Goal: Task Accomplishment & Management: Complete application form

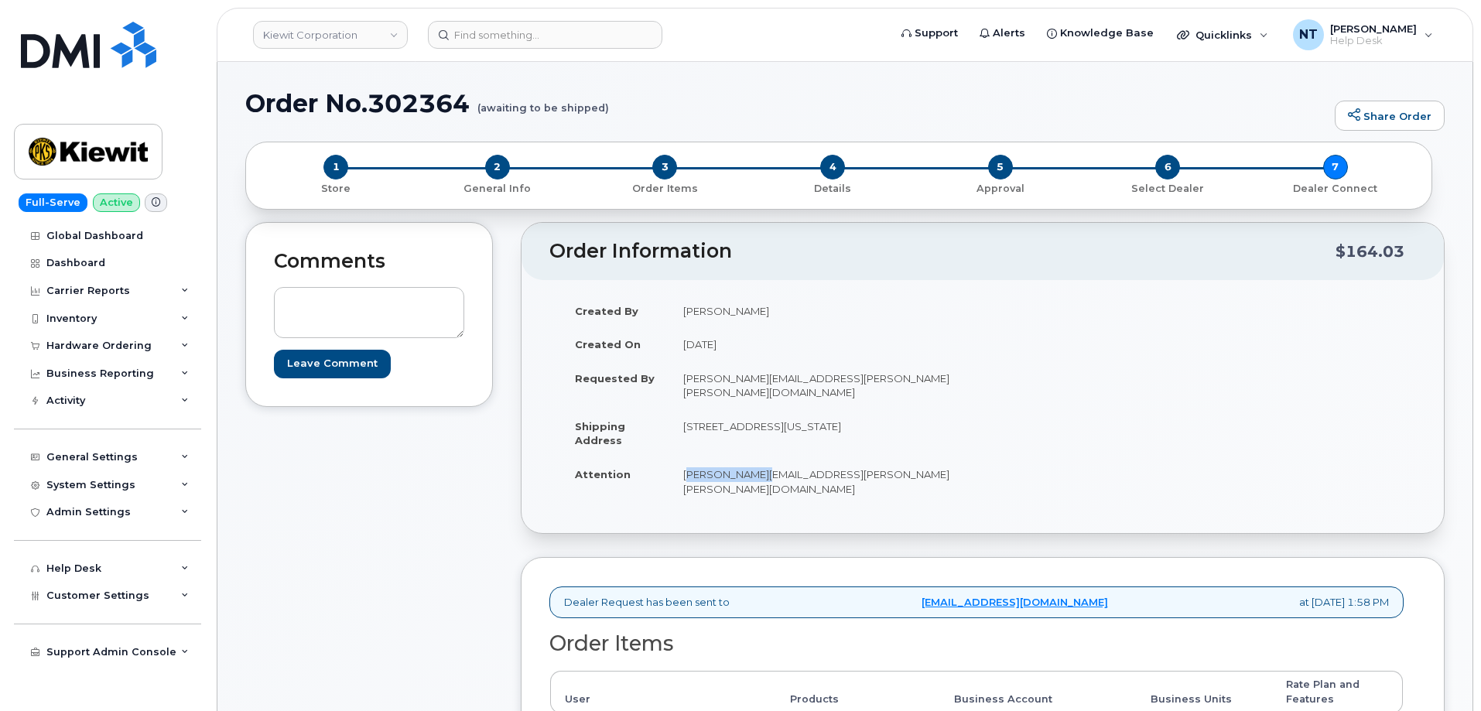
drag, startPoint x: 681, startPoint y: 460, endPoint x: 764, endPoint y: 463, distance: 83.6
click at [764, 463] on td "ISAAC.PACHECO@KIEWIT.COM" at bounding box center [820, 481] width 302 height 48
copy td "ISAAC.PACHECO"
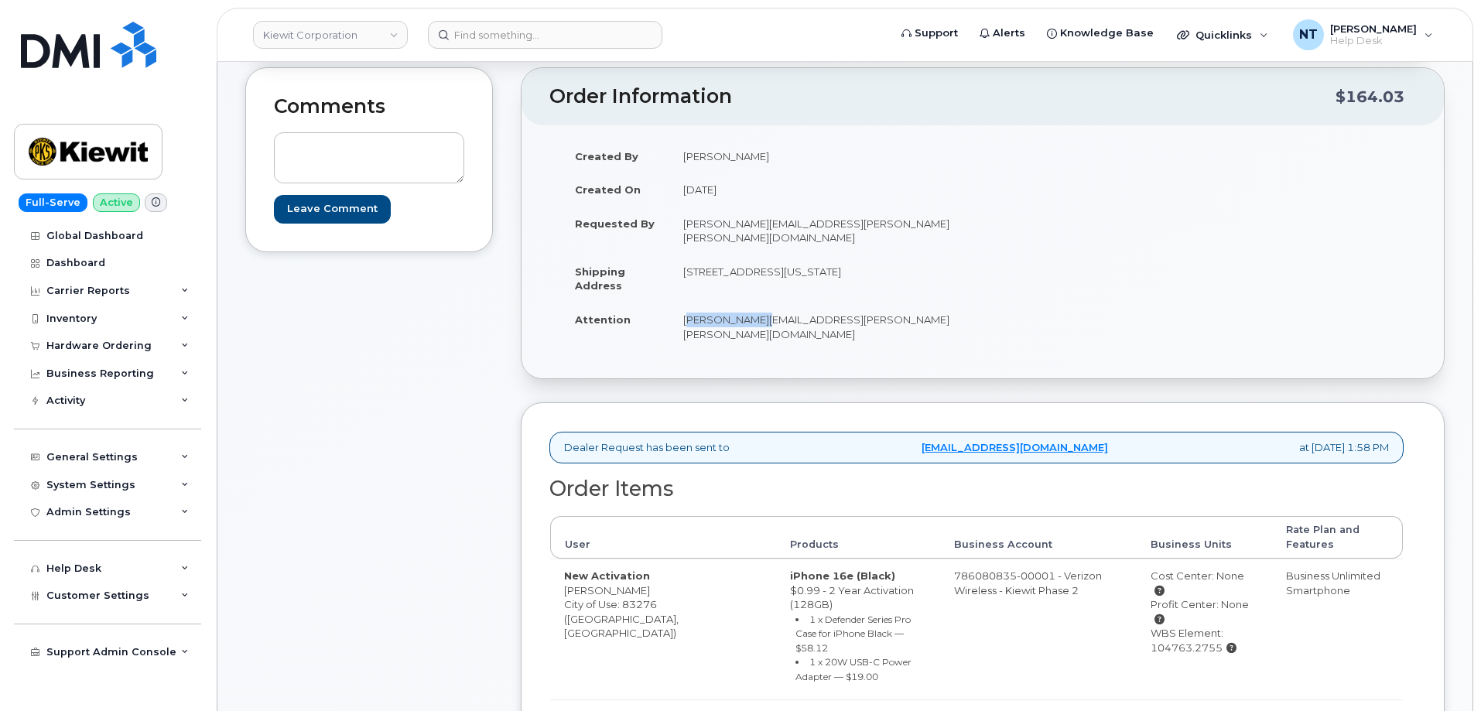
scroll to position [232, 0]
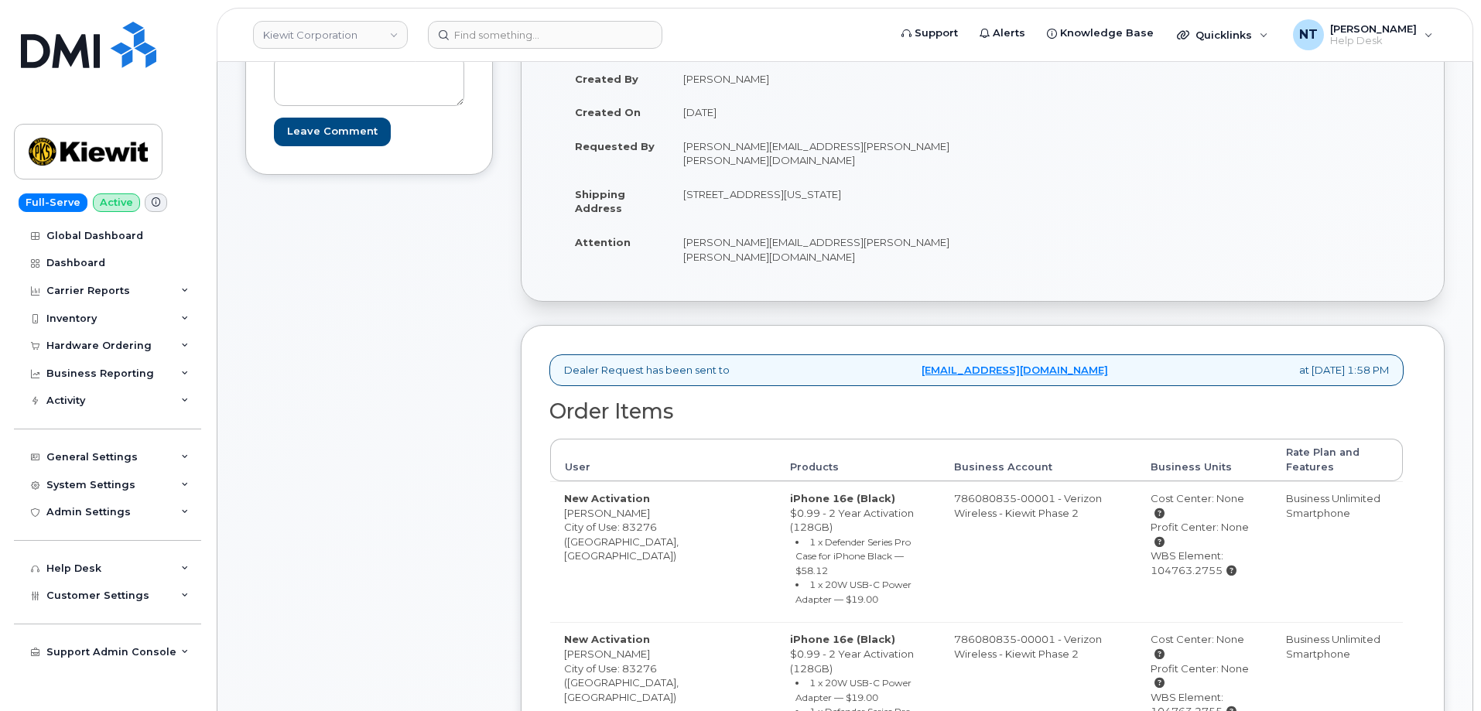
click at [853, 407] on div "Order Items User Products Business Account Business Units Rate Plan and Feature…" at bounding box center [976, 603] width 854 height 407
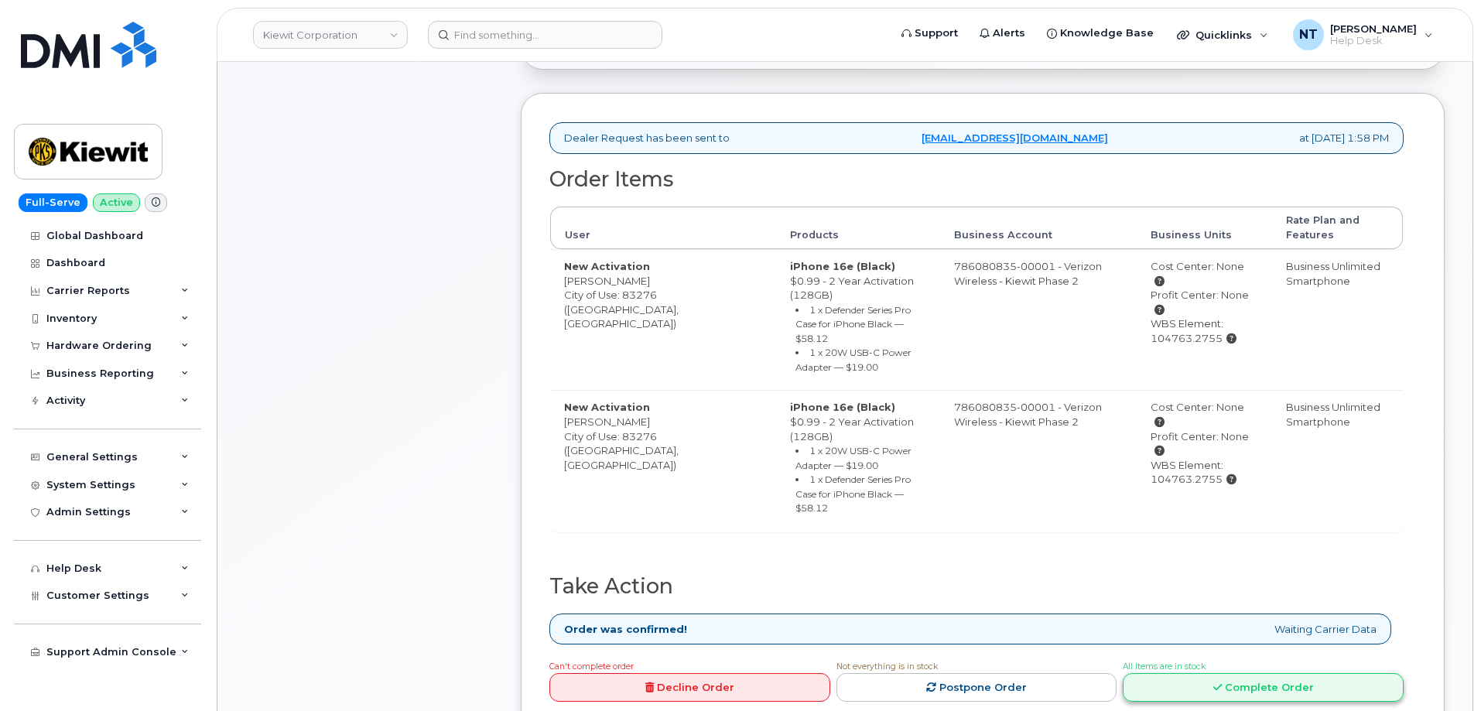
click at [1266, 673] on link "Complete Order" at bounding box center [1263, 687] width 281 height 29
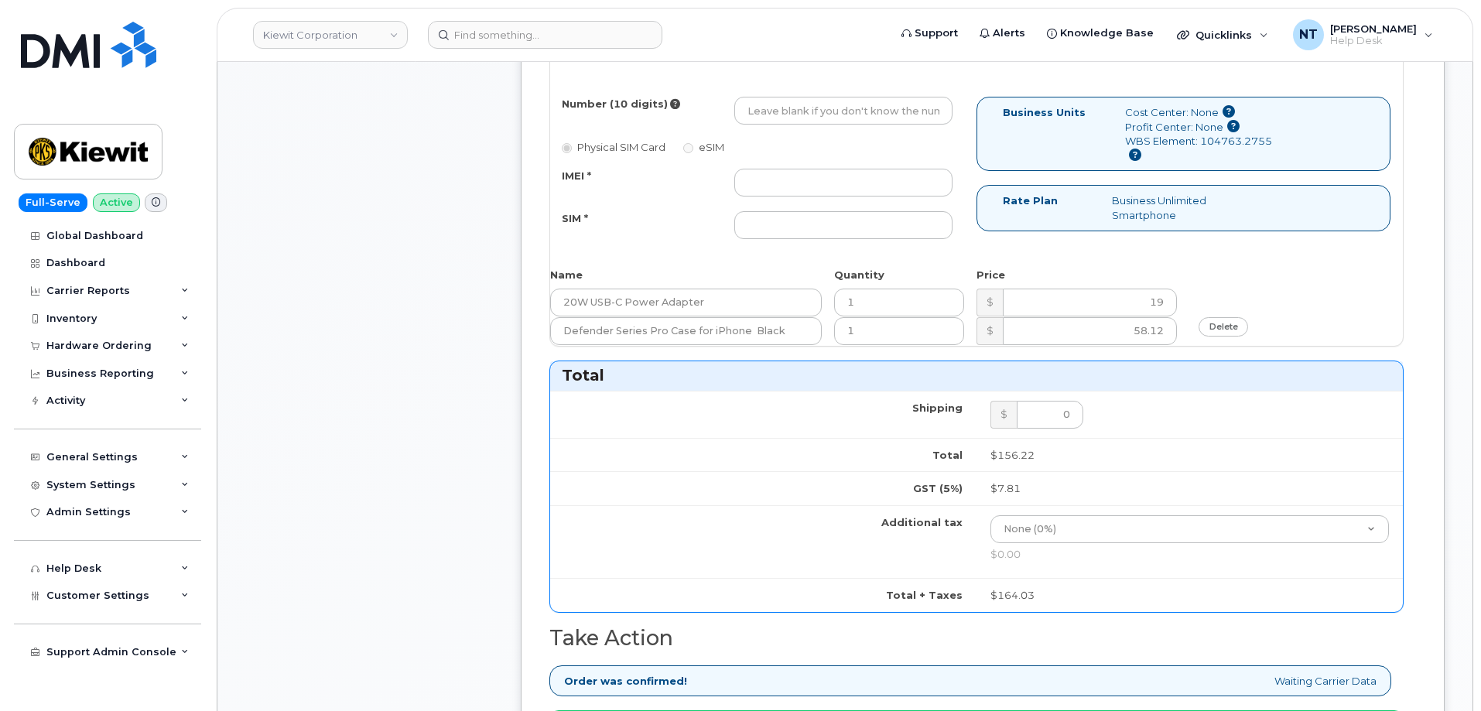
scroll to position [1470, 0]
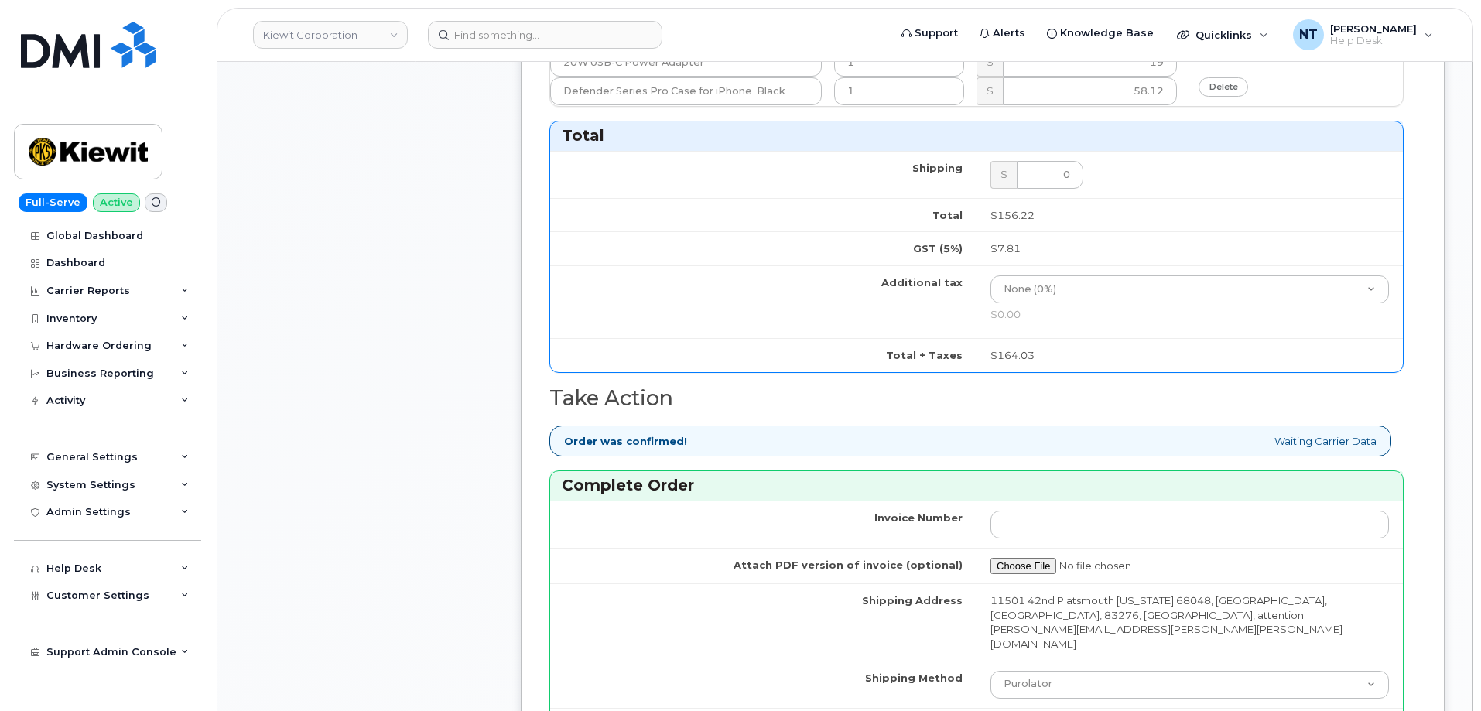
paste input "444401123295"
type input "444401123295"
click at [1035, 671] on select "Purolator UPS FedEx Canada Post Courier Other Drop Off Pick Up" at bounding box center [1189, 685] width 398 height 28
select select "FedEx"
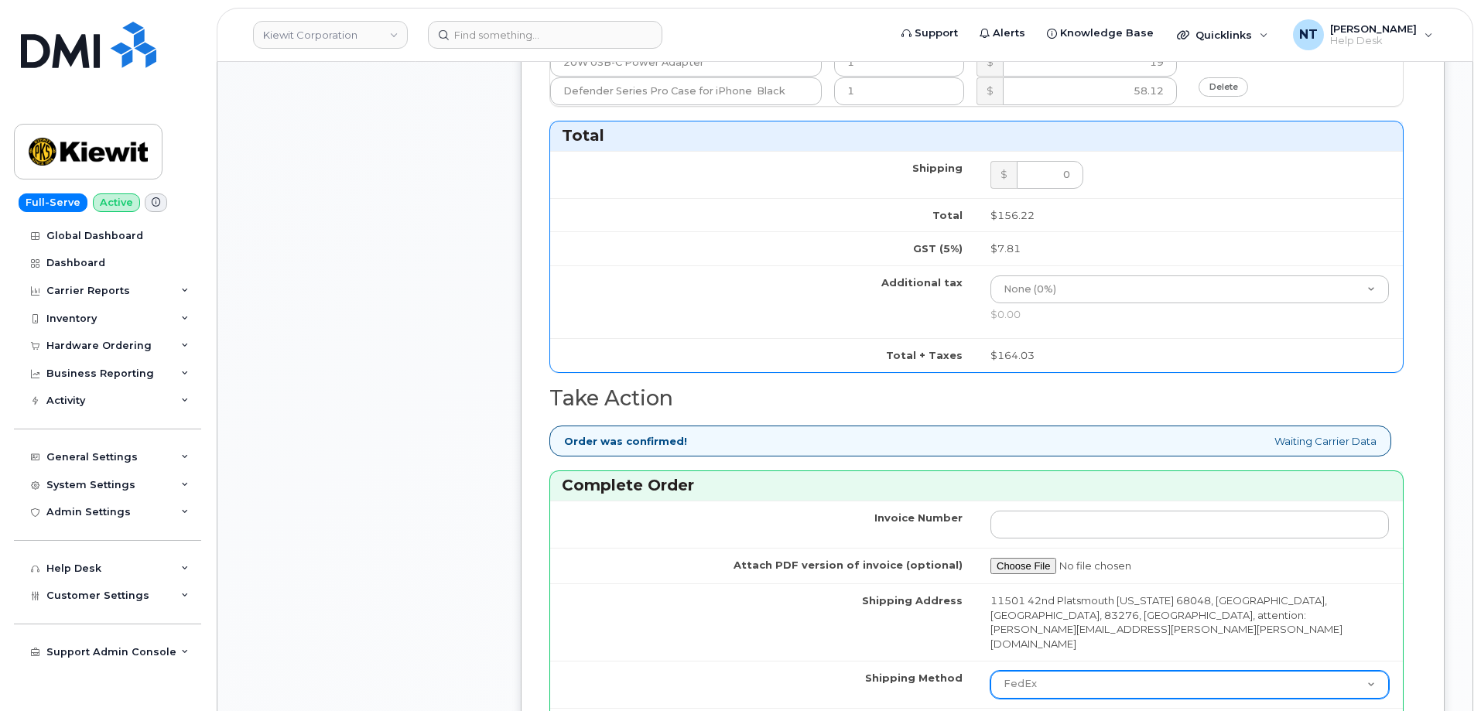
click at [990, 671] on select "Purolator UPS FedEx Canada Post Courier Other Drop Off Pick Up" at bounding box center [1189, 685] width 398 height 28
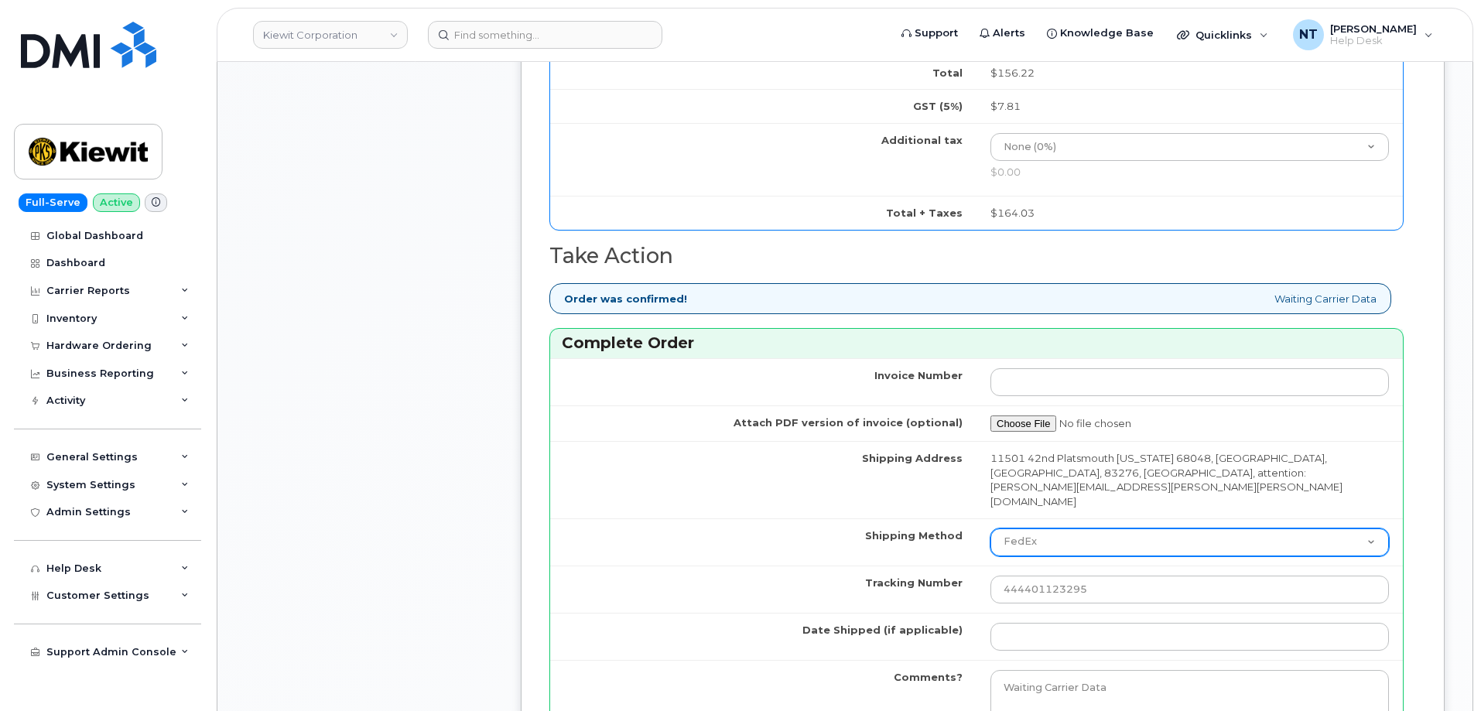
scroll to position [1625, 0]
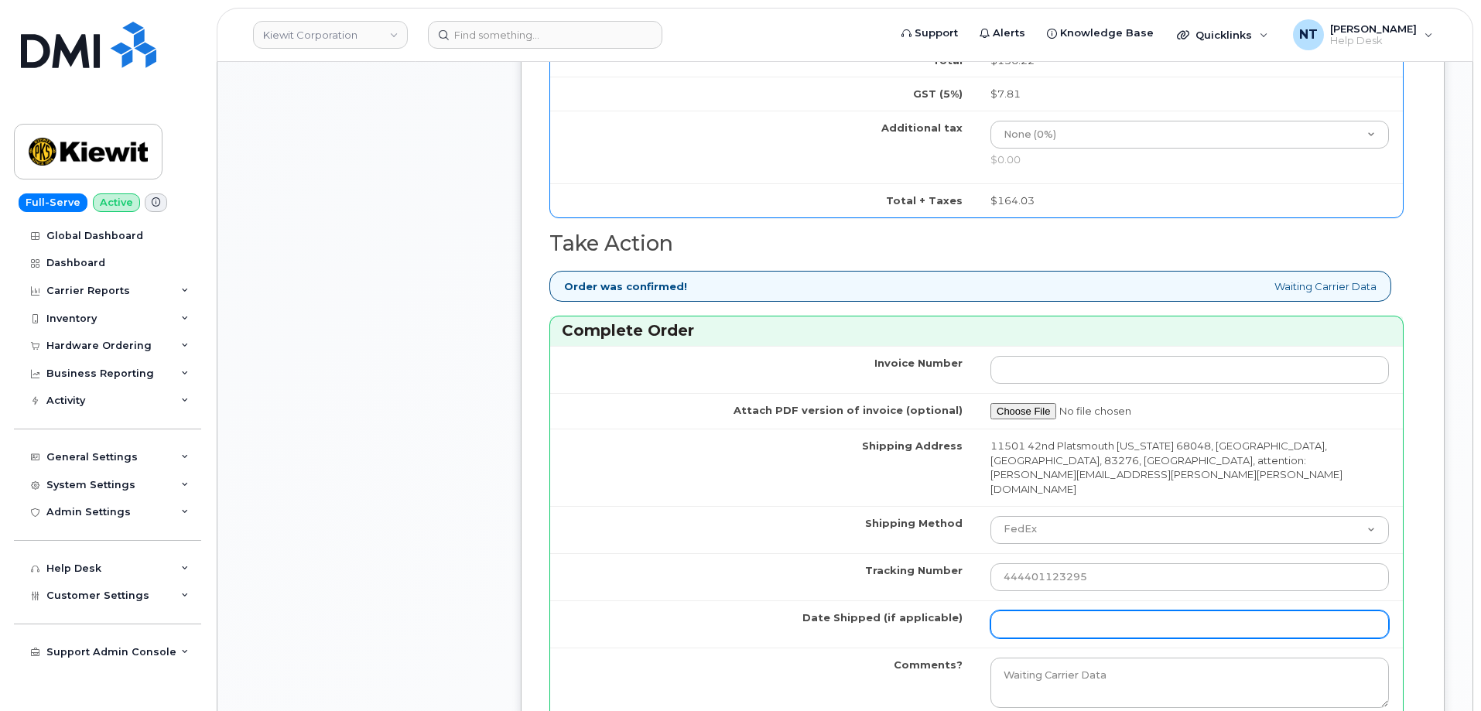
click at [1121, 611] on input "Date Shipped (if applicable)" at bounding box center [1189, 625] width 398 height 28
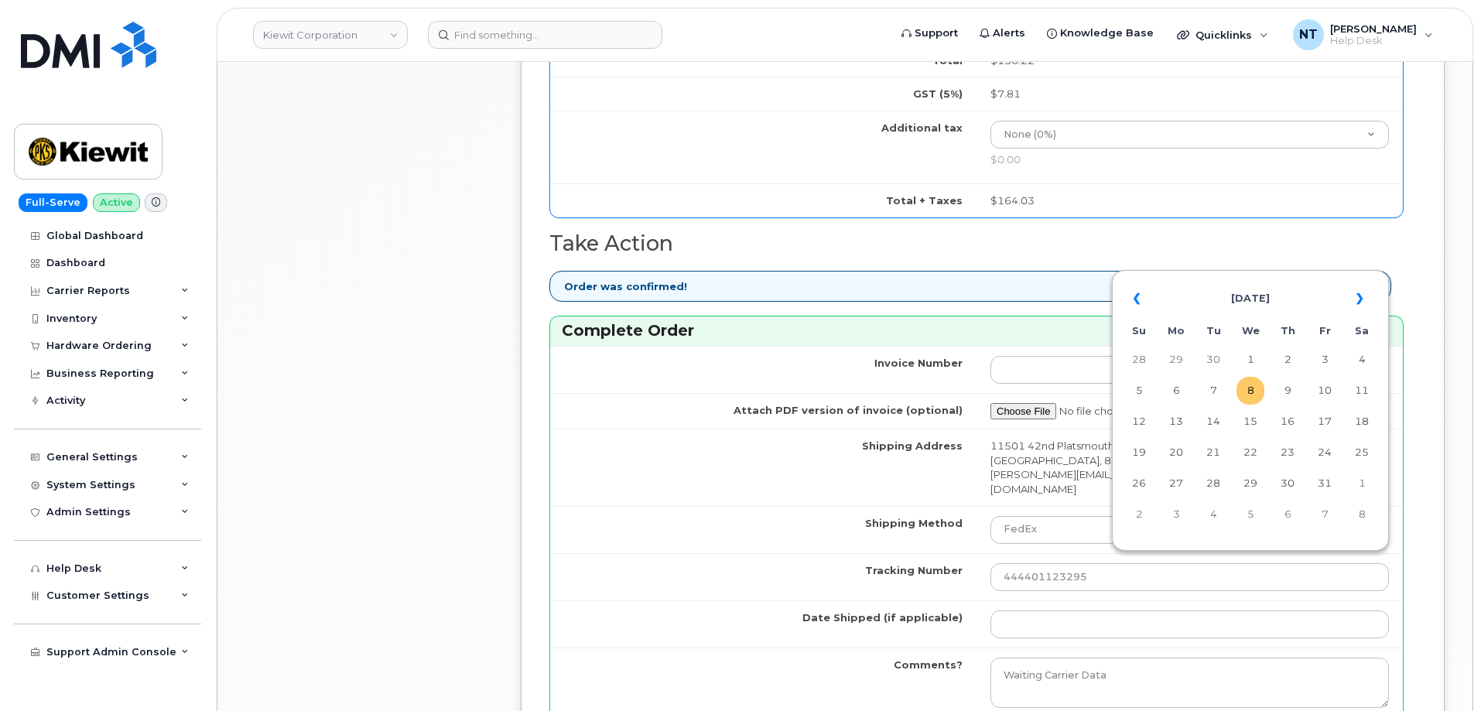
click at [1252, 397] on td "8" at bounding box center [1250, 391] width 28 height 28
type input "[DATE]"
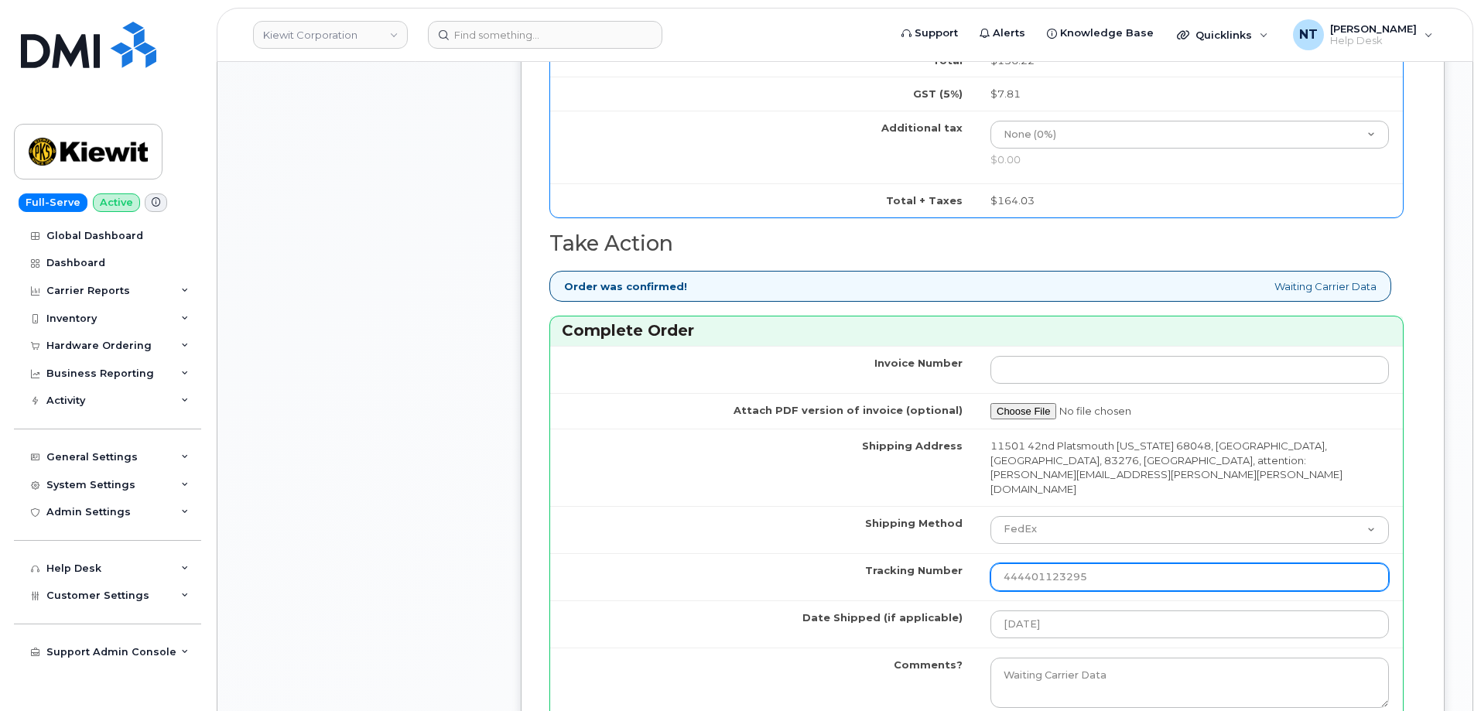
click at [1111, 563] on input "444401123295" at bounding box center [1189, 577] width 398 height 28
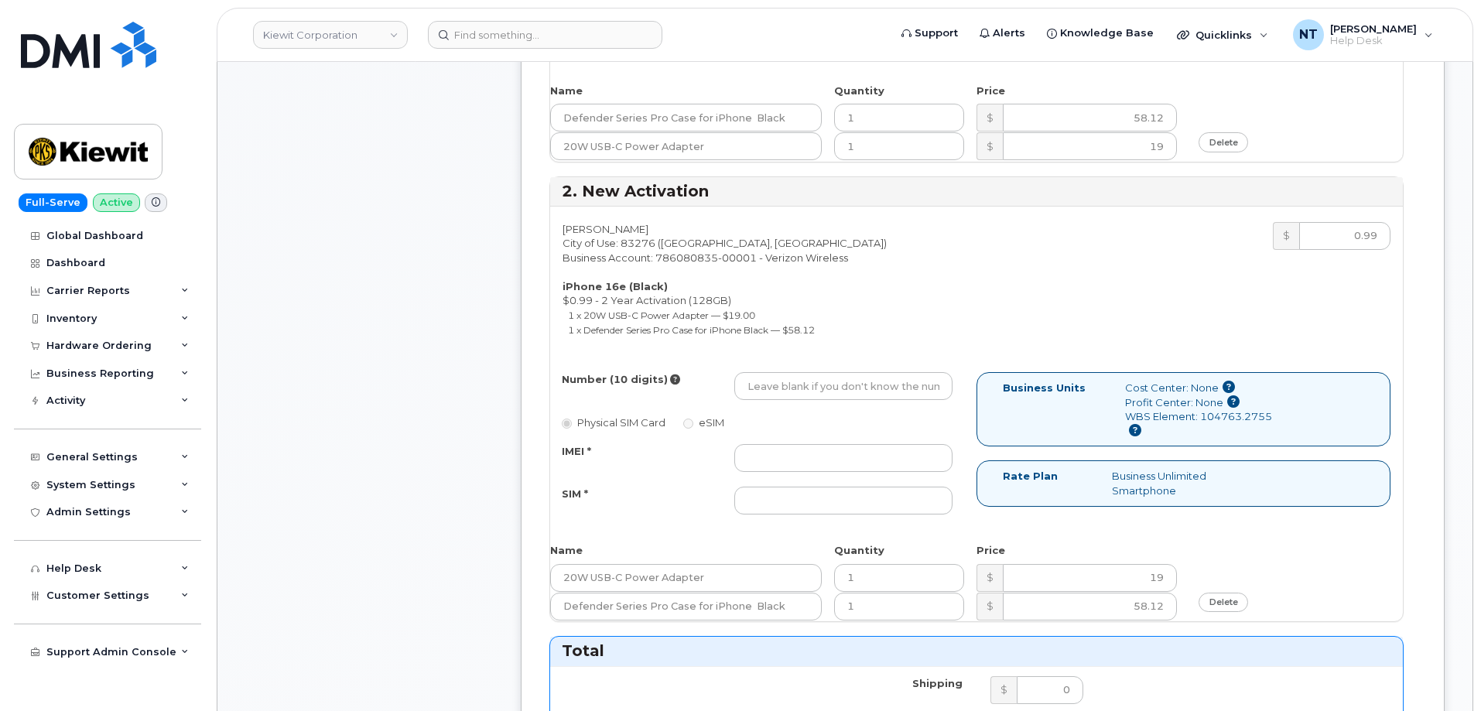
scroll to position [929, 0]
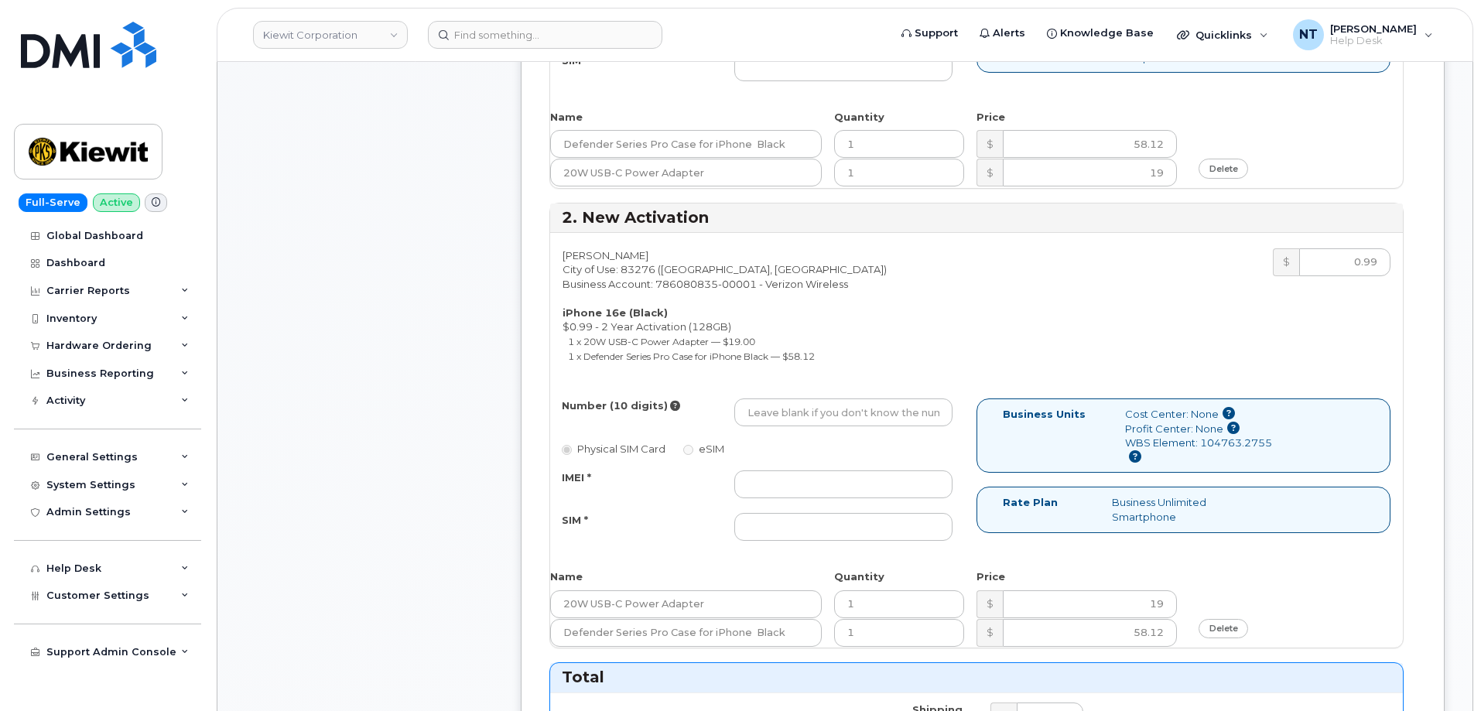
click at [799, 401] on div "Number (10 digits) Physical SIM Card eSIM IMEI * SIM *" at bounding box center [763, 476] width 426 height 156
click at [812, 398] on input "Number (10 digits)" at bounding box center [843, 412] width 218 height 28
paste input "208-851-7206"
click at [796, 398] on input "208-851-7206" at bounding box center [843, 412] width 218 height 28
drag, startPoint x: 770, startPoint y: 386, endPoint x: 790, endPoint y: 389, distance: 20.4
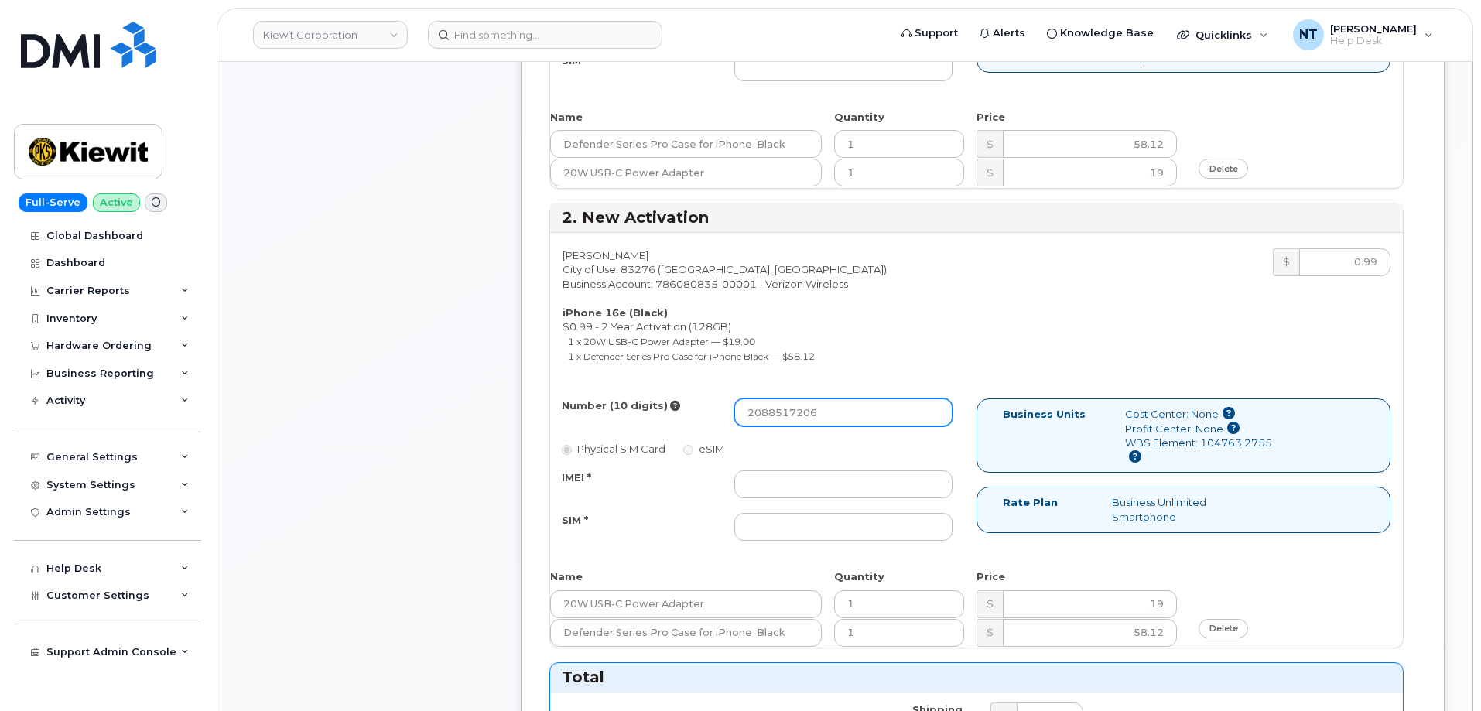
click at [790, 398] on input "2088517206" at bounding box center [843, 412] width 218 height 28
type input "2088517206"
click at [794, 472] on div "IMEI * SIM *" at bounding box center [757, 505] width 414 height 70
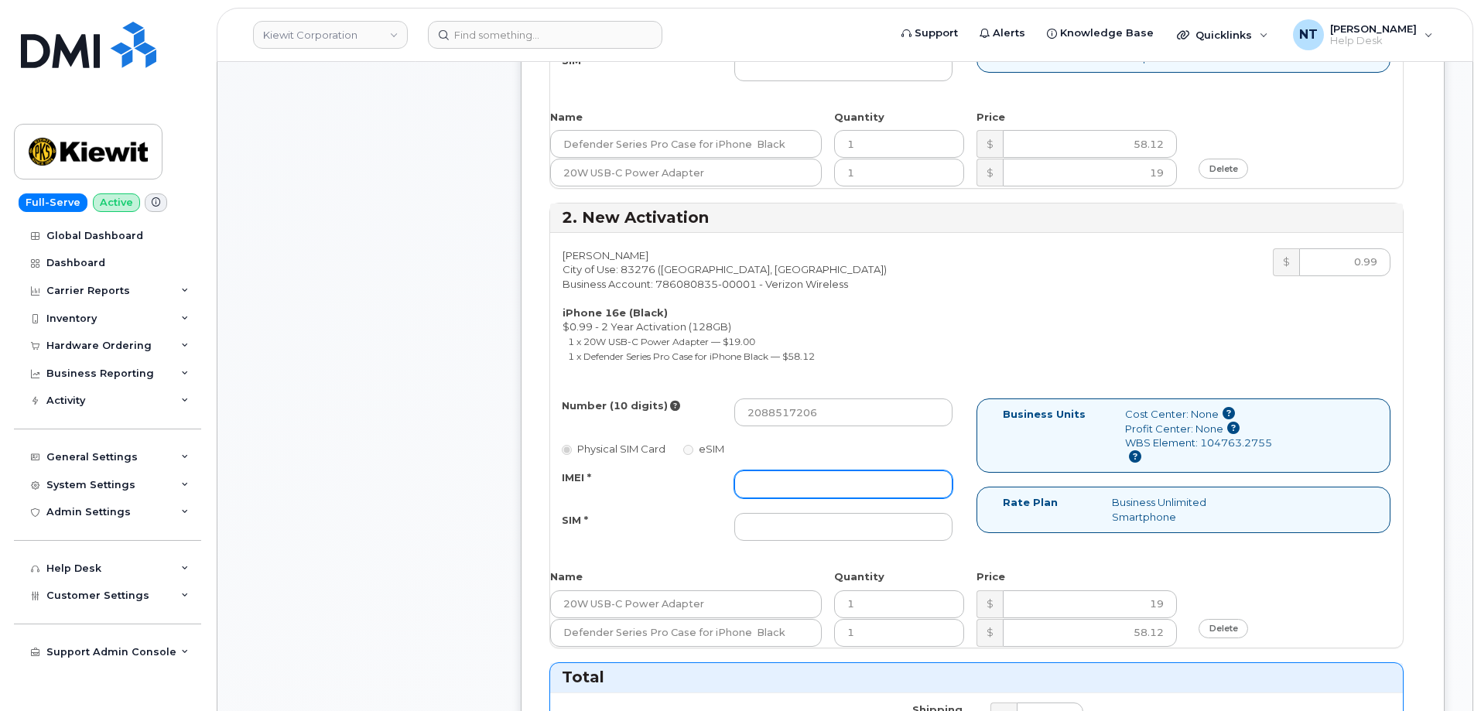
click at [798, 470] on input "IMEI *" at bounding box center [843, 484] width 218 height 28
paste input "355852811714455"
type input "355852811714455"
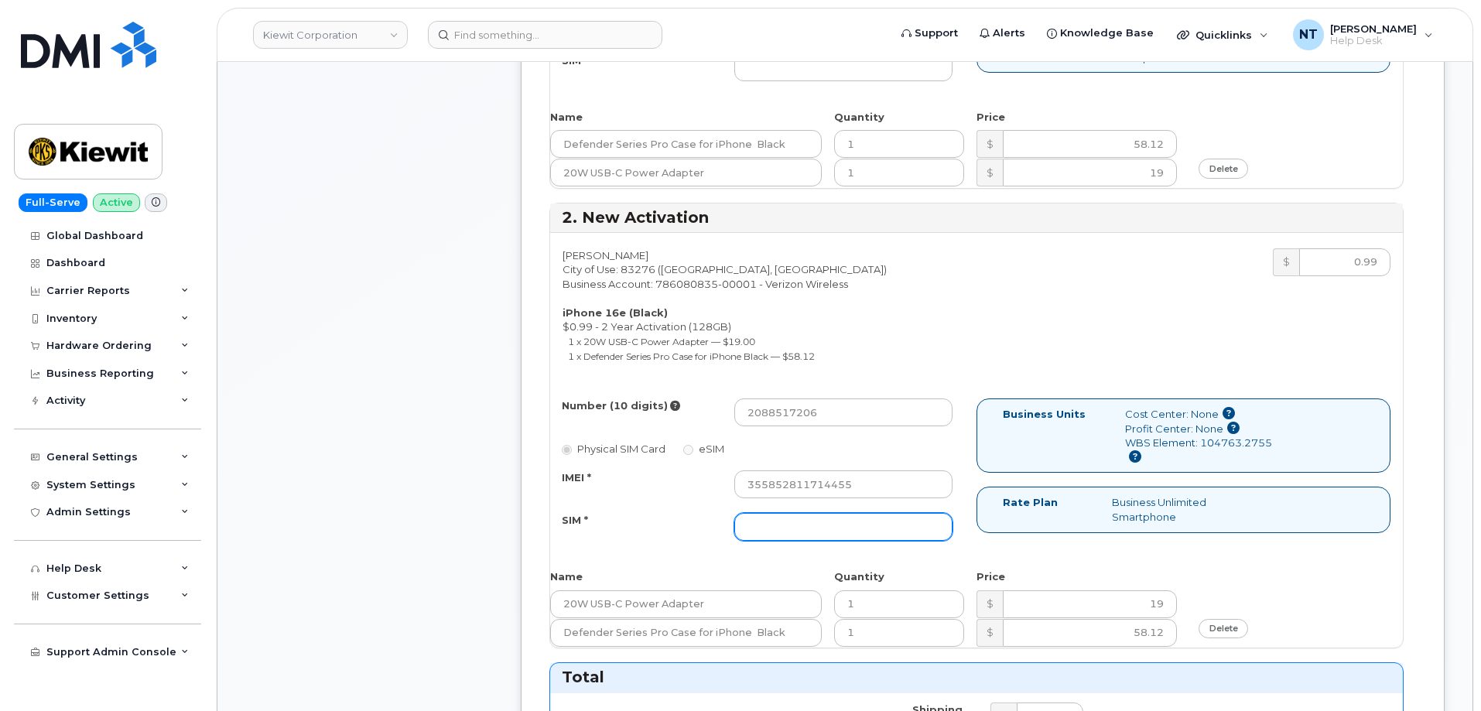
click at [781, 513] on input "SIM *" at bounding box center [843, 527] width 218 height 28
paste input "89043052010008889625002694036504"
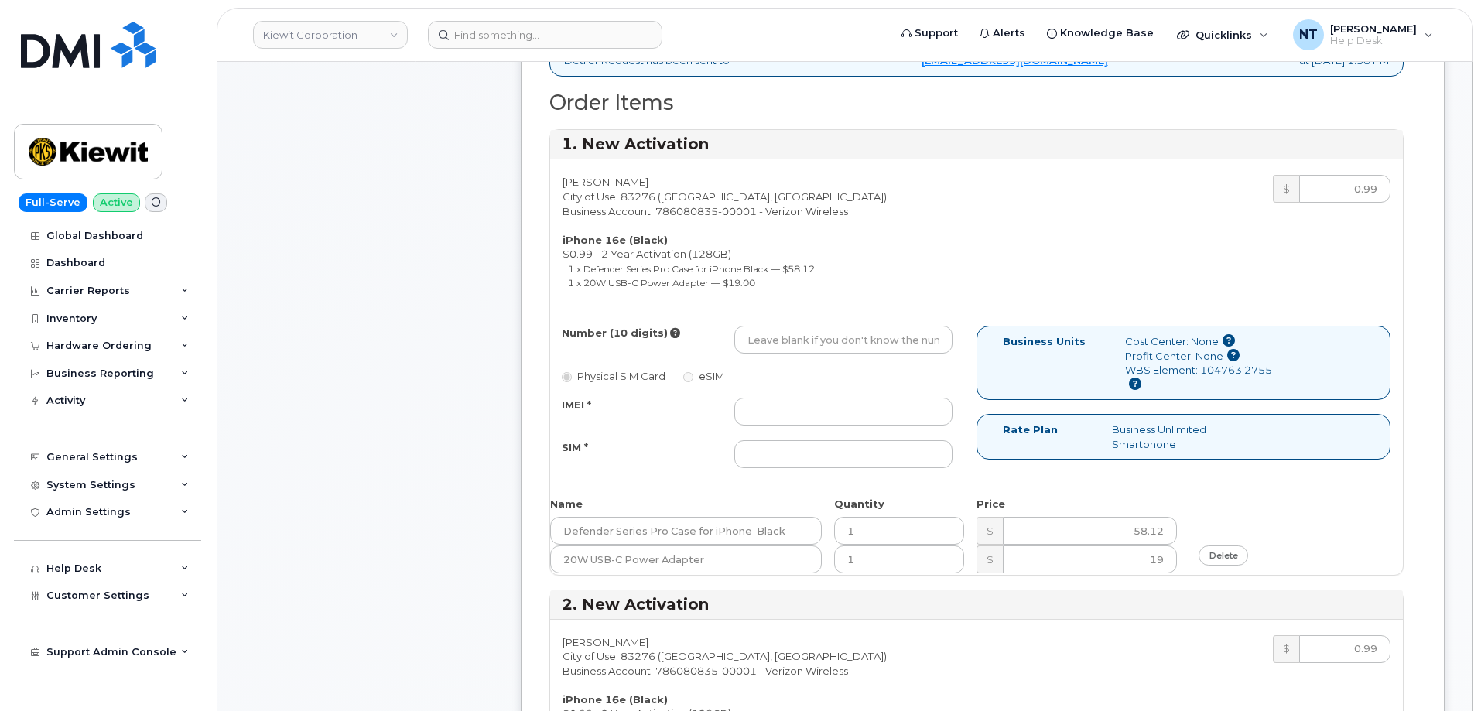
scroll to position [464, 0]
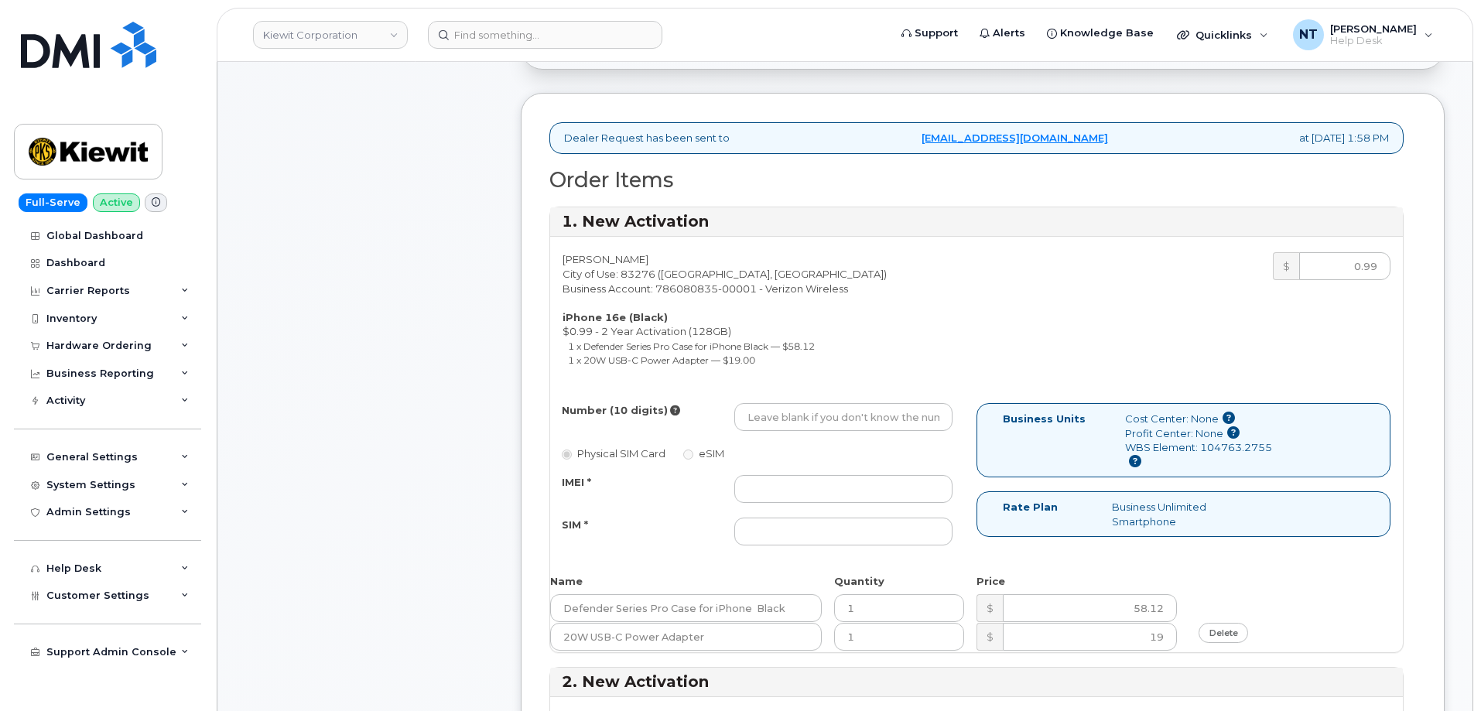
type input "89043052010008889625002694036504"
click at [755, 403] on input "Number (10 digits)" at bounding box center [843, 417] width 218 height 28
paste input "208-851-7102"
click at [798, 403] on input "208-851-7102" at bounding box center [843, 417] width 218 height 28
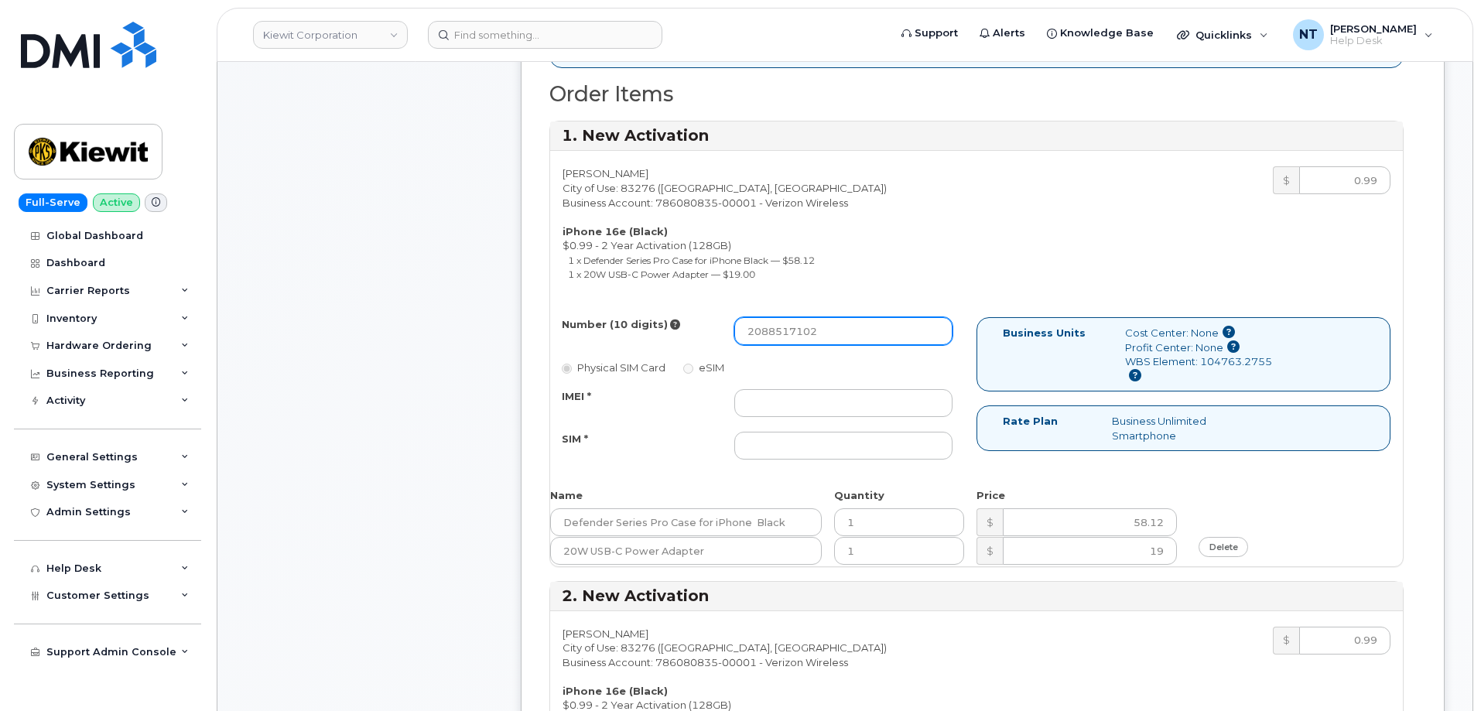
scroll to position [542, 0]
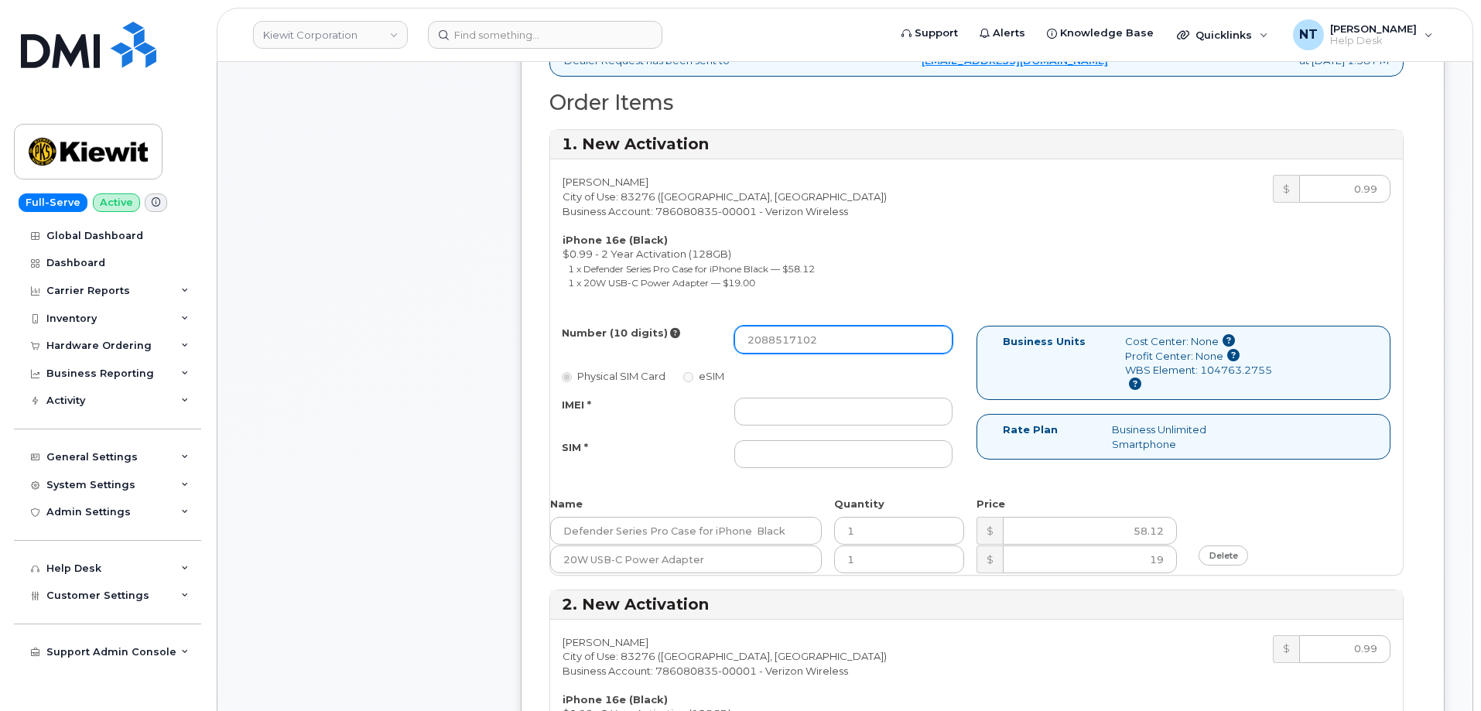
drag, startPoint x: 773, startPoint y: 318, endPoint x: 785, endPoint y: 318, distance: 11.6
click at [785, 326] on input "2088517102" at bounding box center [843, 340] width 218 height 28
click at [768, 326] on input "2088517102" at bounding box center [843, 340] width 218 height 28
drag, startPoint x: 768, startPoint y: 311, endPoint x: 781, endPoint y: 312, distance: 12.4
click at [781, 326] on input "2088517102" at bounding box center [843, 340] width 218 height 28
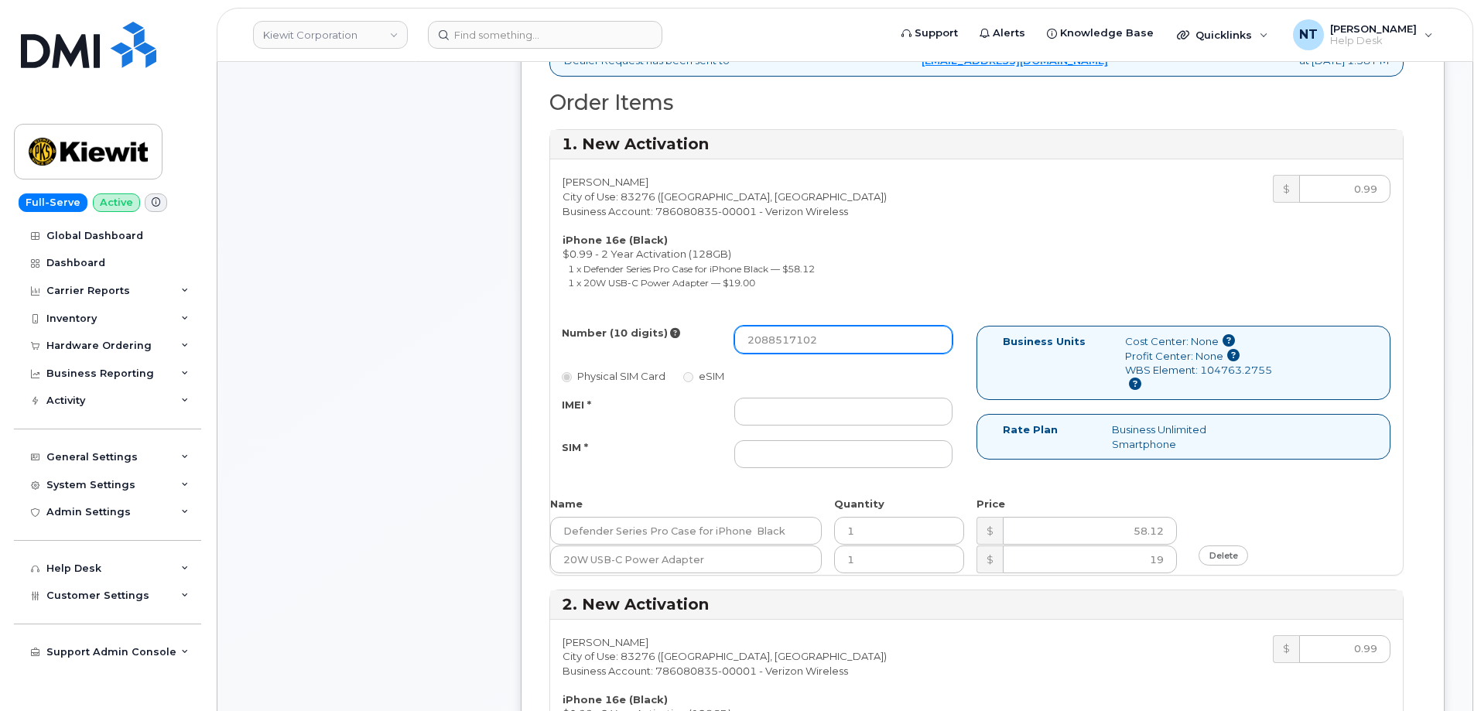
click at [769, 326] on input "2088517102" at bounding box center [843, 340] width 218 height 28
drag, startPoint x: 770, startPoint y: 309, endPoint x: 788, endPoint y: 313, distance: 18.4
click at [788, 326] on input "2088517102" at bounding box center [843, 340] width 218 height 28
type input "2088517102"
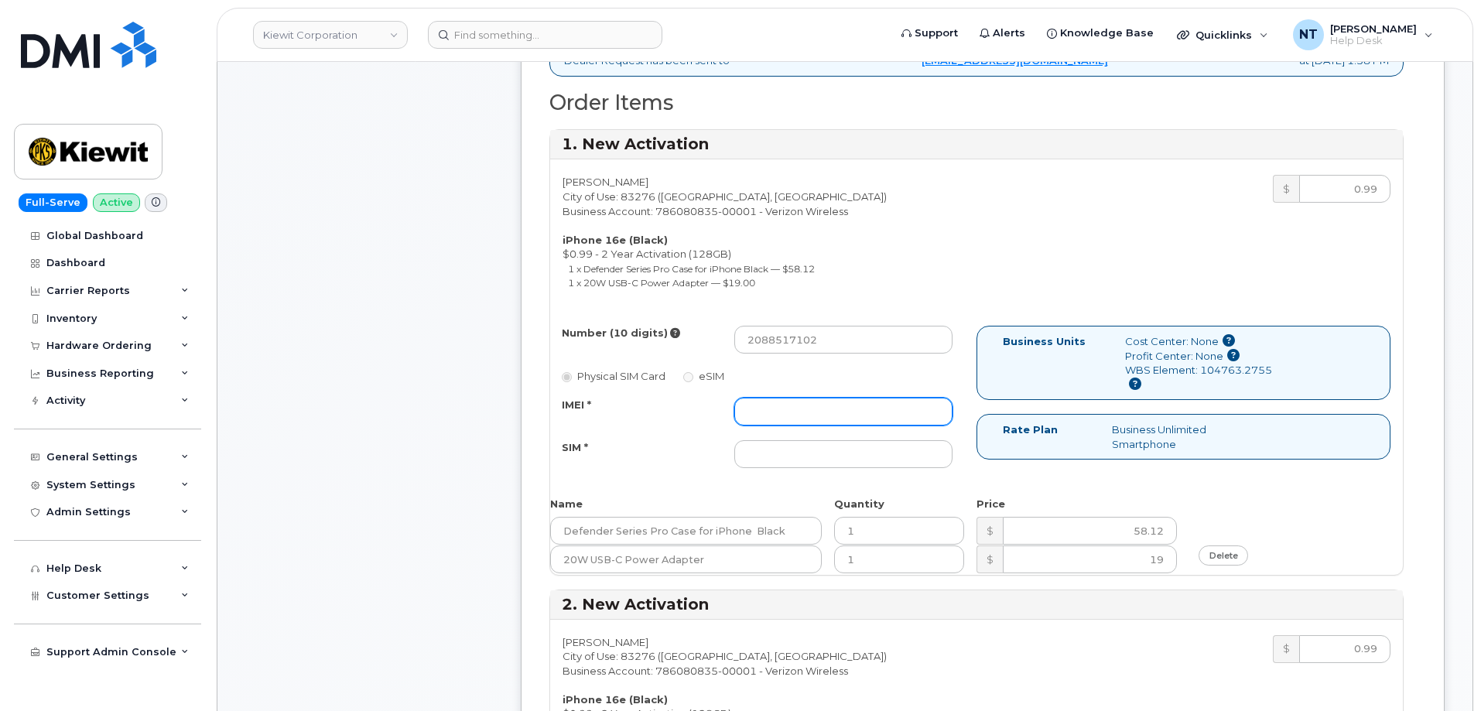
click at [779, 398] on input "IMEI *" at bounding box center [843, 412] width 218 height 28
paste input "355852811665038"
type input "355852811665038"
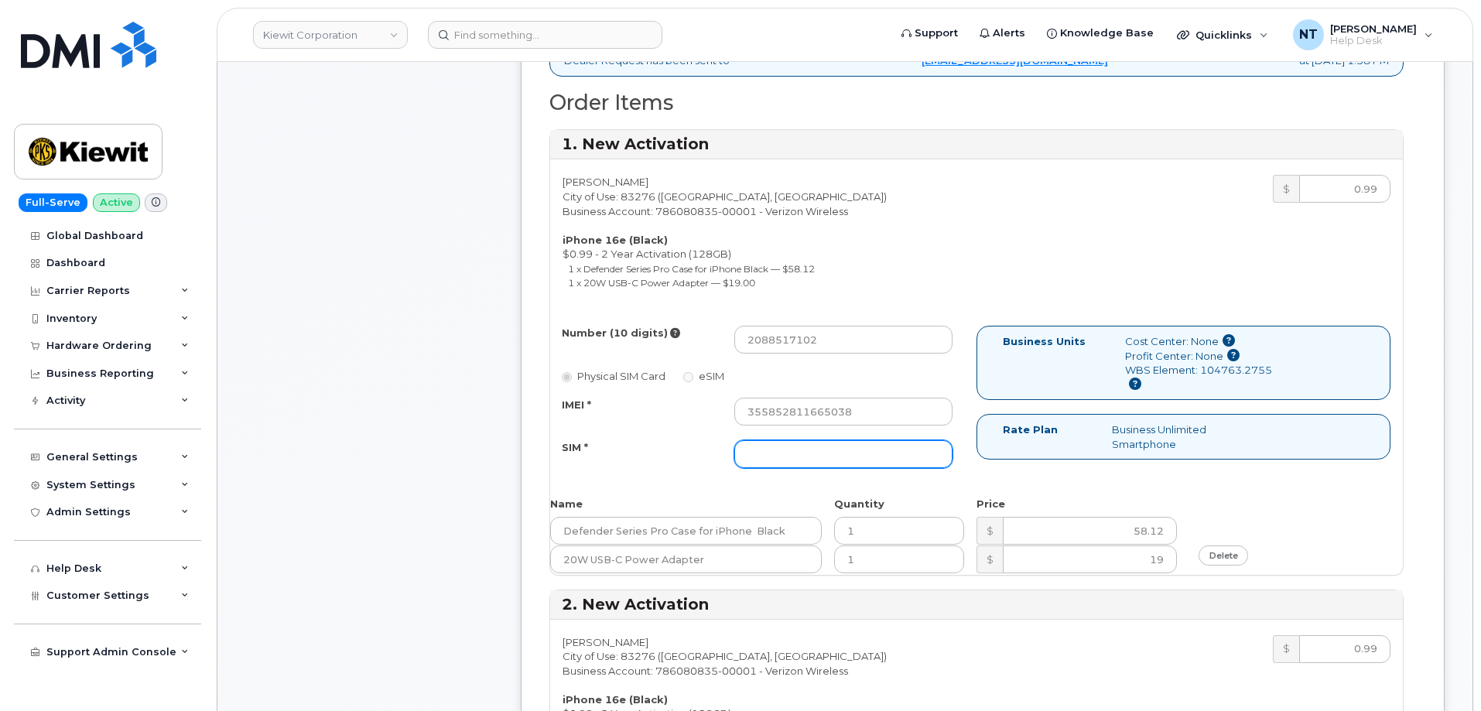
click at [868, 440] on input "SIM *" at bounding box center [843, 454] width 218 height 28
paste input "89043052010008889625002692989971"
drag, startPoint x: 906, startPoint y: 431, endPoint x: 939, endPoint y: 431, distance: 33.3
click at [939, 440] on input "89043052010008889625002692989971" at bounding box center [843, 454] width 218 height 28
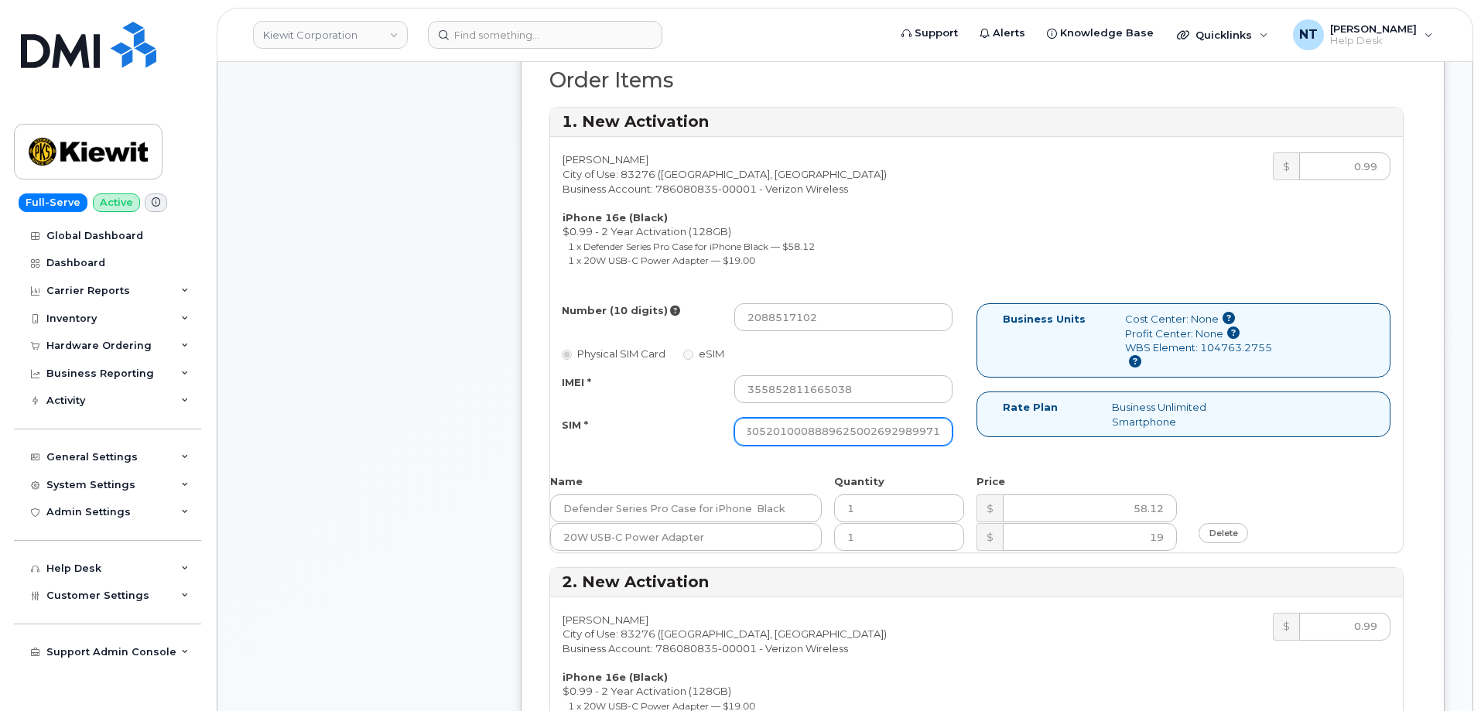
scroll to position [542, 0]
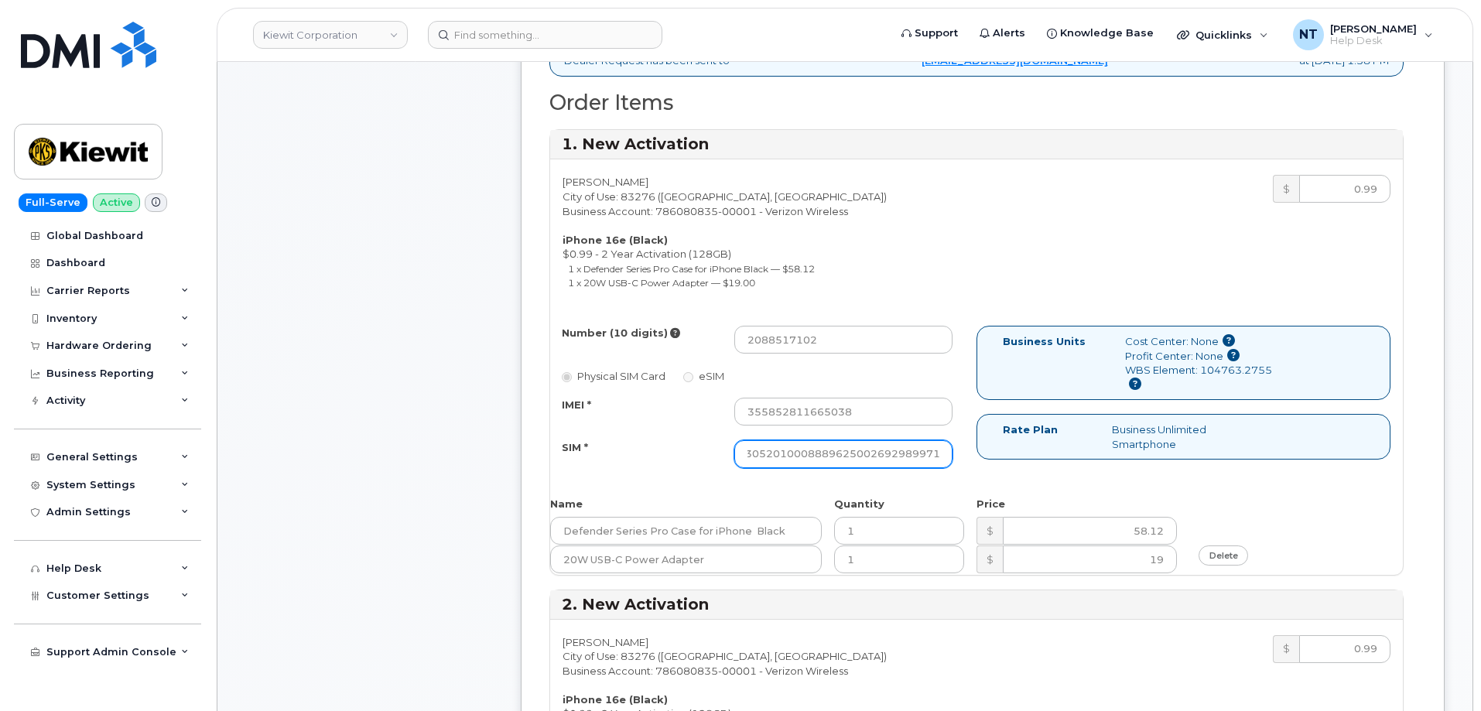
type input "89043052010008889625002692989971"
click at [932, 447] on div "Number (10 digits) 2088517102 Physical SIM Card eSIM IMEI * 355852811665038 SIM…" at bounding box center [763, 404] width 426 height 156
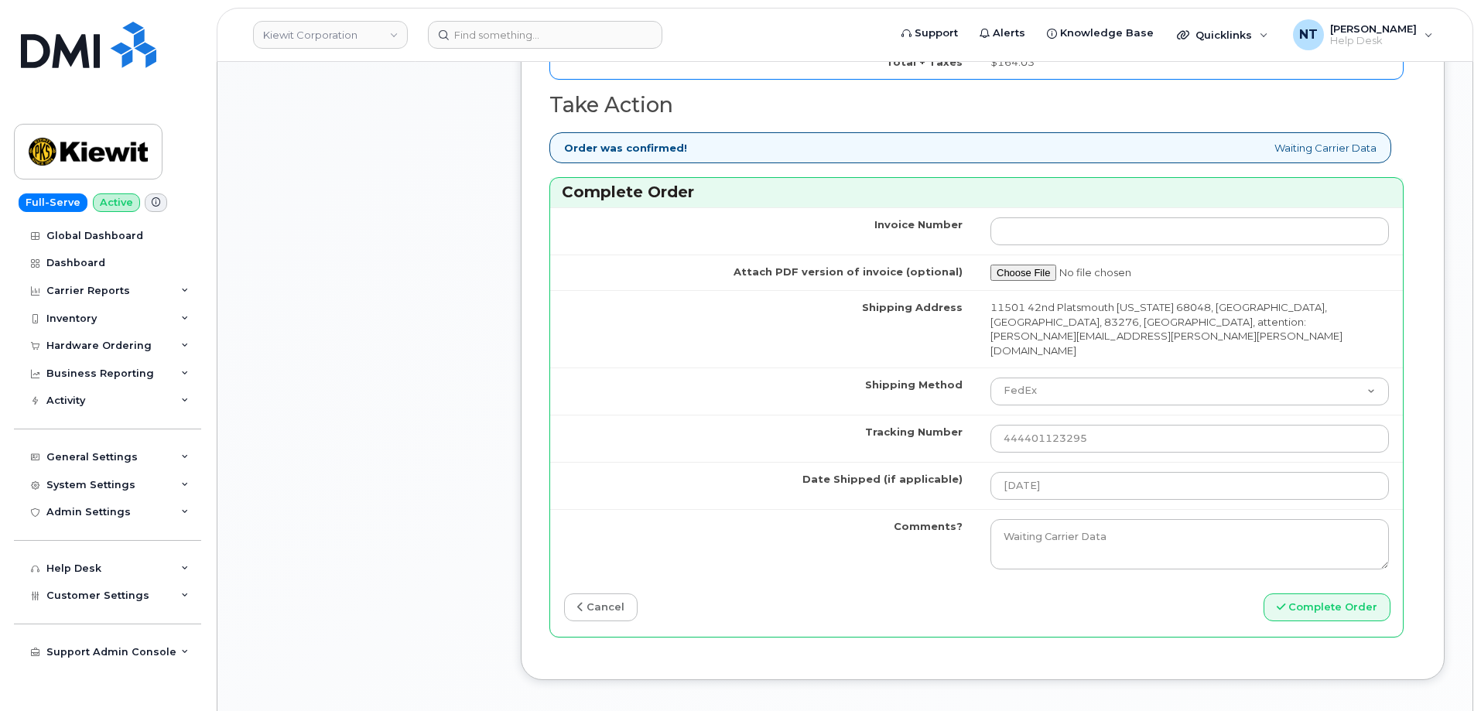
scroll to position [1780, 0]
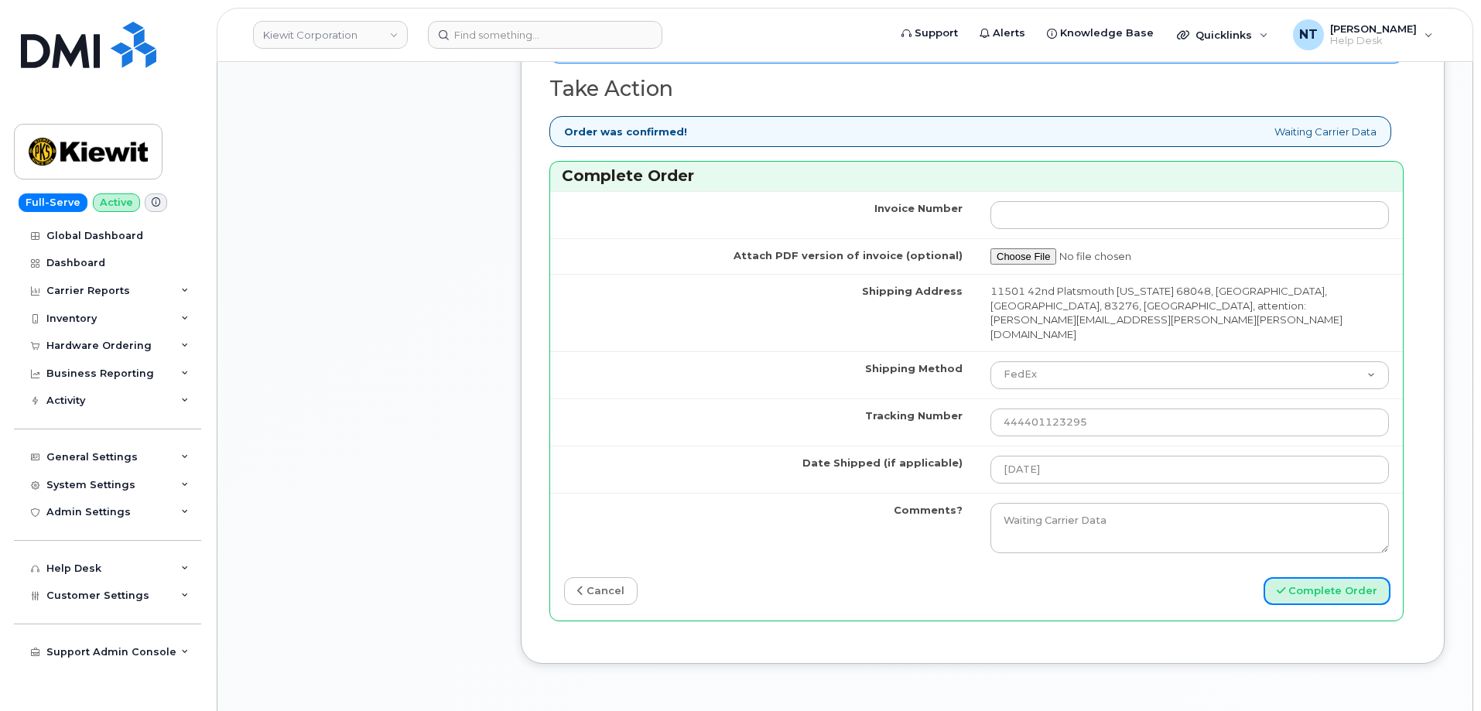
drag, startPoint x: 1357, startPoint y: 537, endPoint x: 404, endPoint y: 443, distance: 957.9
click at [1356, 577] on button "Complete Order" at bounding box center [1327, 591] width 127 height 29
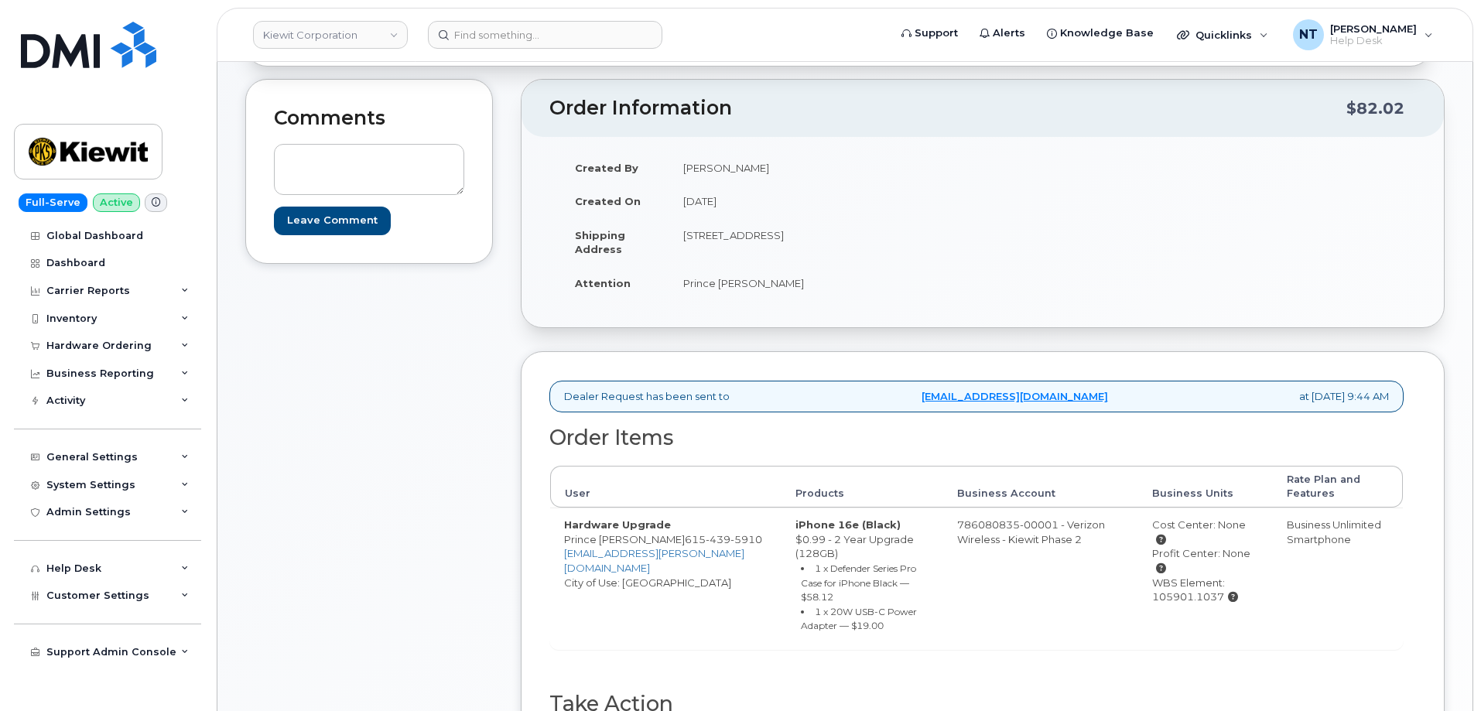
scroll to position [310, 0]
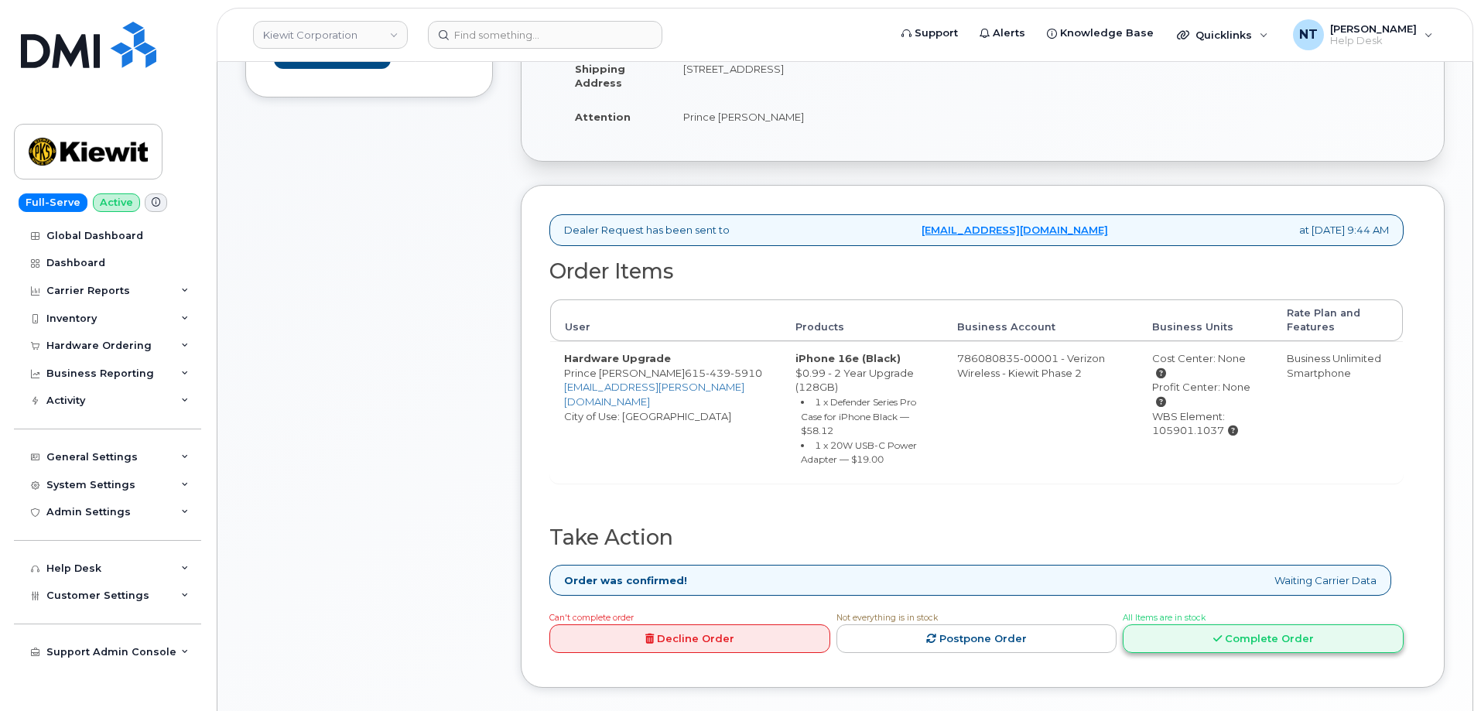
click at [1222, 634] on icon at bounding box center [1217, 639] width 9 height 10
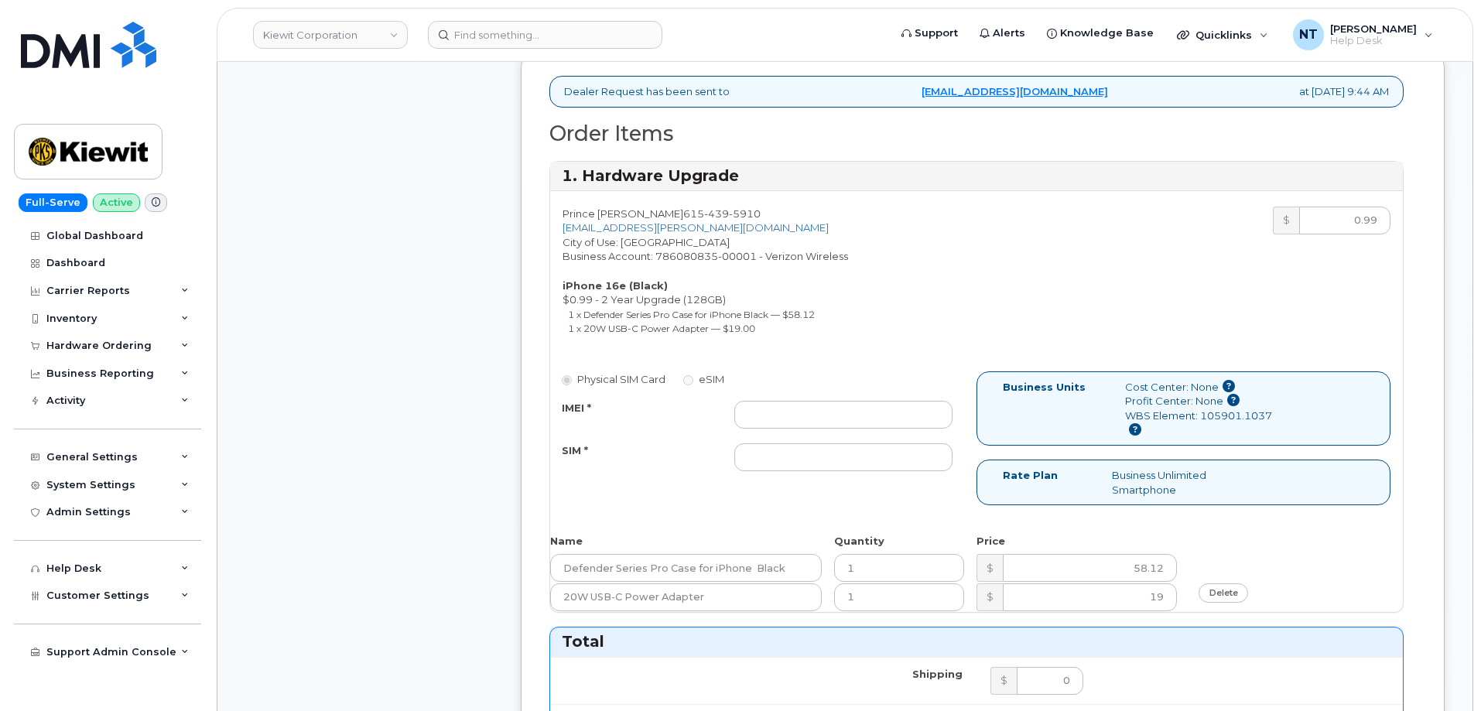
scroll to position [464, 0]
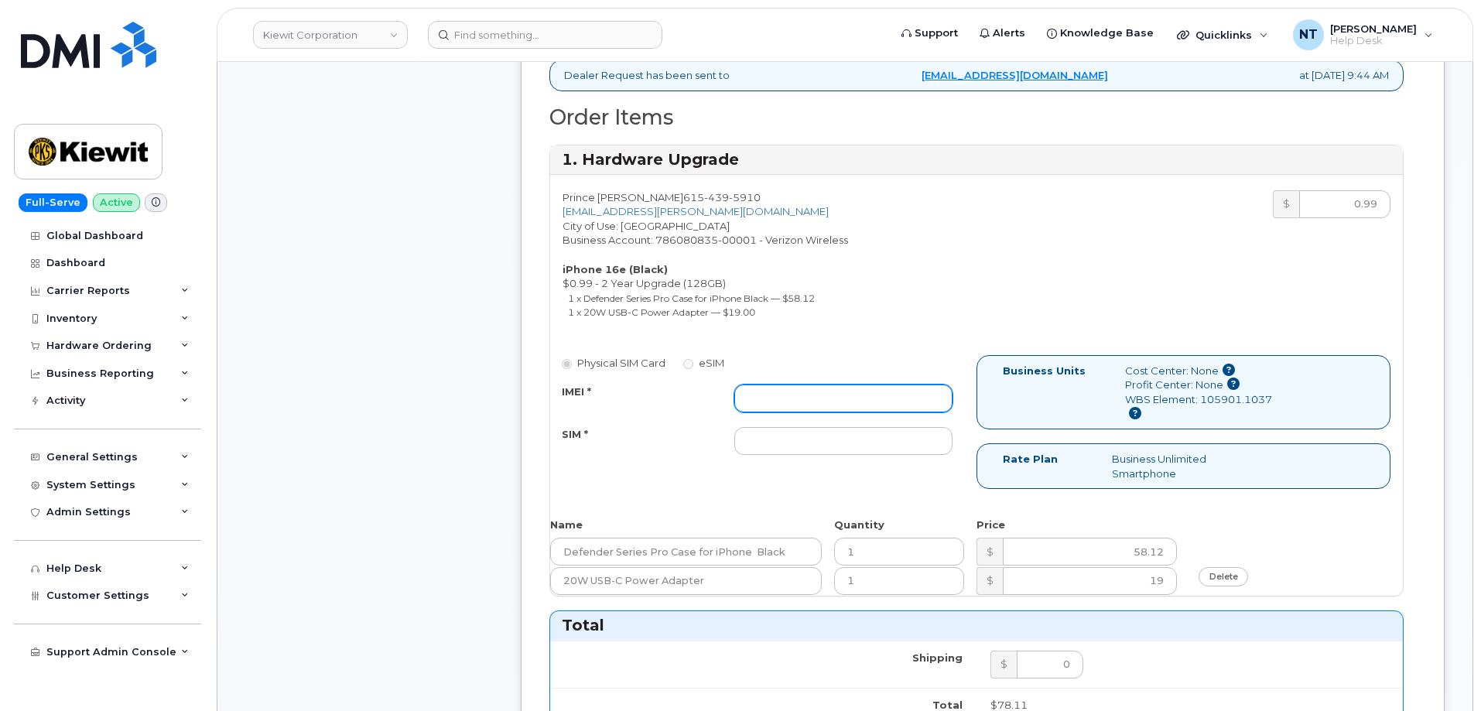
click at [819, 407] on input "IMEI *" at bounding box center [843, 399] width 218 height 28
paste input "354741557449031"
type input "354741557449031"
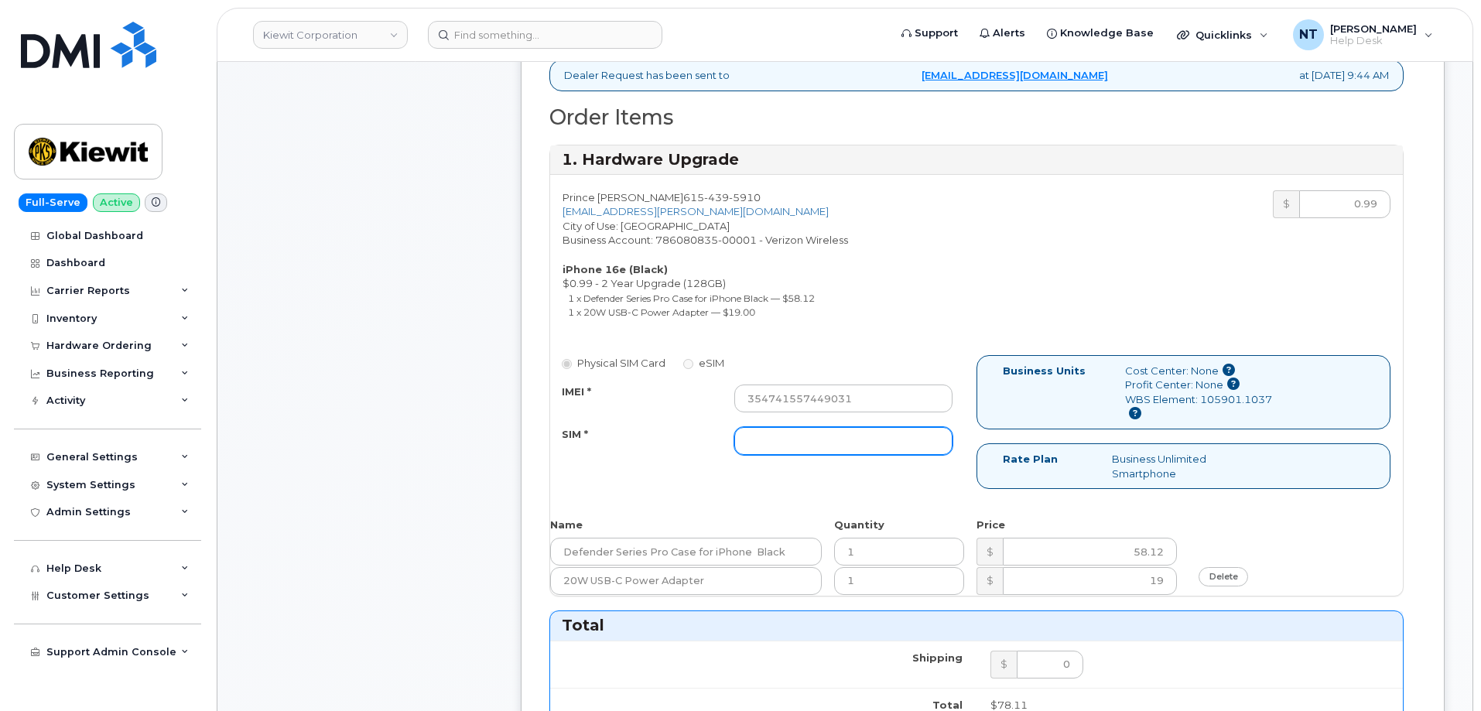
click at [857, 442] on input "SIM *" at bounding box center [843, 441] width 218 height 28
paste input "89043052010008889725001929356739"
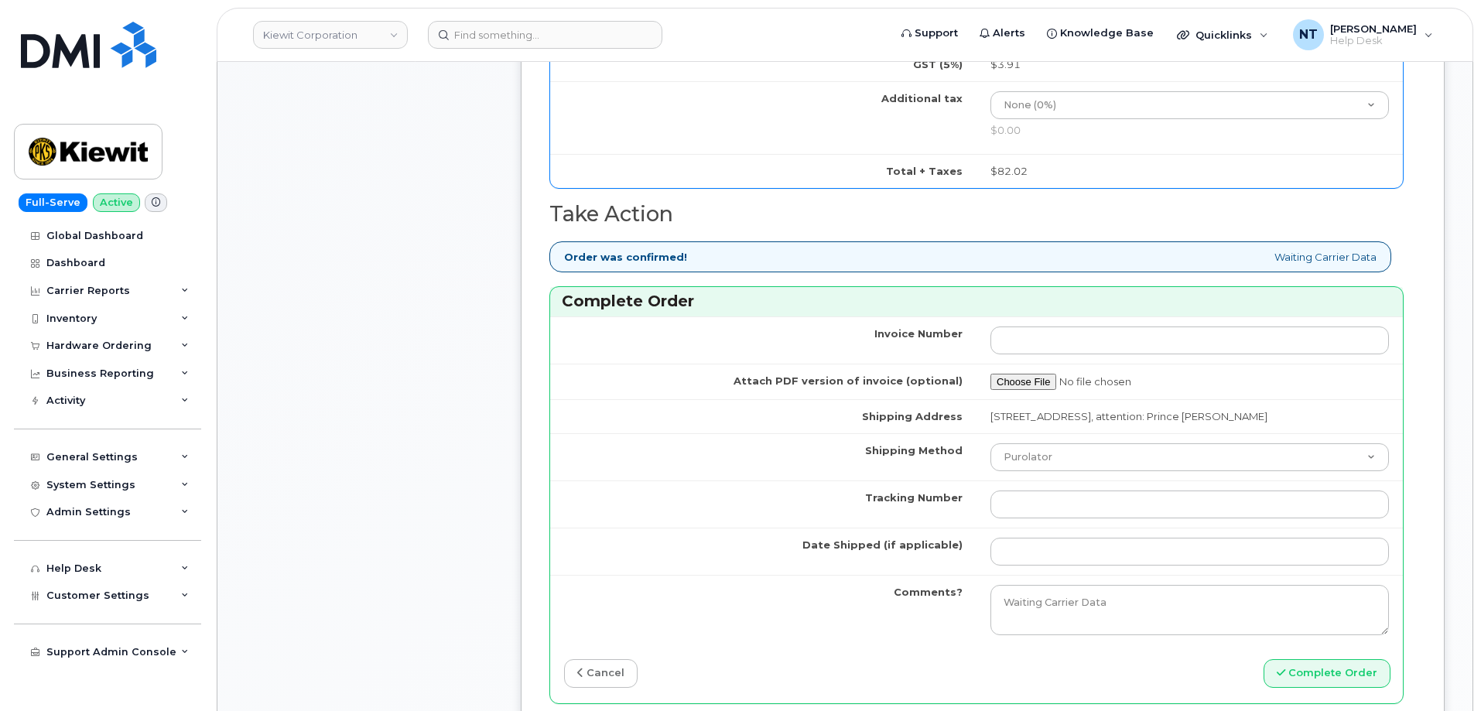
scroll to position [1161, 0]
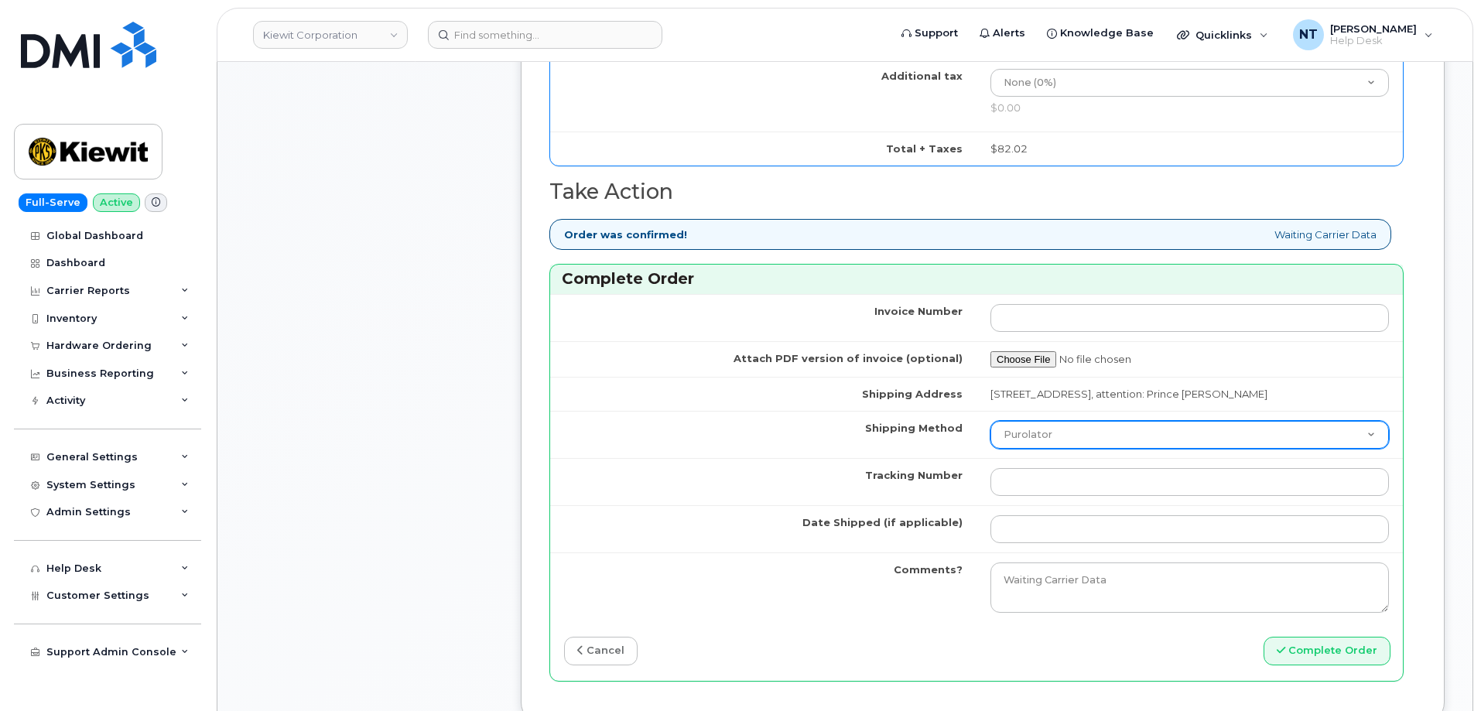
type input "89043052010008889725001929356739"
click at [1057, 431] on select "Purolator UPS FedEx Canada Post Courier Other Drop Off Pick Up" at bounding box center [1189, 435] width 398 height 28
select select "FedEx"
click at [990, 421] on select "Purolator UPS FedEx Canada Post Courier Other Drop Off Pick Up" at bounding box center [1189, 435] width 398 height 28
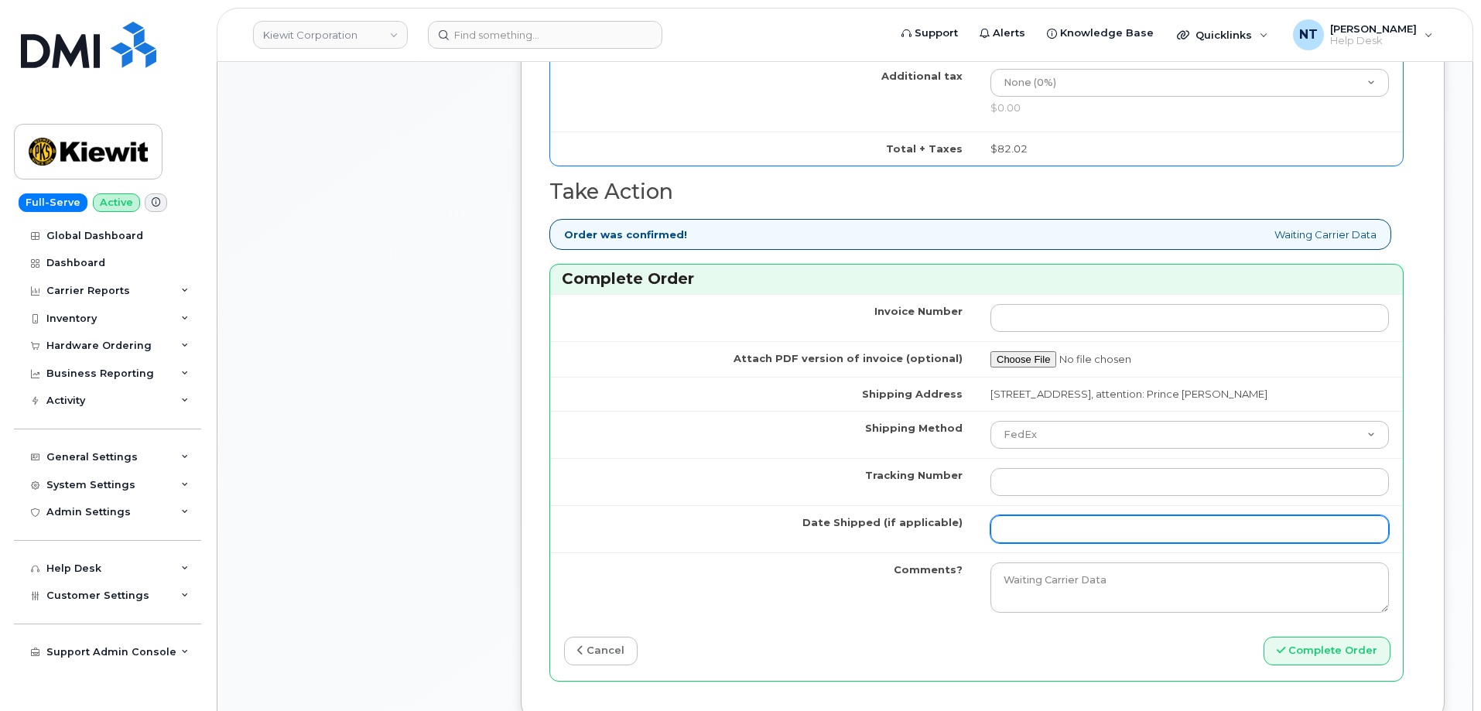
click at [1048, 535] on input "Date Shipped (if applicable)" at bounding box center [1189, 529] width 398 height 28
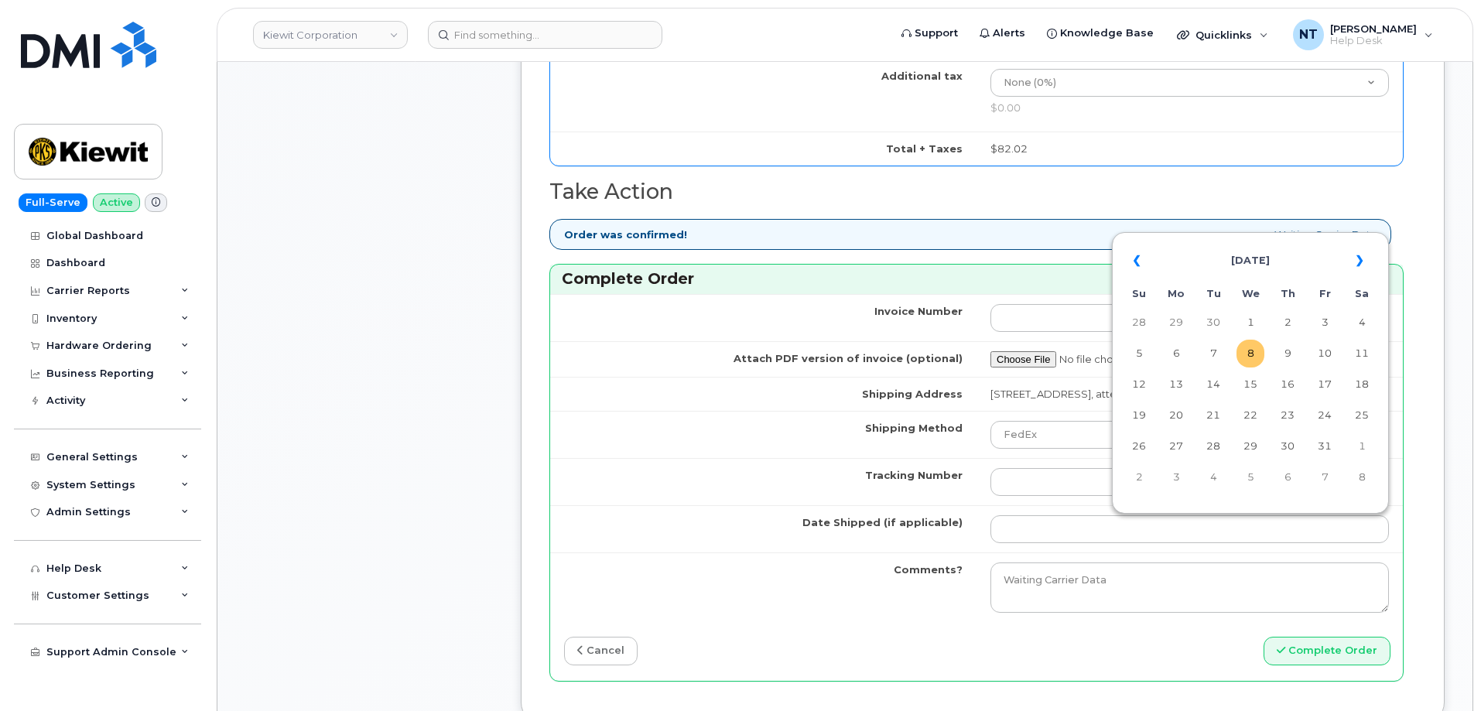
click at [1247, 361] on td "8" at bounding box center [1250, 354] width 28 height 28
type input "[DATE]"
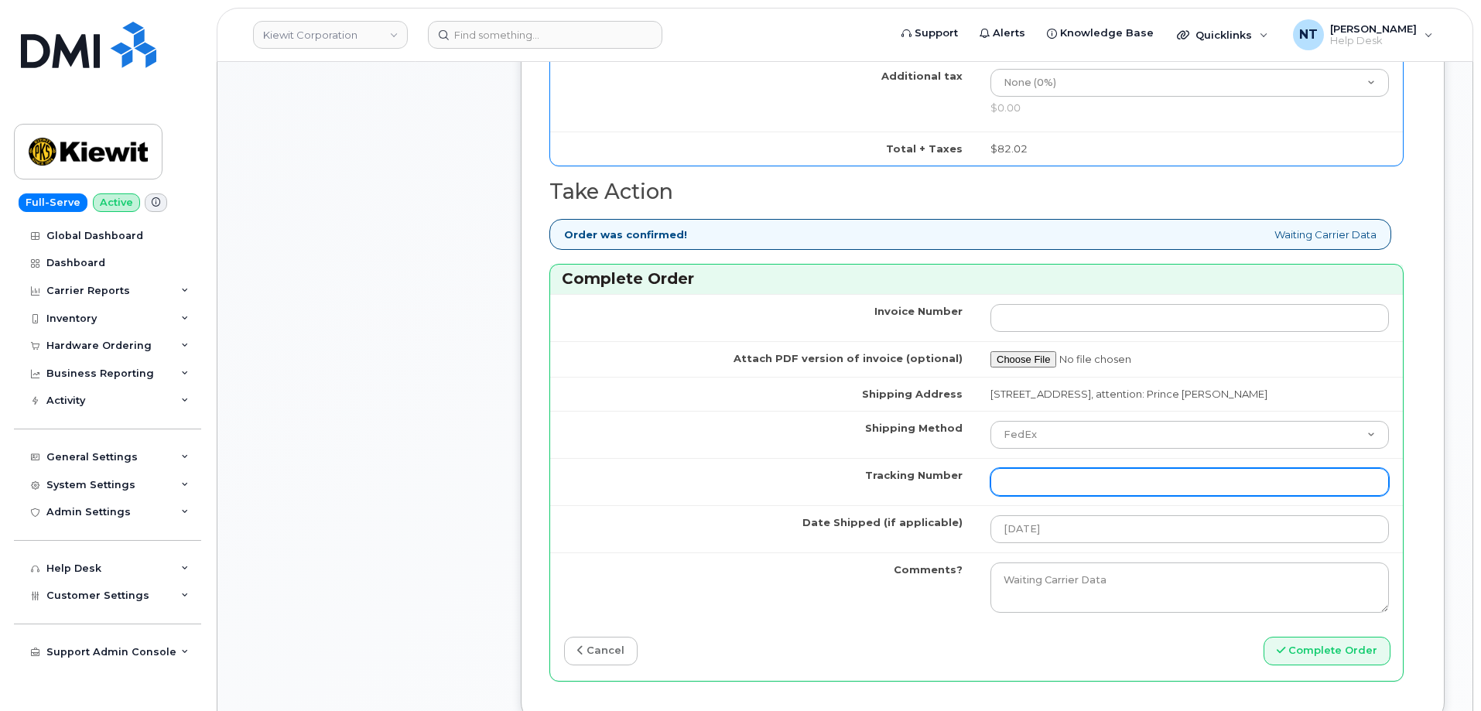
click at [1038, 476] on input "Tracking Number" at bounding box center [1189, 482] width 398 height 28
paste input "444401123300"
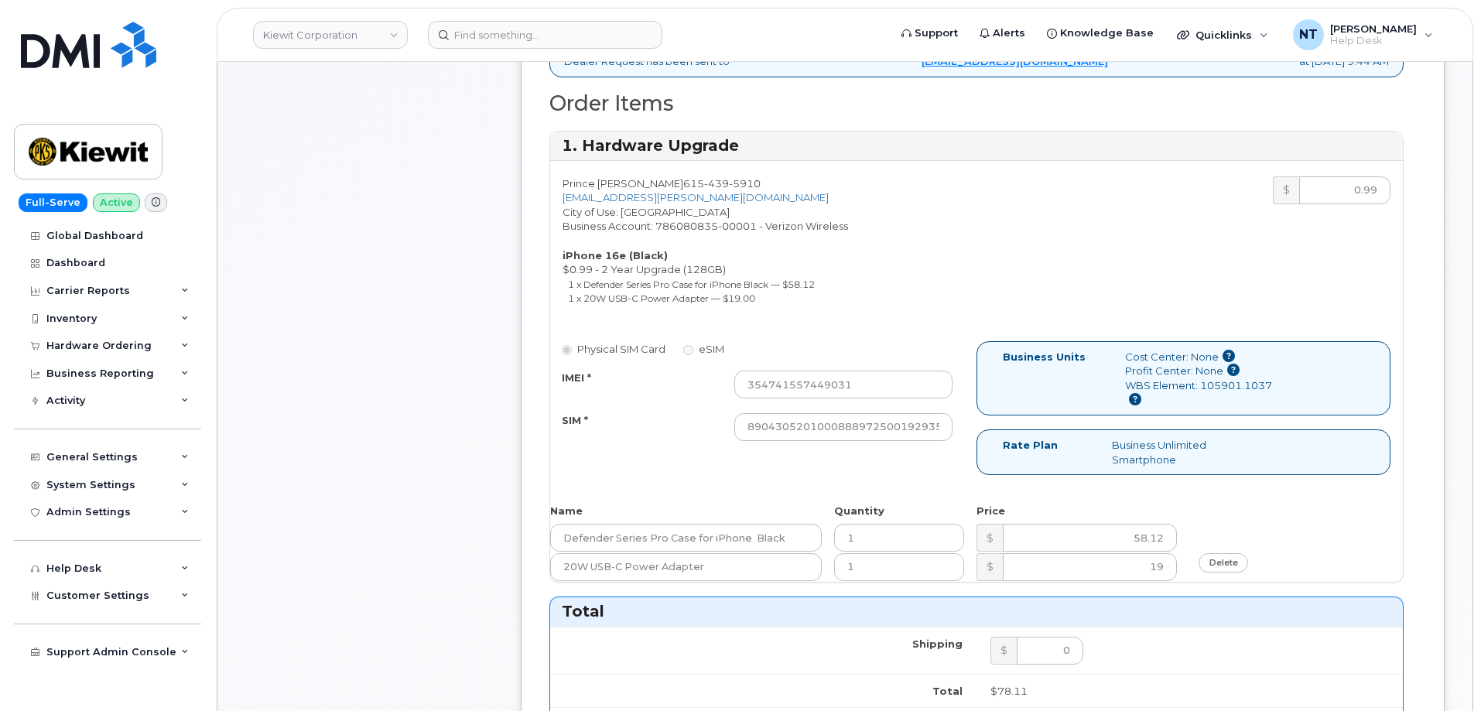
scroll to position [464, 0]
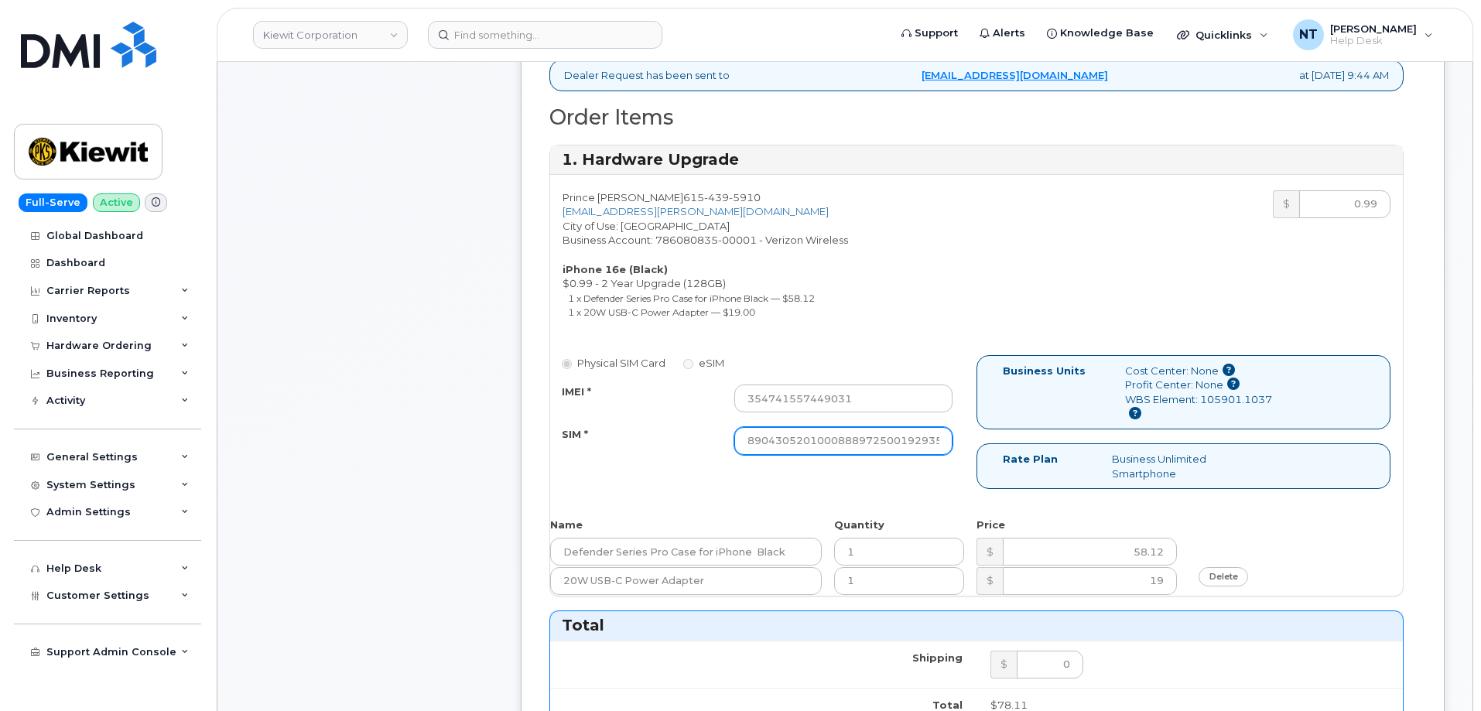
type input "444401123300"
drag, startPoint x: 879, startPoint y: 450, endPoint x: 1004, endPoint y: 453, distance: 125.4
click at [1004, 453] on div "Physical SIM Card eSIM IMEI * 354741557449031 SIM * 890430520100088897250019293…" at bounding box center [976, 429] width 853 height 148
click at [388, 440] on div "Comments Leave Comment" at bounding box center [369, 601] width 248 height 1686
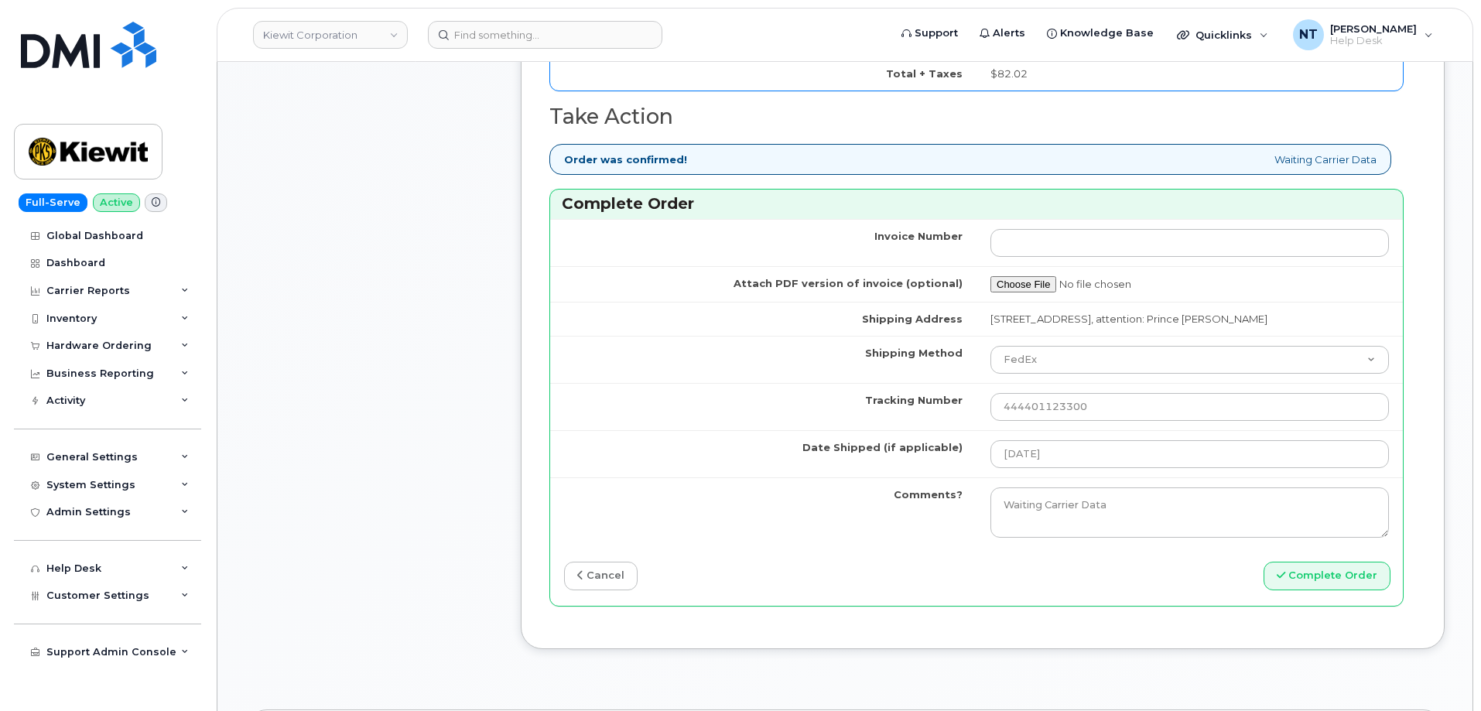
scroll to position [1315, 0]
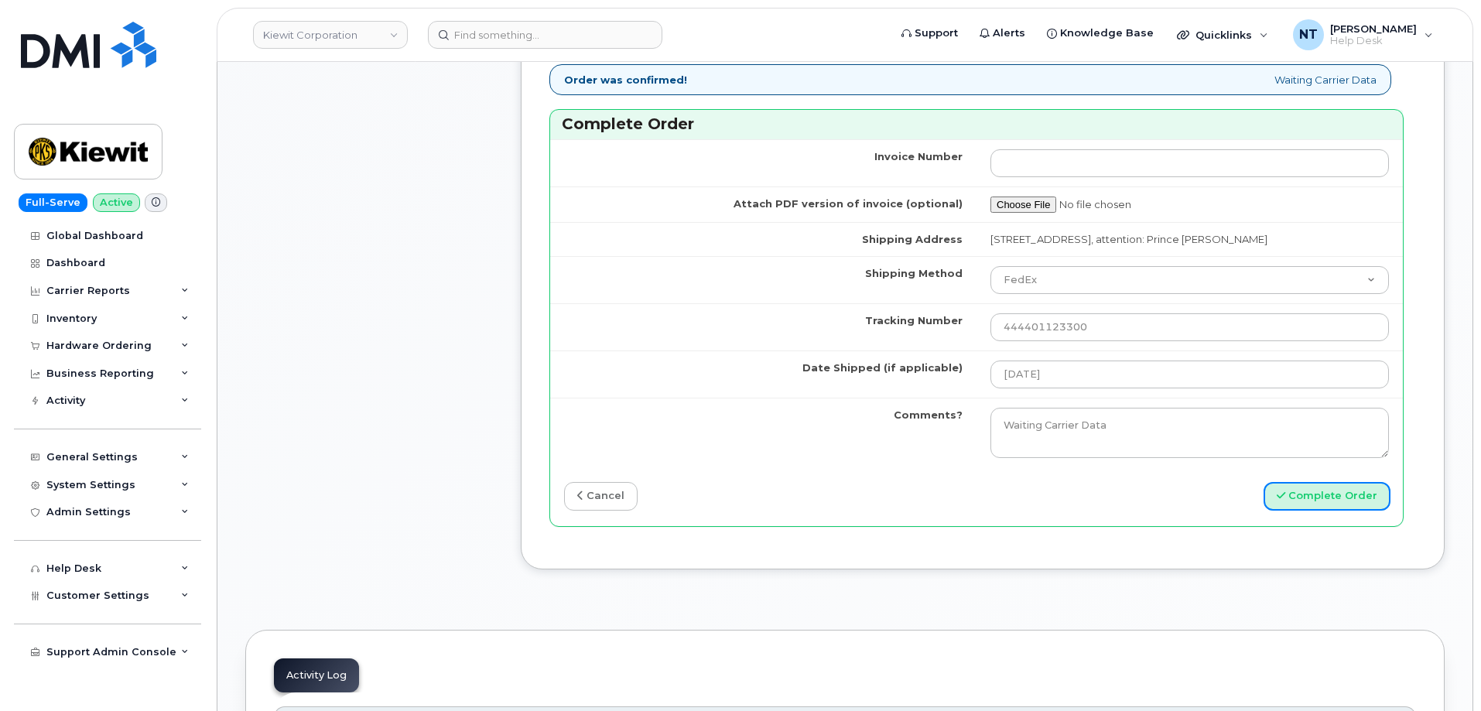
drag, startPoint x: 1297, startPoint y: 494, endPoint x: 496, endPoint y: 402, distance: 806.0
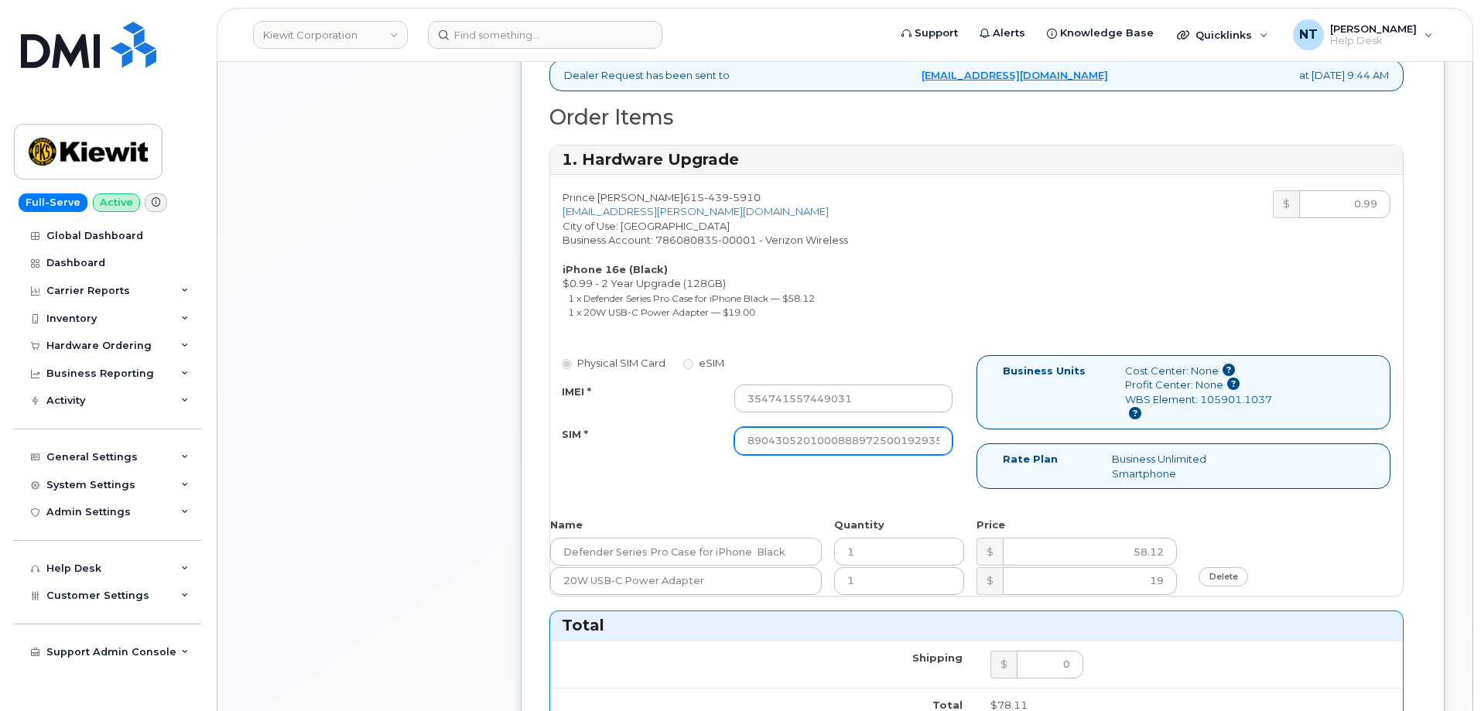
scroll to position [0, 30]
drag, startPoint x: 877, startPoint y: 450, endPoint x: 994, endPoint y: 459, distance: 117.9
click at [994, 459] on div "Physical SIM Card eSIM IMEI * 354741557449031 SIM * 890430520100088897250019293…" at bounding box center [976, 429] width 853 height 148
click at [901, 481] on div "Physical SIM Card eSIM IMEI * 354741557449031 SIM * 890430520100088897250019293…" at bounding box center [976, 429] width 853 height 148
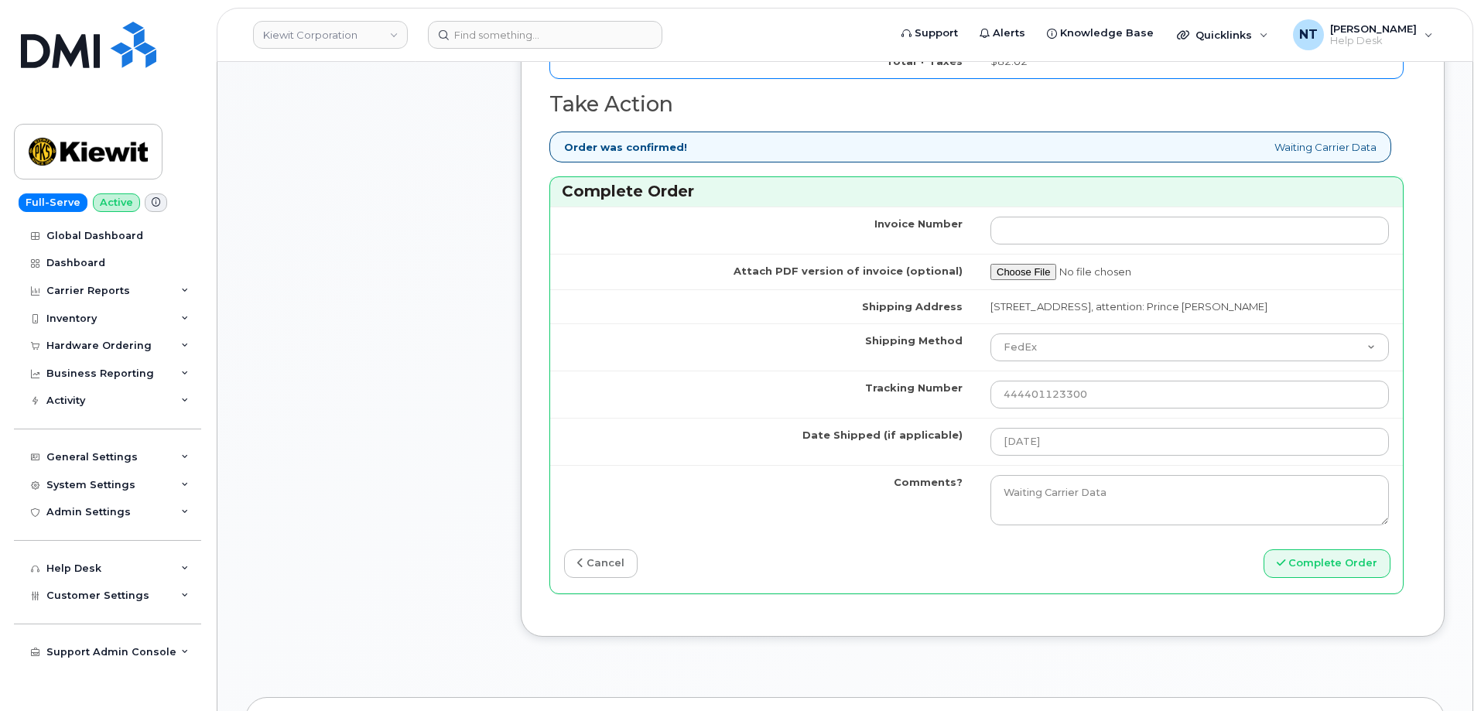
scroll to position [1315, 0]
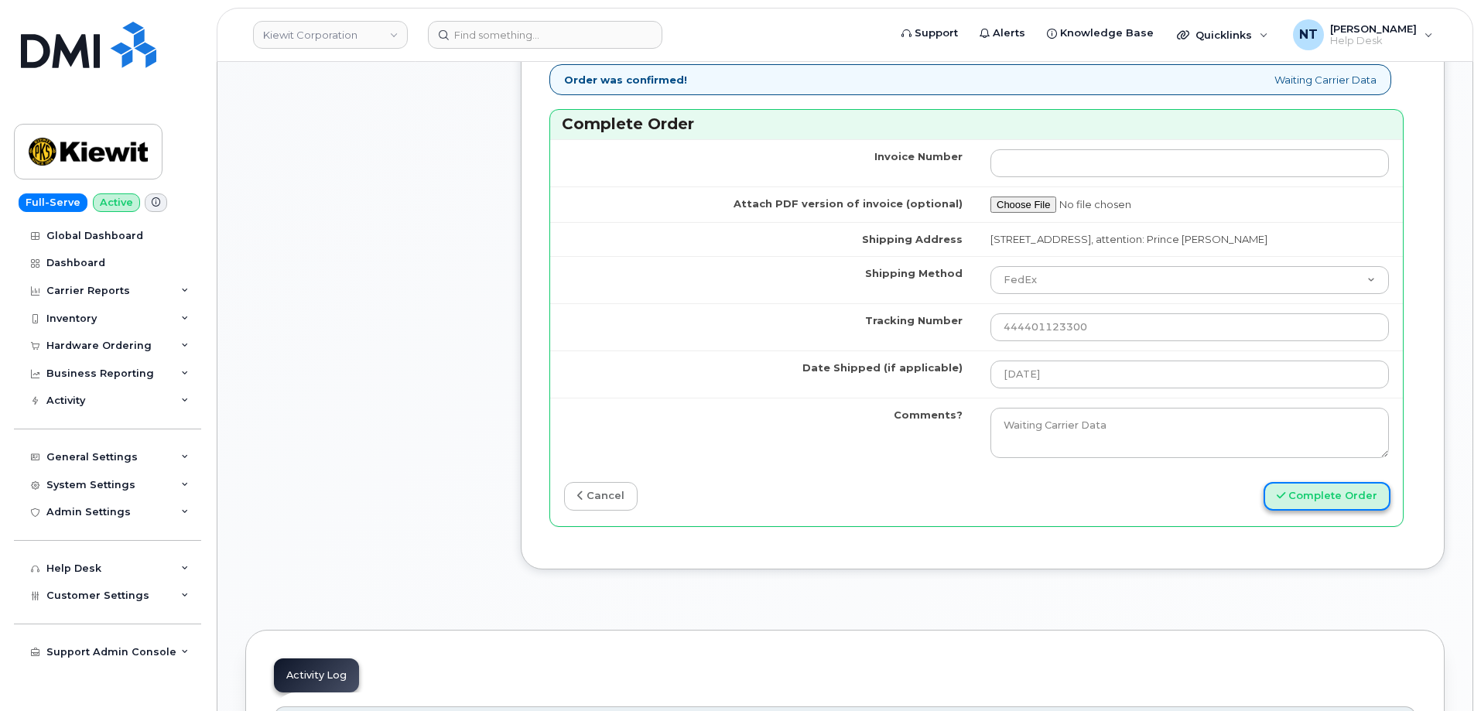
click at [1318, 503] on button "Complete Order" at bounding box center [1327, 496] width 127 height 29
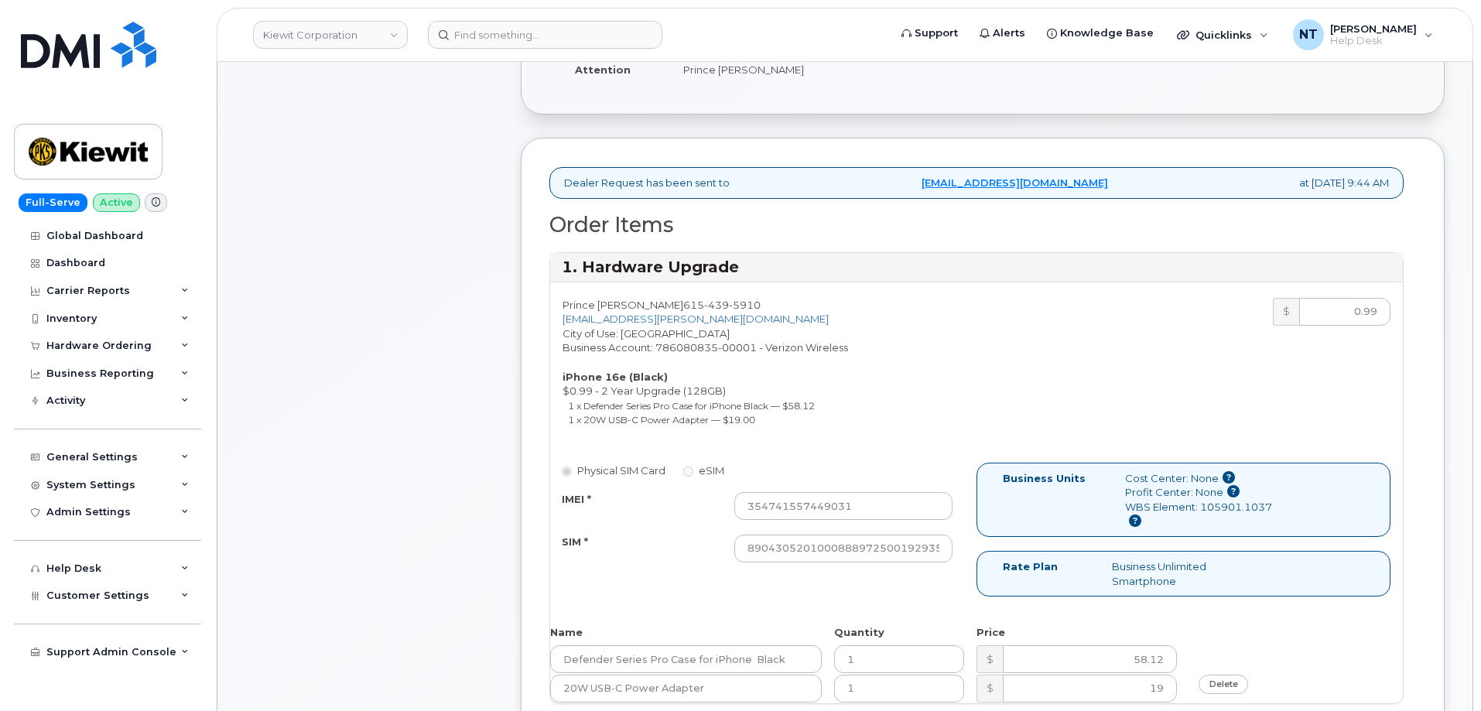
scroll to position [232, 0]
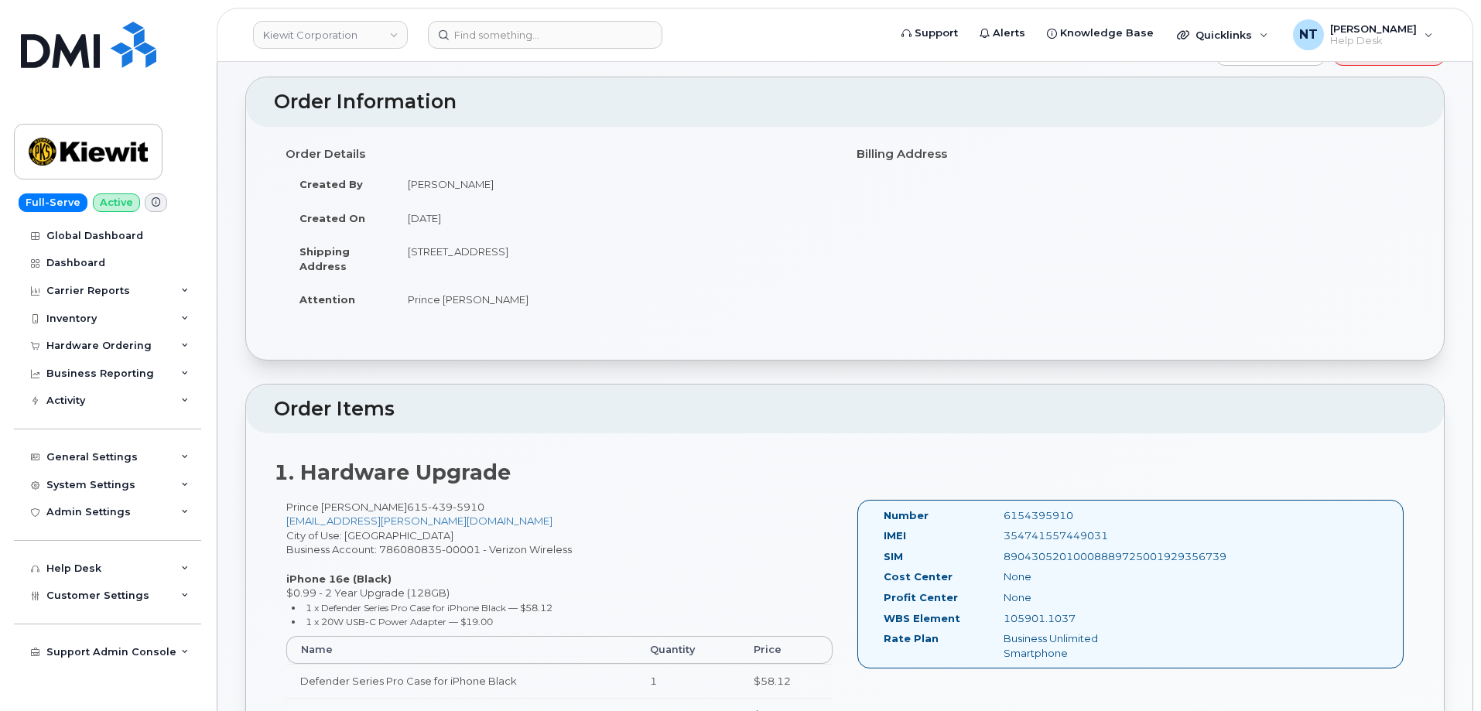
scroll to position [155, 0]
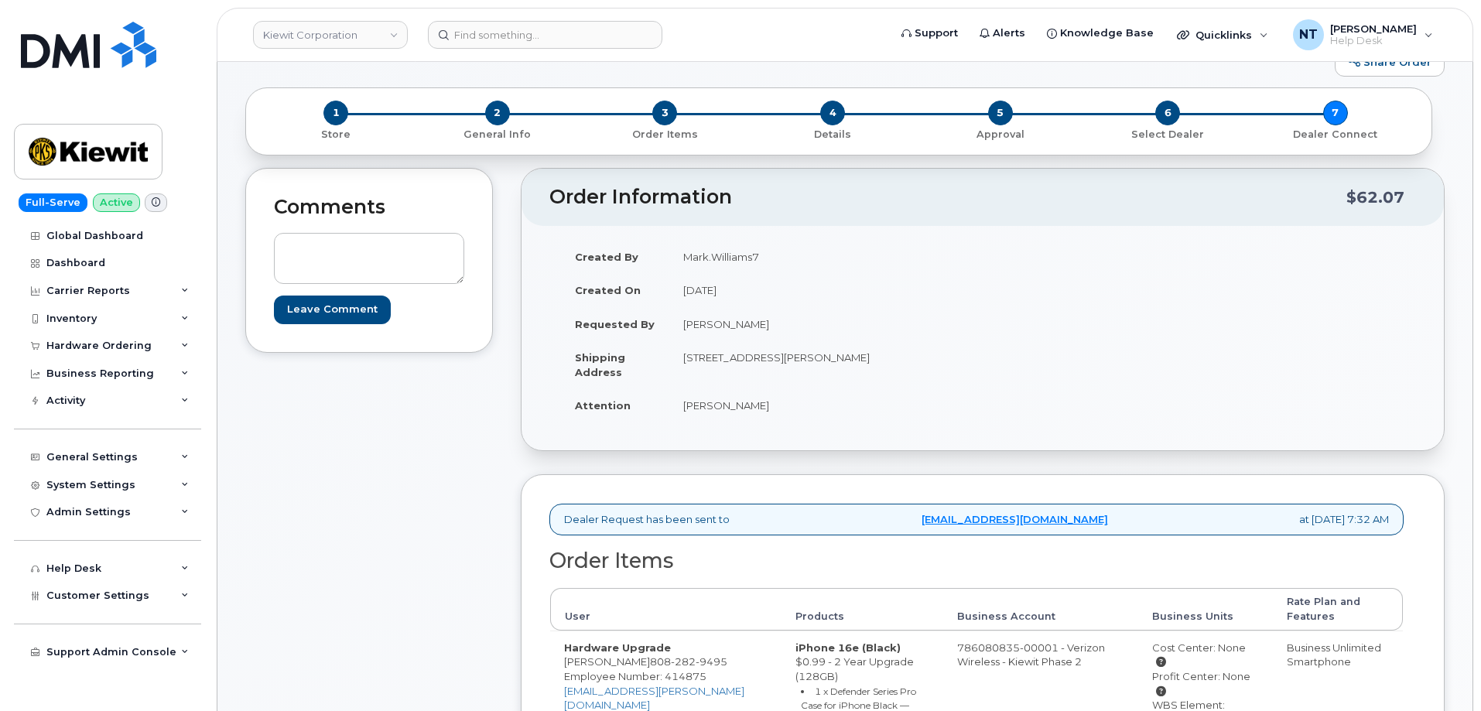
scroll to position [77, 0]
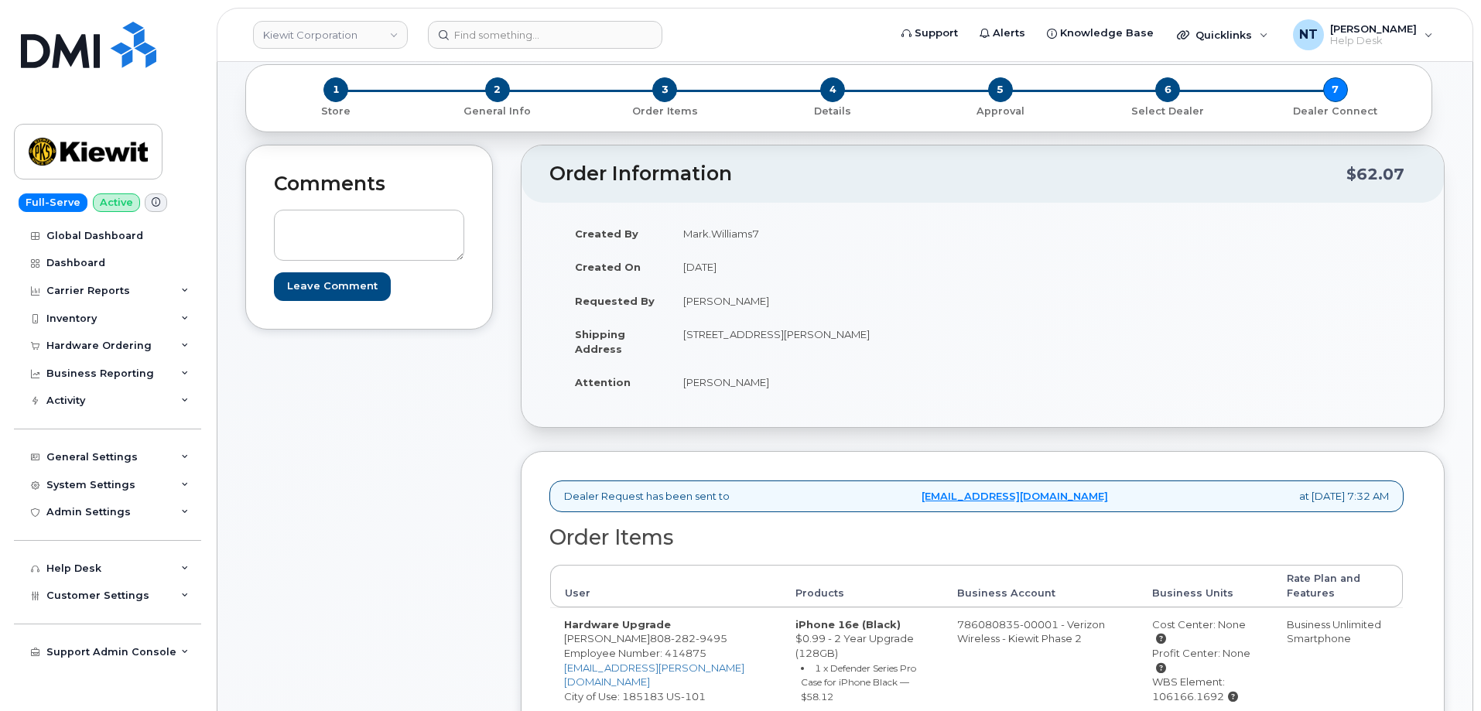
drag, startPoint x: 681, startPoint y: 334, endPoint x: 843, endPoint y: 339, distance: 162.6
click at [843, 339] on td "29305 Kanaskat Kangley Rd SE RAVENSDALE WA 98051-9077 UNITED STATES" at bounding box center [820, 341] width 302 height 48
click at [906, 381] on td "Mark Williams" at bounding box center [820, 382] width 302 height 34
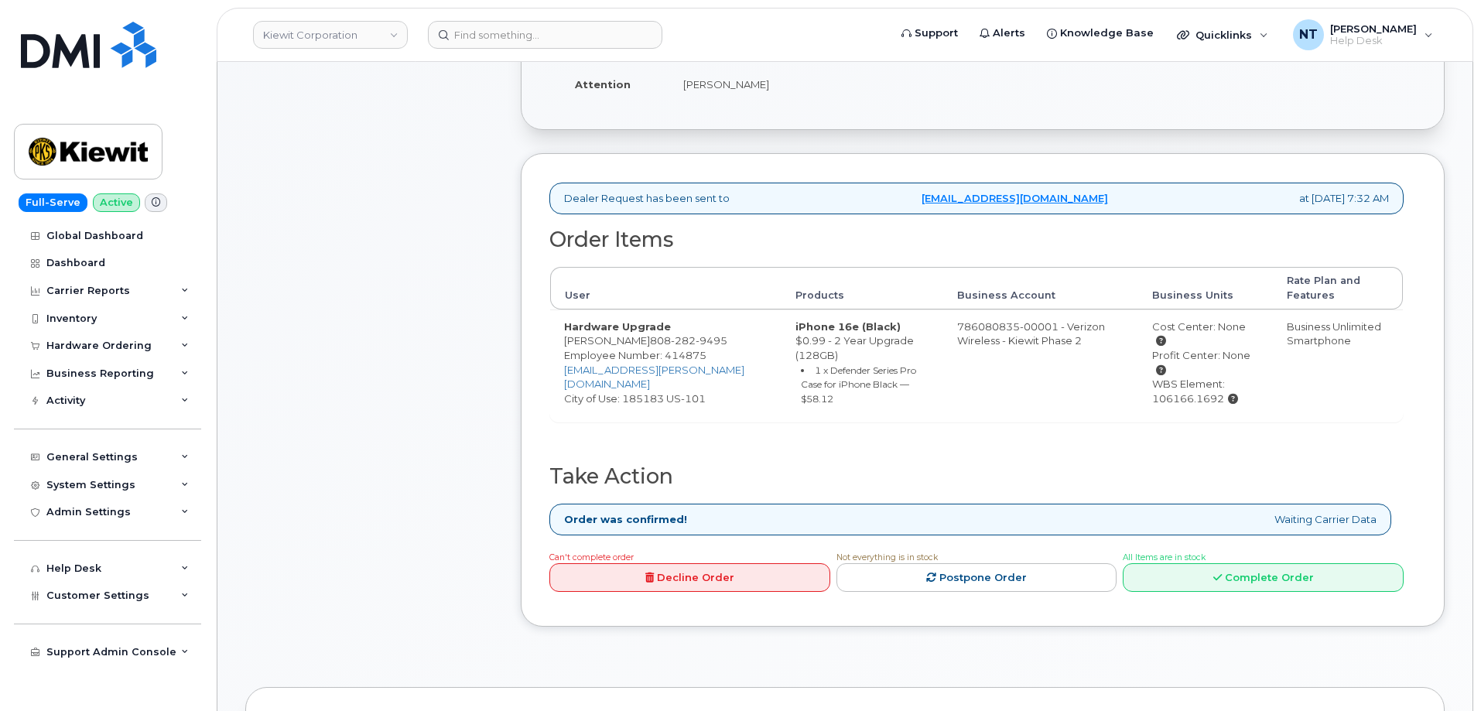
scroll to position [387, 0]
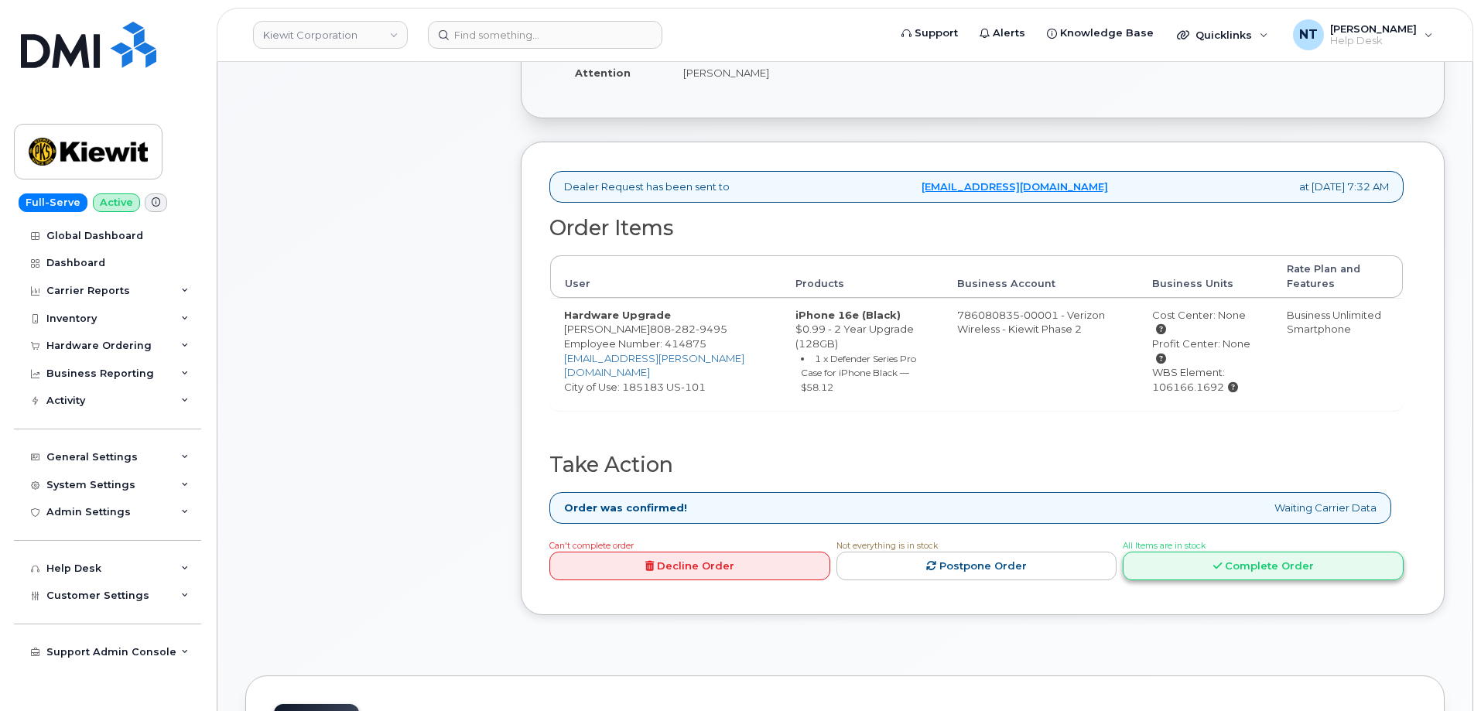
click at [1282, 561] on link "Complete Order" at bounding box center [1263, 566] width 281 height 29
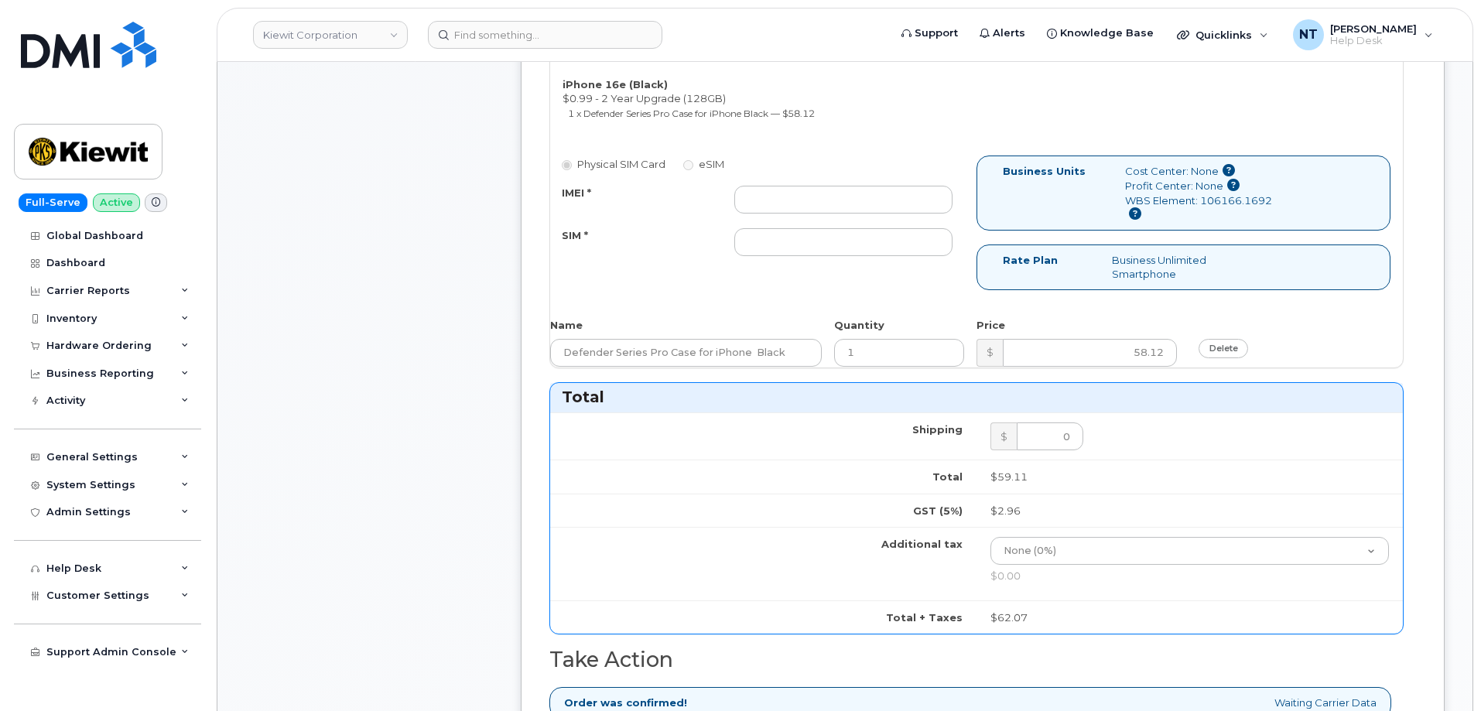
scroll to position [696, 0]
click at [788, 200] on input "IMEI *" at bounding box center [843, 200] width 218 height 28
paste input "354741557579936"
type input "354741557579936"
click at [846, 244] on input "SIM *" at bounding box center [843, 243] width 218 height 28
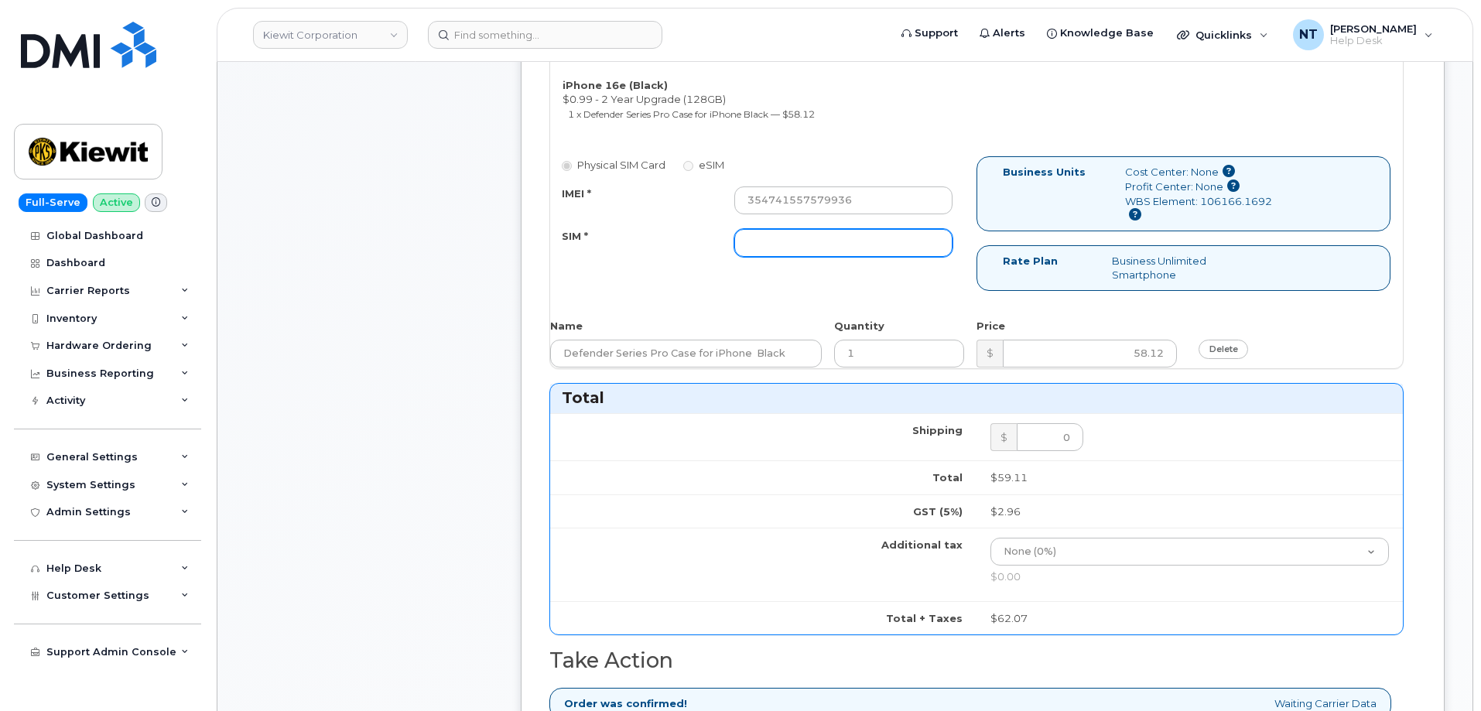
paste input "89043052010008889725001903719057"
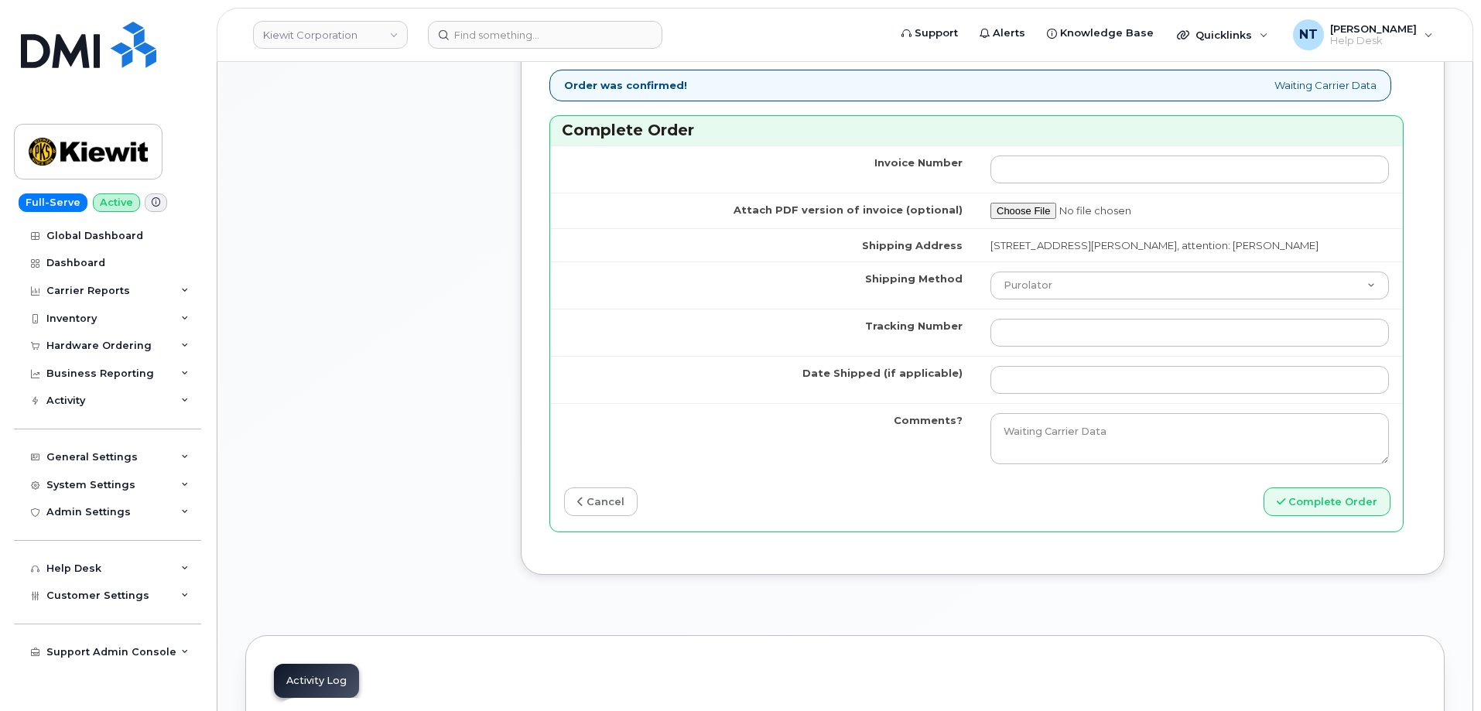
scroll to position [1315, 0]
type input "89043052010008889725001903719057"
click at [1099, 297] on select "Purolator UPS FedEx Canada Post Courier Other Drop Off Pick Up" at bounding box center [1189, 285] width 398 height 28
select select "FedEx"
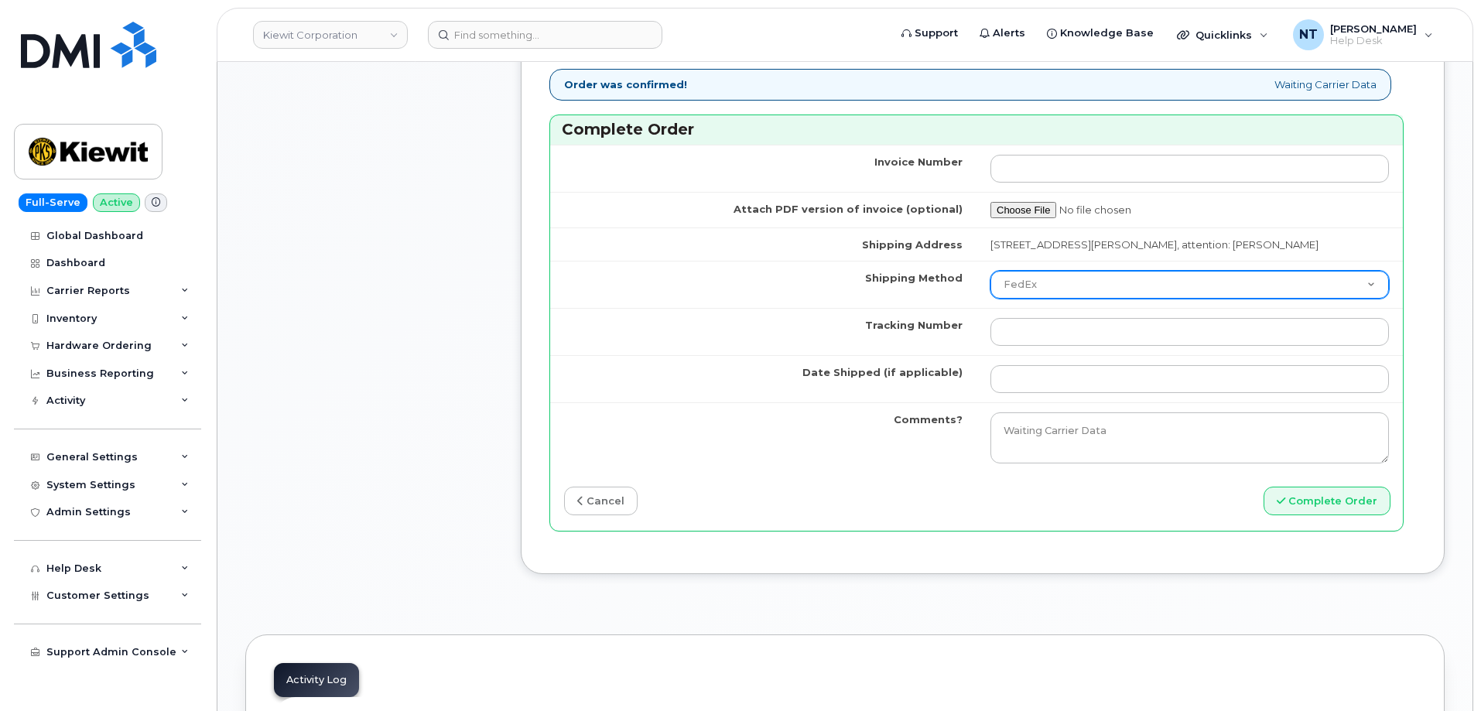
click at [990, 285] on select "Purolator UPS FedEx Canada Post Courier Other Drop Off Pick Up" at bounding box center [1189, 285] width 398 height 28
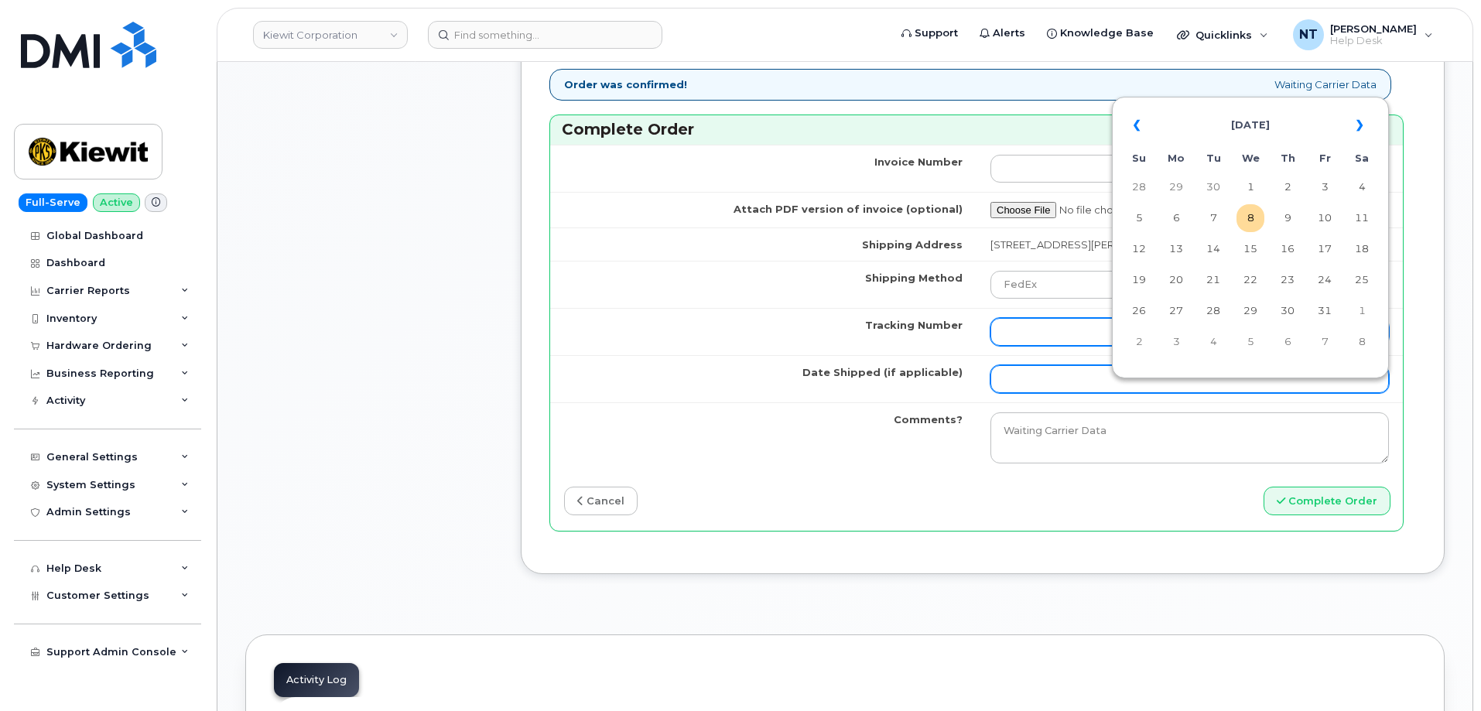
drag, startPoint x: 1059, startPoint y: 386, endPoint x: 1097, endPoint y: 360, distance: 46.8
click at [1059, 386] on input "Date Shipped (if applicable)" at bounding box center [1189, 379] width 398 height 28
drag, startPoint x: 1251, startPoint y: 224, endPoint x: 1242, endPoint y: 229, distance: 10.4
click at [1251, 224] on td "8" at bounding box center [1250, 218] width 28 height 28
type input "[DATE]"
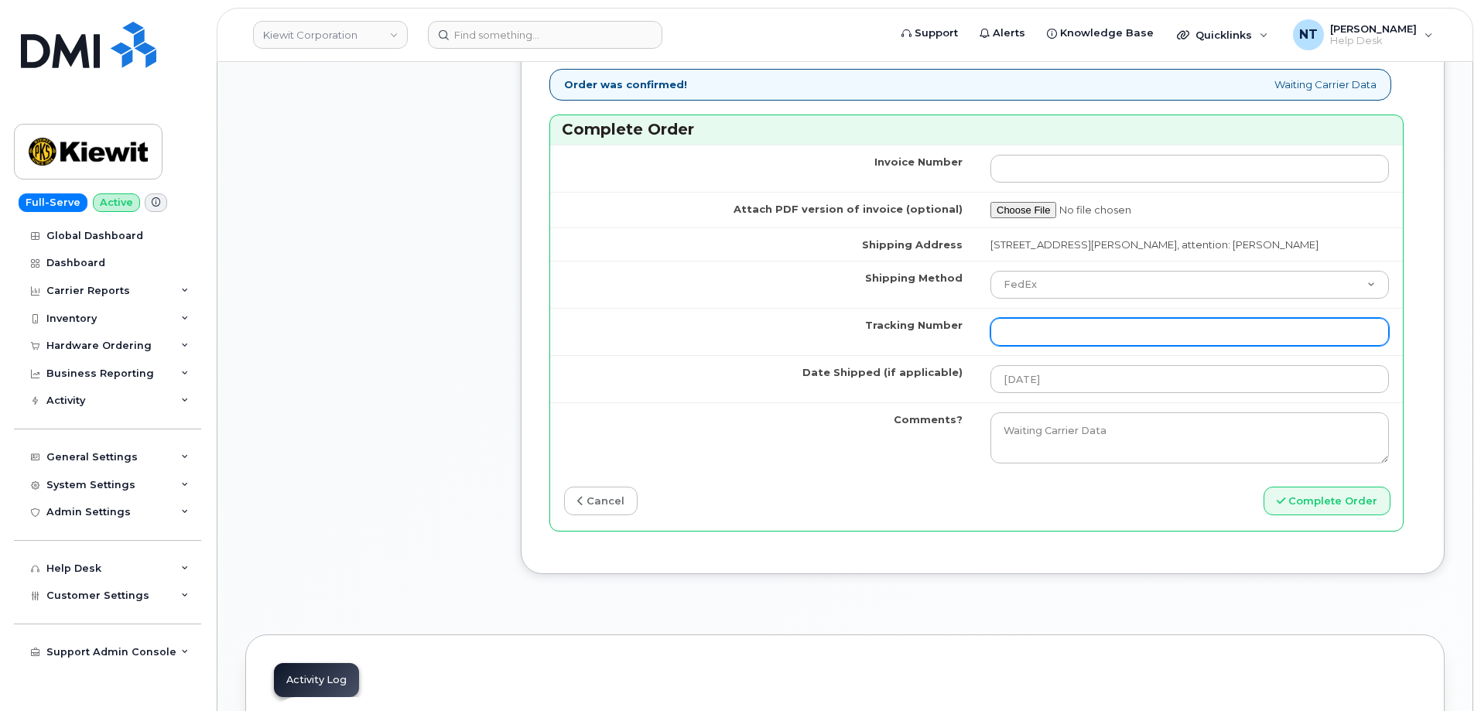
click at [1062, 346] on input "Tracking Number" at bounding box center [1189, 332] width 398 height 28
paste input "444401123321"
type input "444401123321"
drag, startPoint x: 1131, startPoint y: 343, endPoint x: 768, endPoint y: 340, distance: 362.9
click at [768, 340] on tr "Tracking Number 444401123321" at bounding box center [976, 331] width 853 height 47
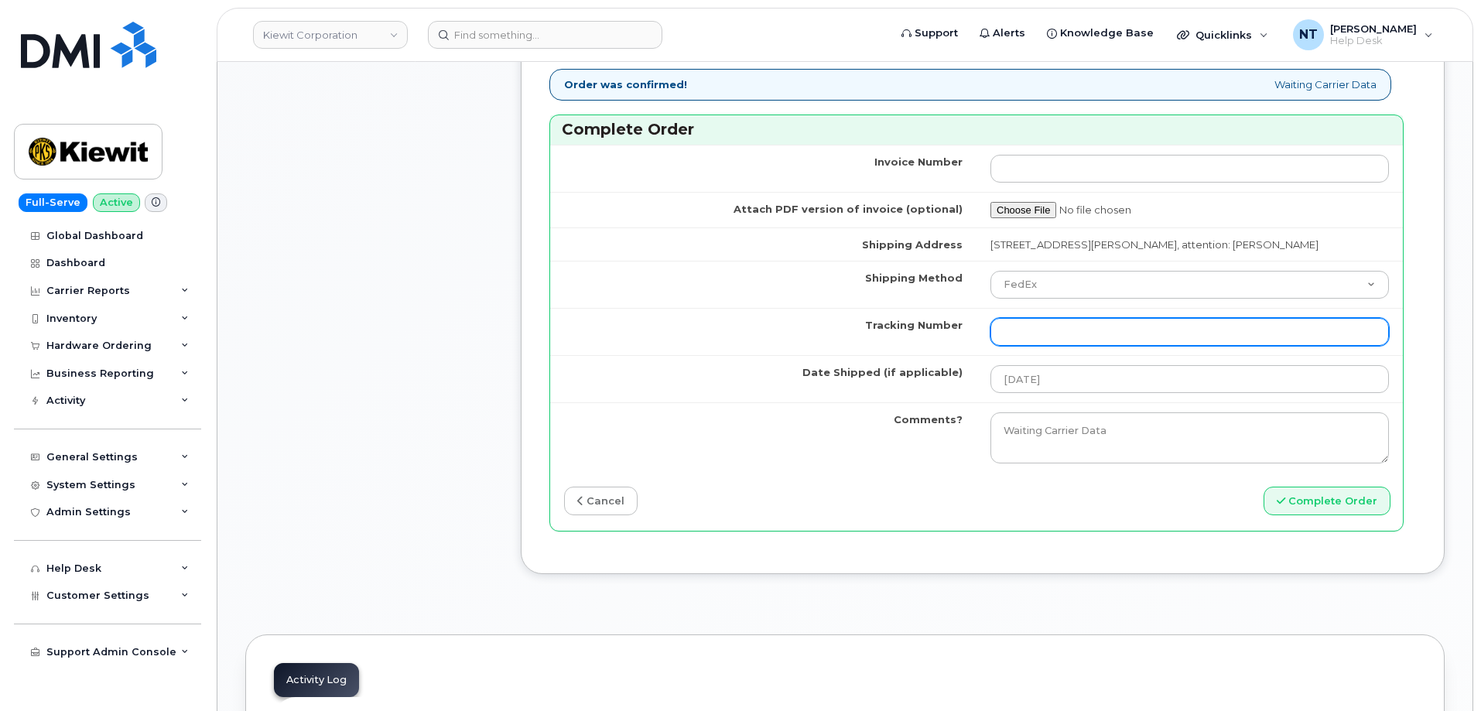
paste input "444401123343"
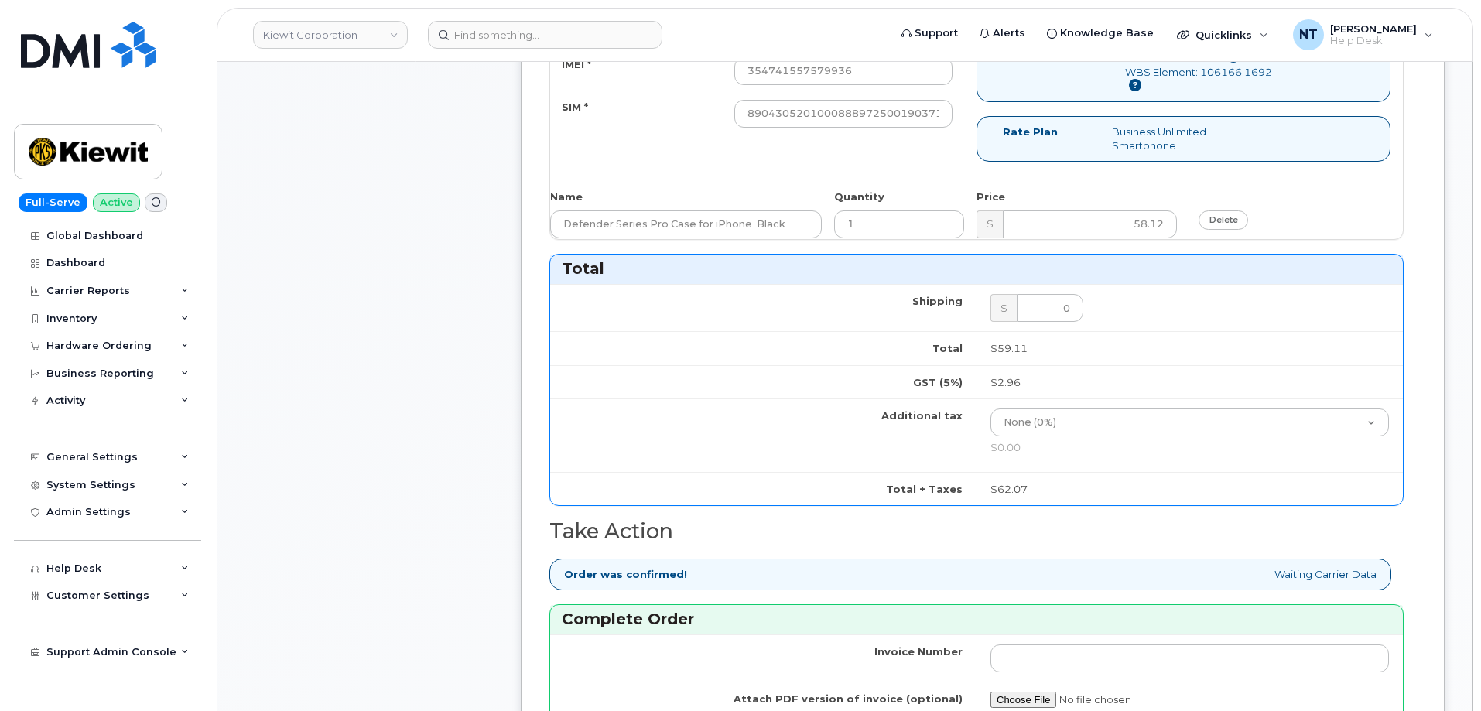
scroll to position [619, 0]
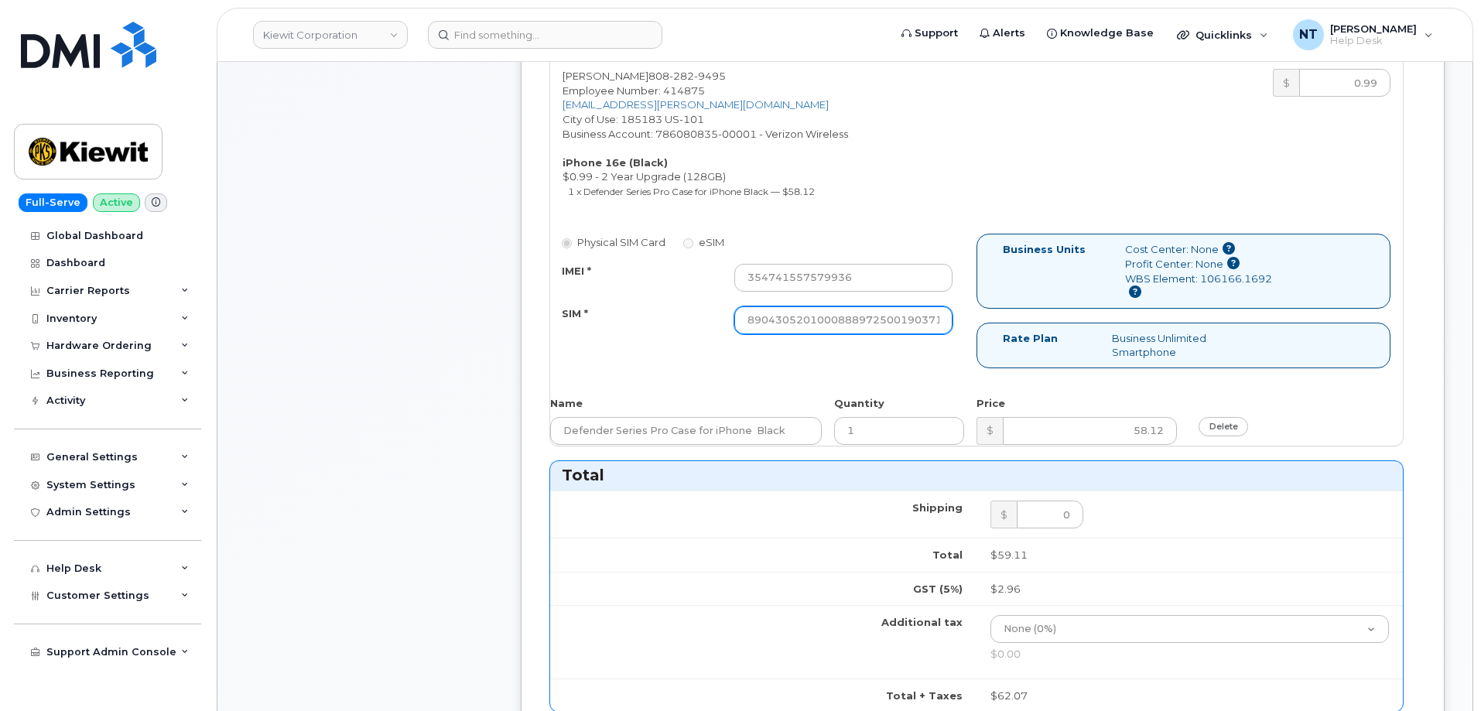
type input "444401123343"
drag, startPoint x: 883, startPoint y: 323, endPoint x: 978, endPoint y: 323, distance: 95.2
click at [978, 323] on div "Physical SIM Card eSIM IMEI * 354741557579936 SIM * 890430520100088897250019037…" at bounding box center [976, 308] width 853 height 148
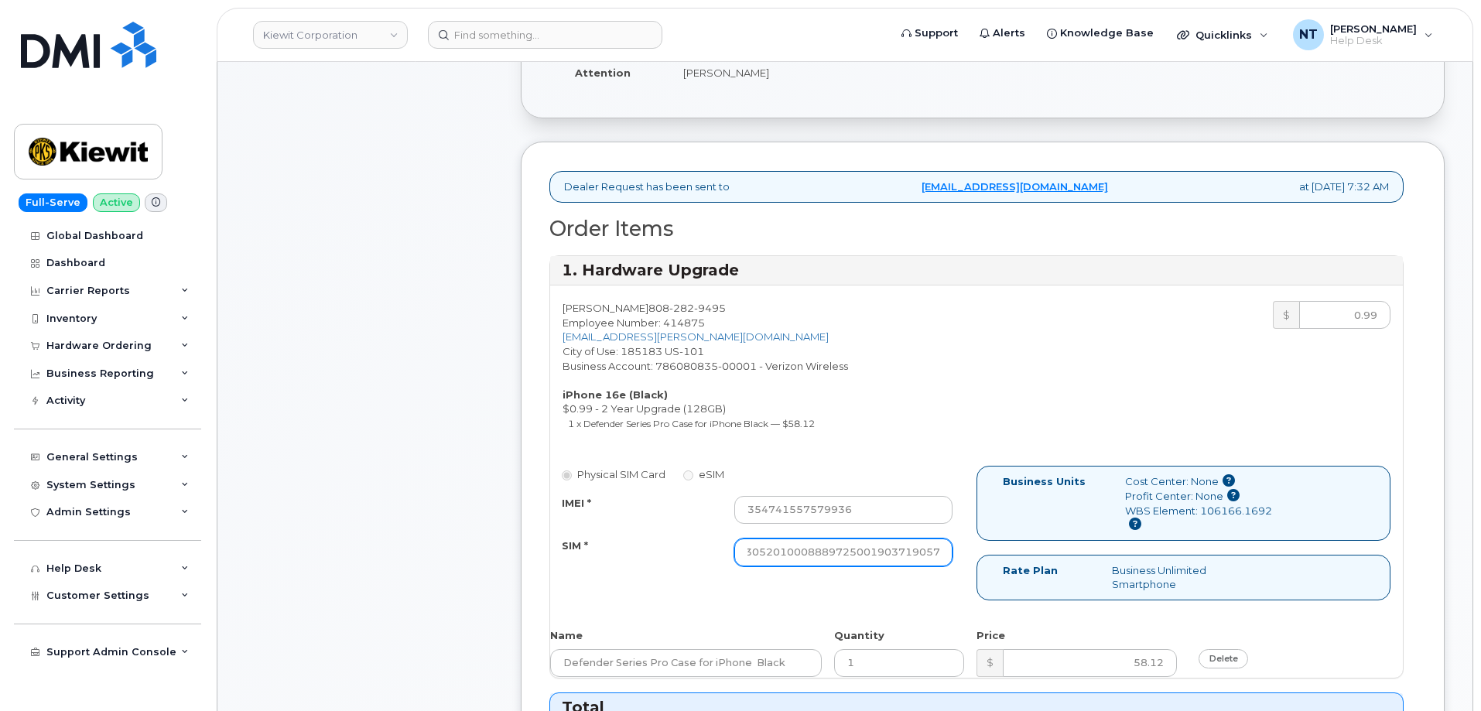
scroll to position [0, 0]
click at [907, 561] on input "89043052010008889725001903719057" at bounding box center [843, 553] width 218 height 28
drag, startPoint x: 901, startPoint y: 555, endPoint x: 1020, endPoint y: 566, distance: 119.7
click at [1020, 566] on div "Physical SIM Card eSIM IMEI * 354741557579936 SIM * 890430520100088897250019037…" at bounding box center [976, 540] width 853 height 148
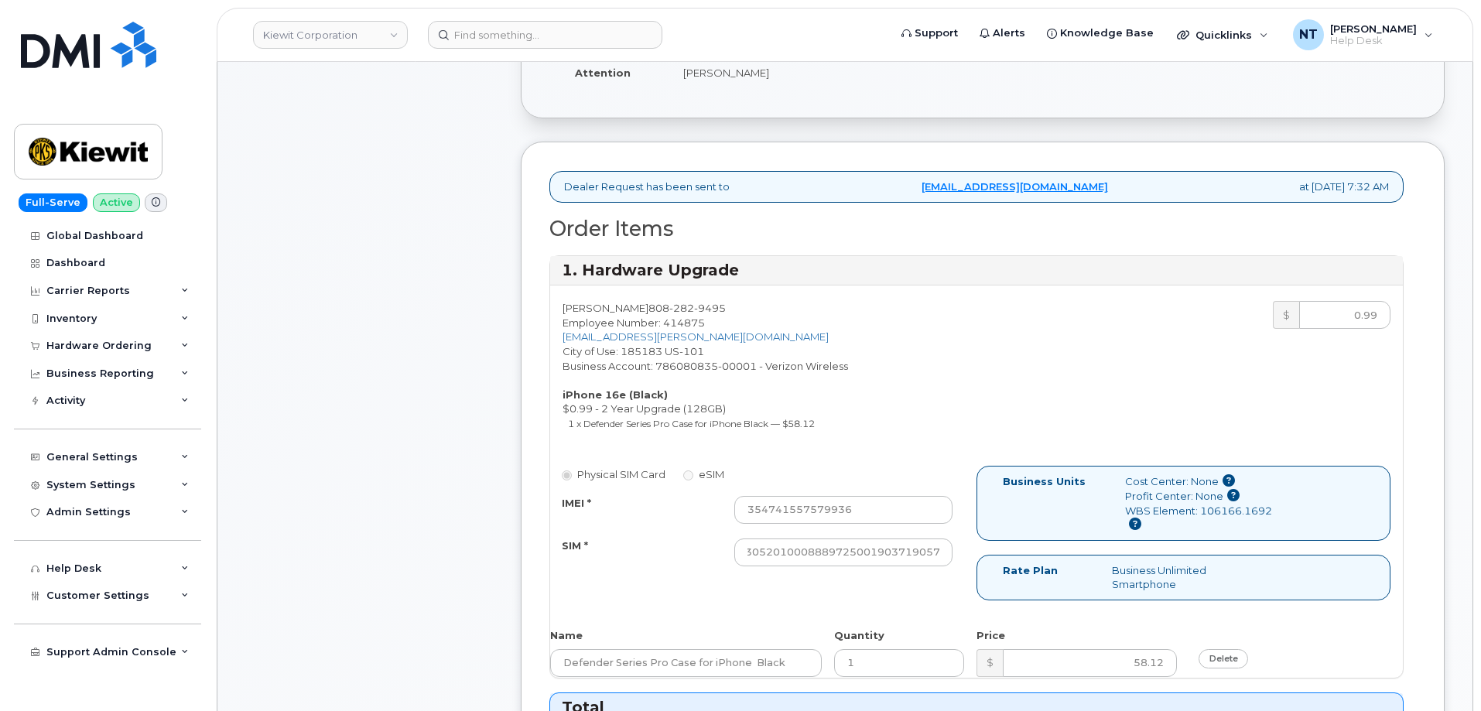
scroll to position [0, 0]
click at [908, 588] on div "Physical SIM Card eSIM IMEI * 354741557579936 SIM * 890430520100088897250019037…" at bounding box center [976, 540] width 853 height 148
click at [872, 509] on input "354741557579936" at bounding box center [843, 510] width 218 height 28
click at [451, 531] on div "Comments Leave Comment" at bounding box center [369, 680] width 248 height 1691
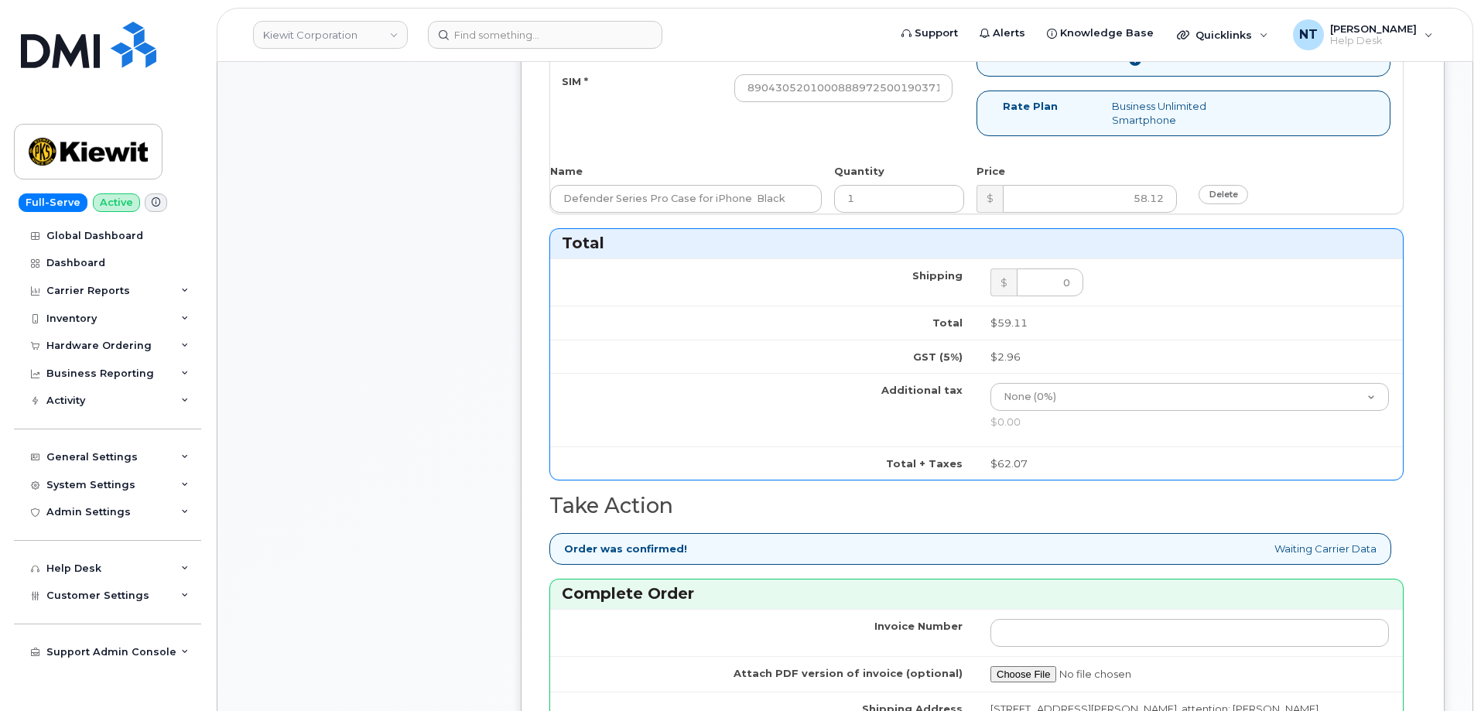
scroll to position [1161, 0]
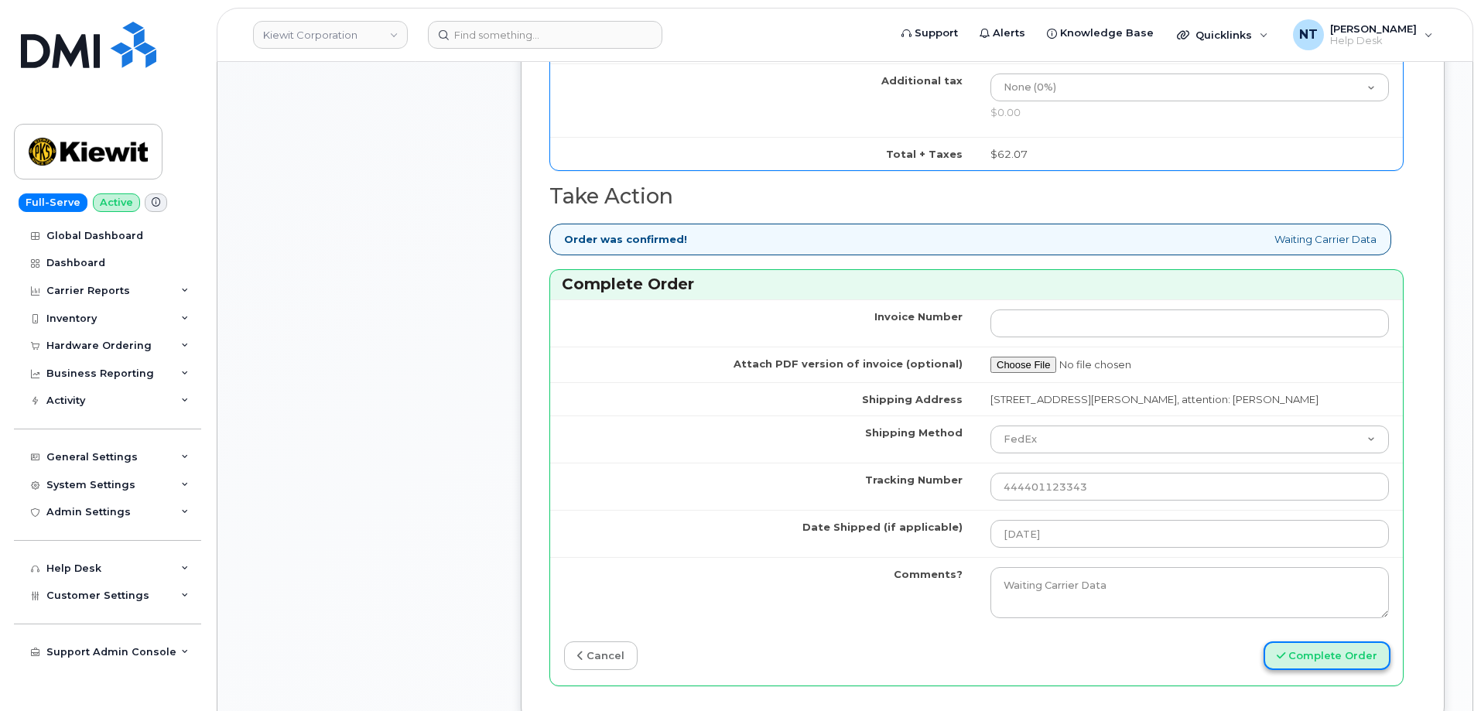
click at [1328, 670] on button "Complete Order" at bounding box center [1327, 655] width 127 height 29
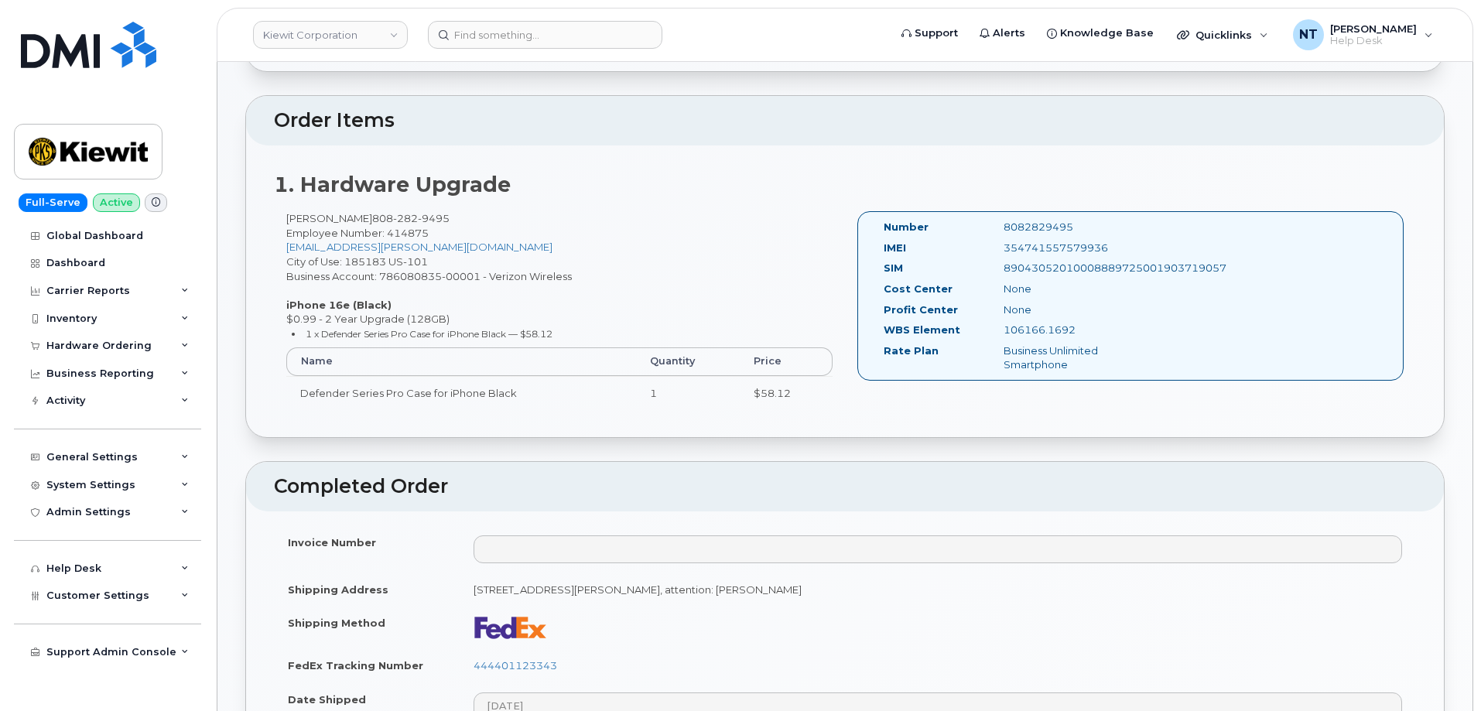
scroll to position [696, 0]
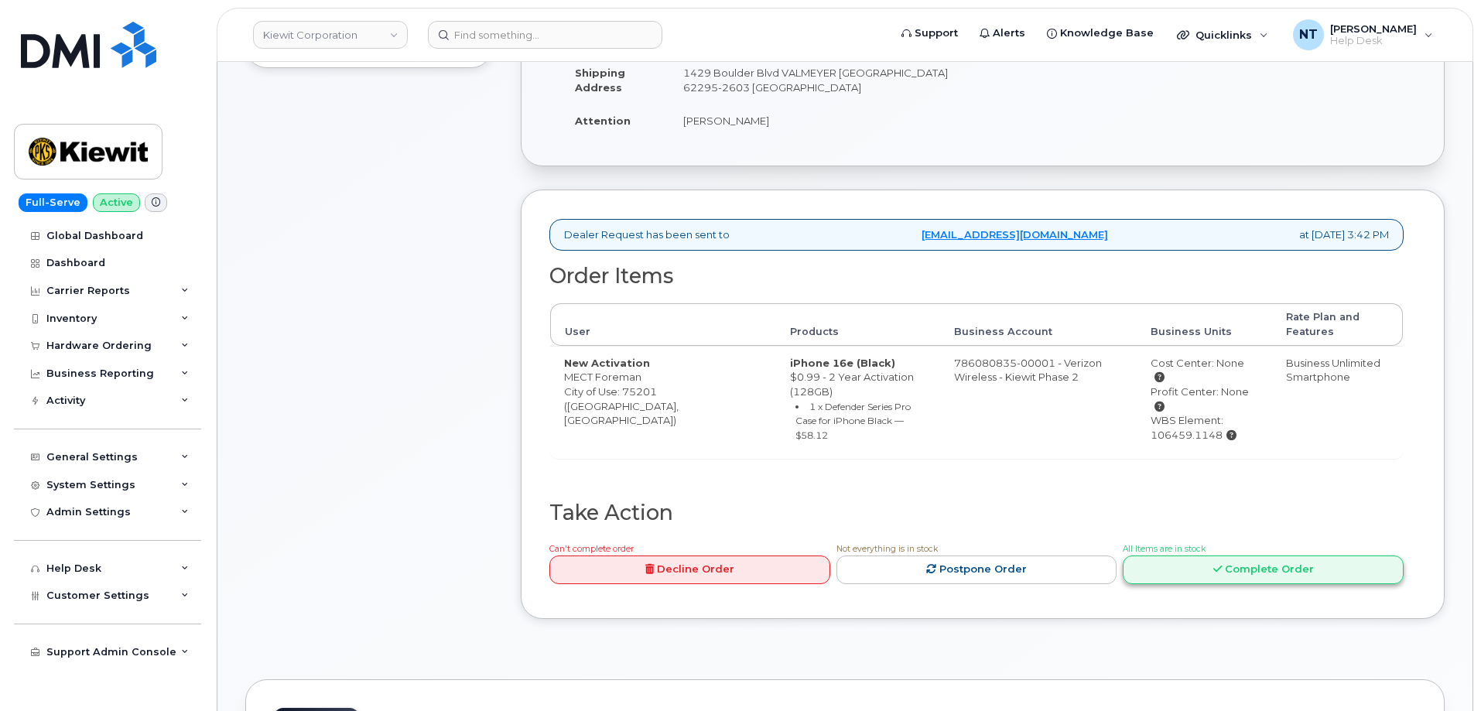
scroll to position [387, 0]
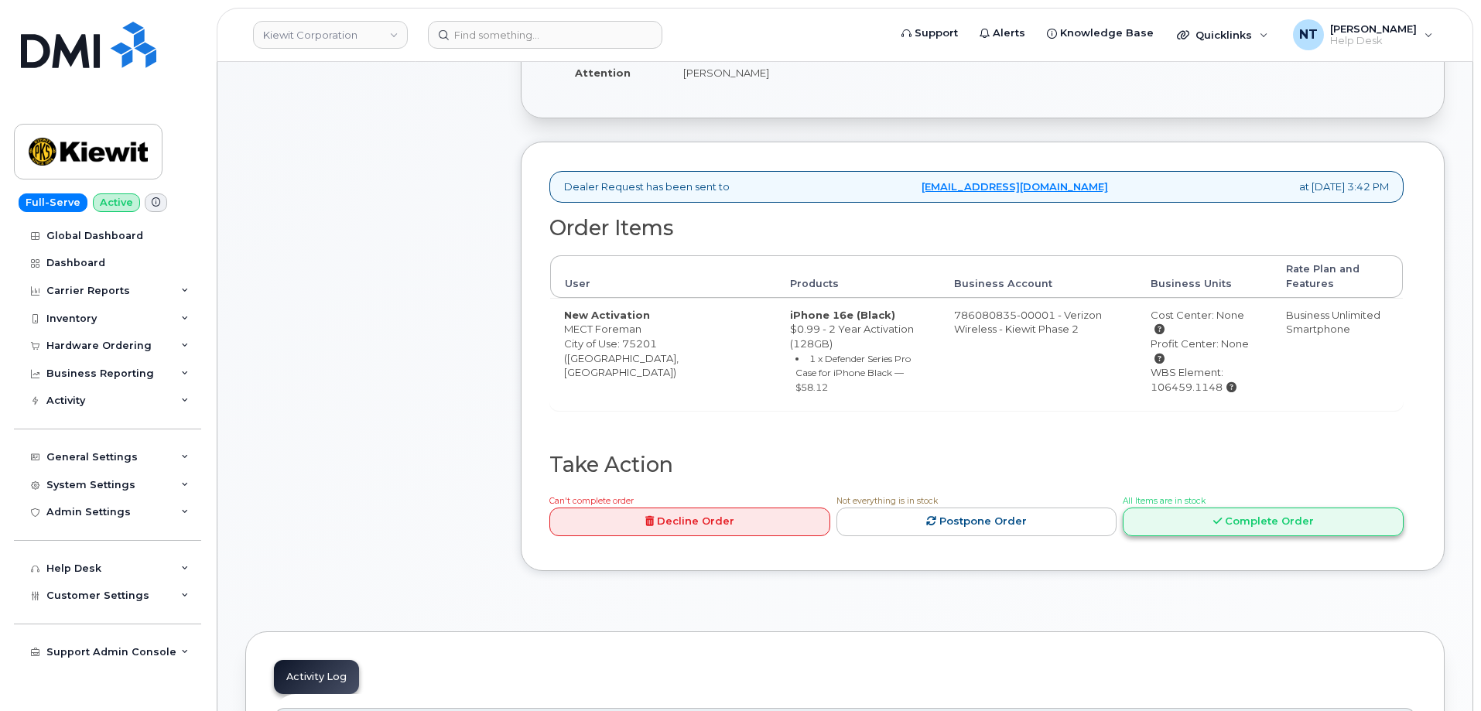
click at [1276, 508] on link "Complete Order" at bounding box center [1263, 522] width 281 height 29
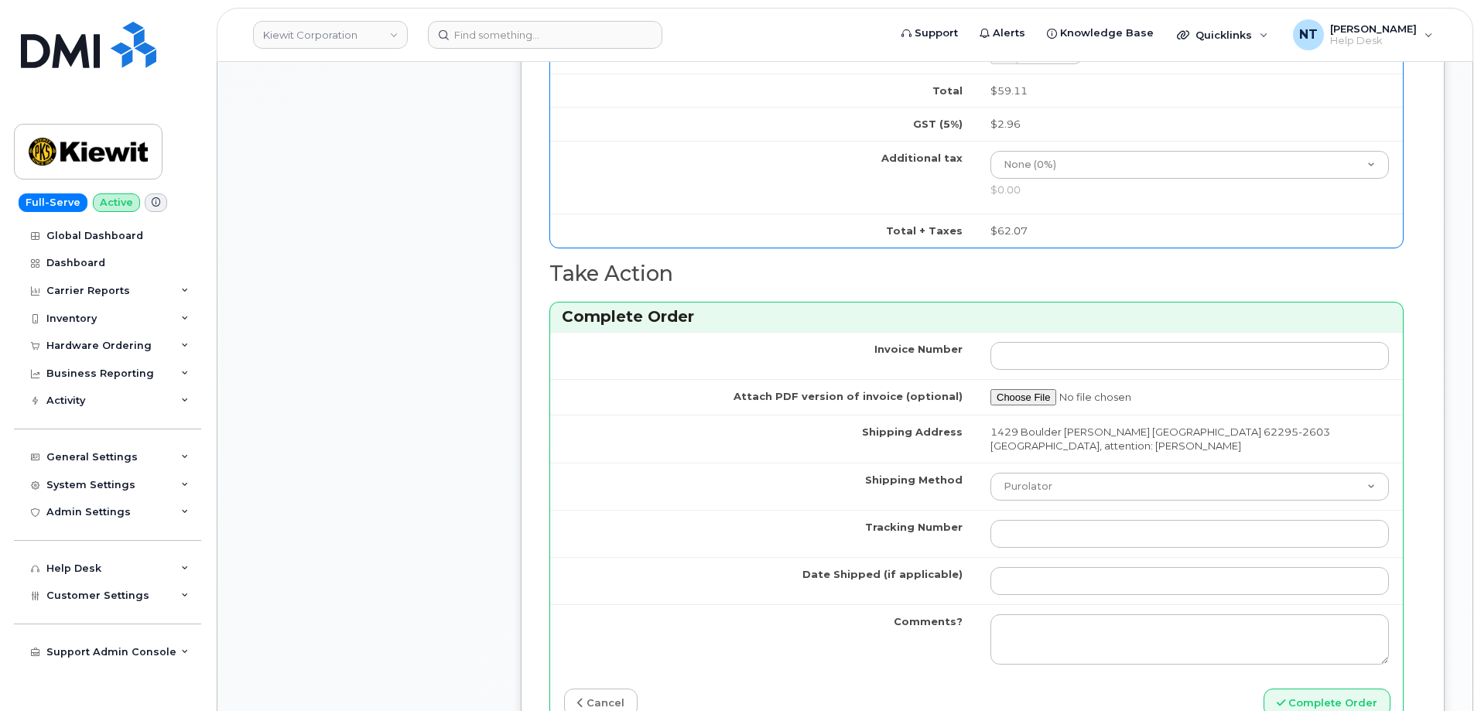
scroll to position [1161, 0]
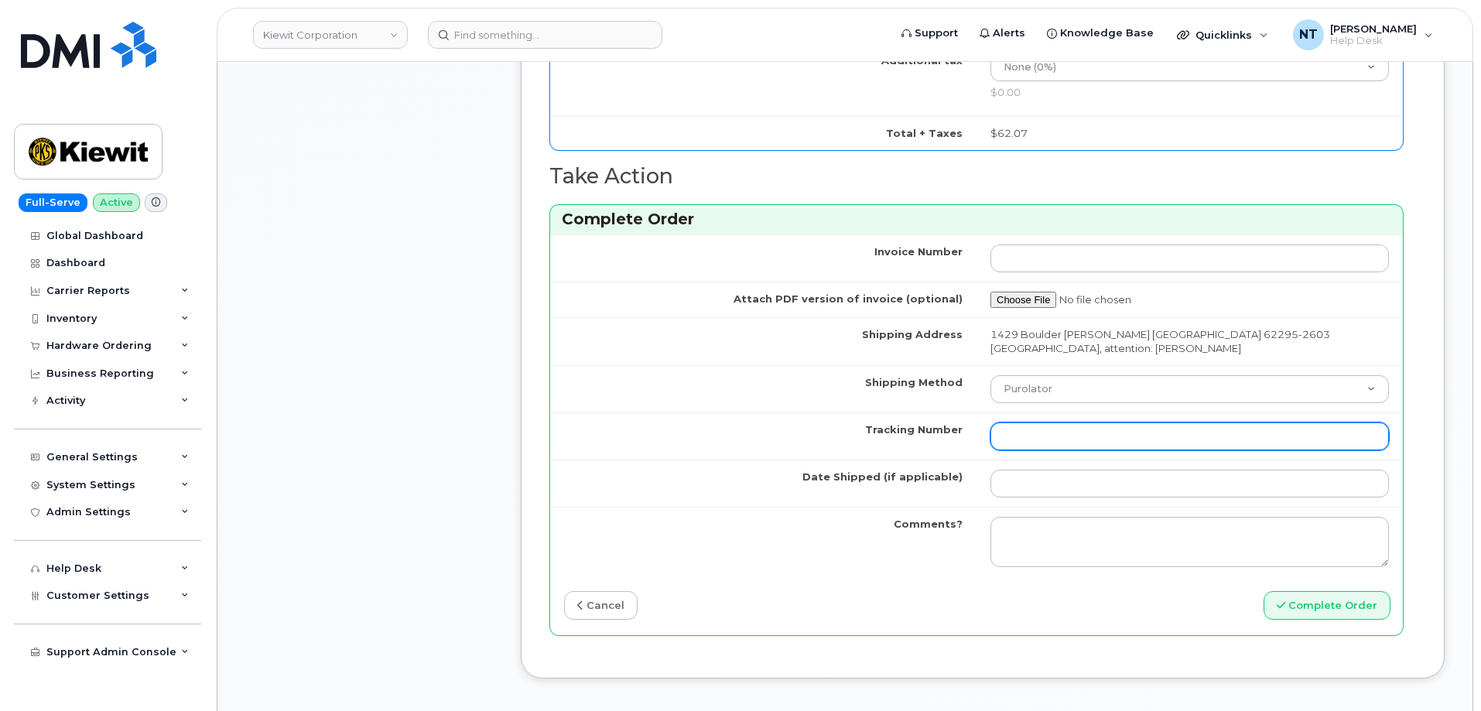
click at [1032, 432] on input "Tracking Number" at bounding box center [1189, 436] width 398 height 28
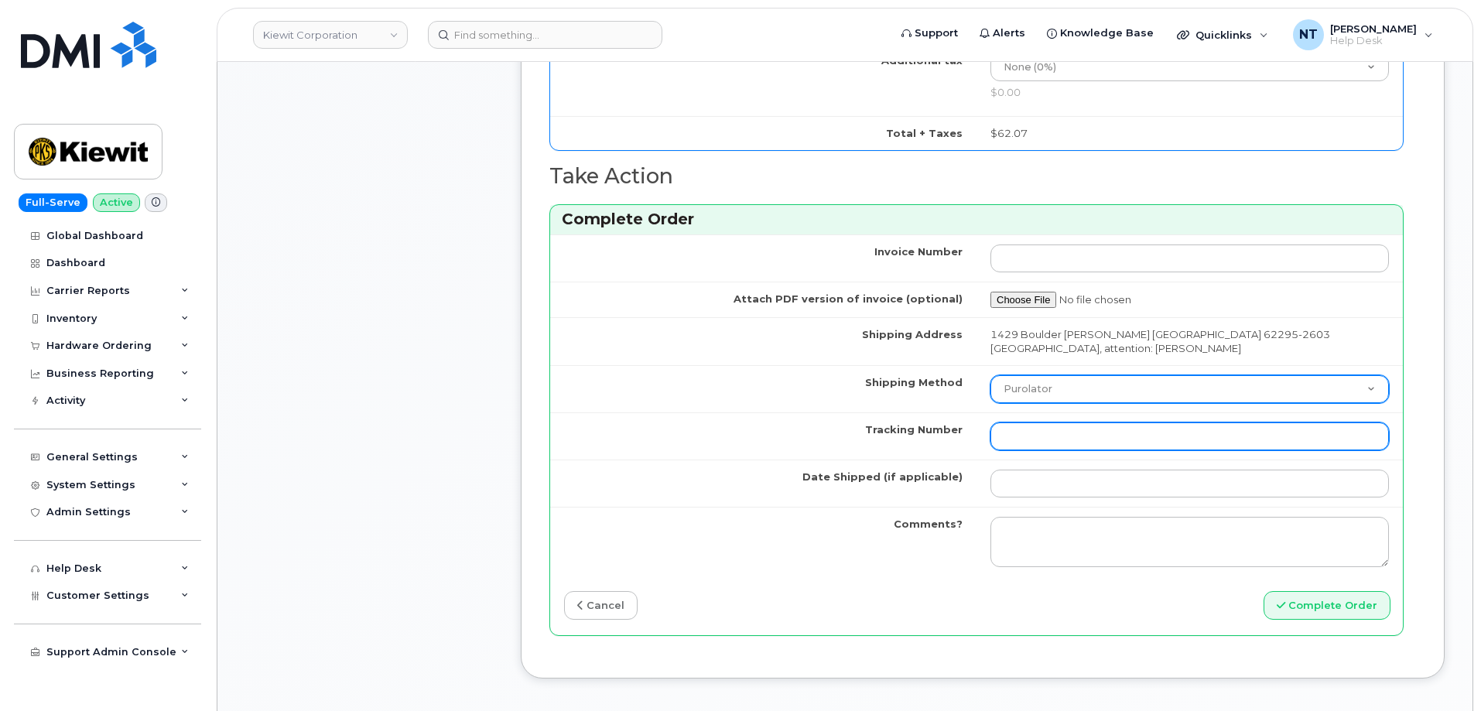
paste input "444401123365"
type input "444401123365"
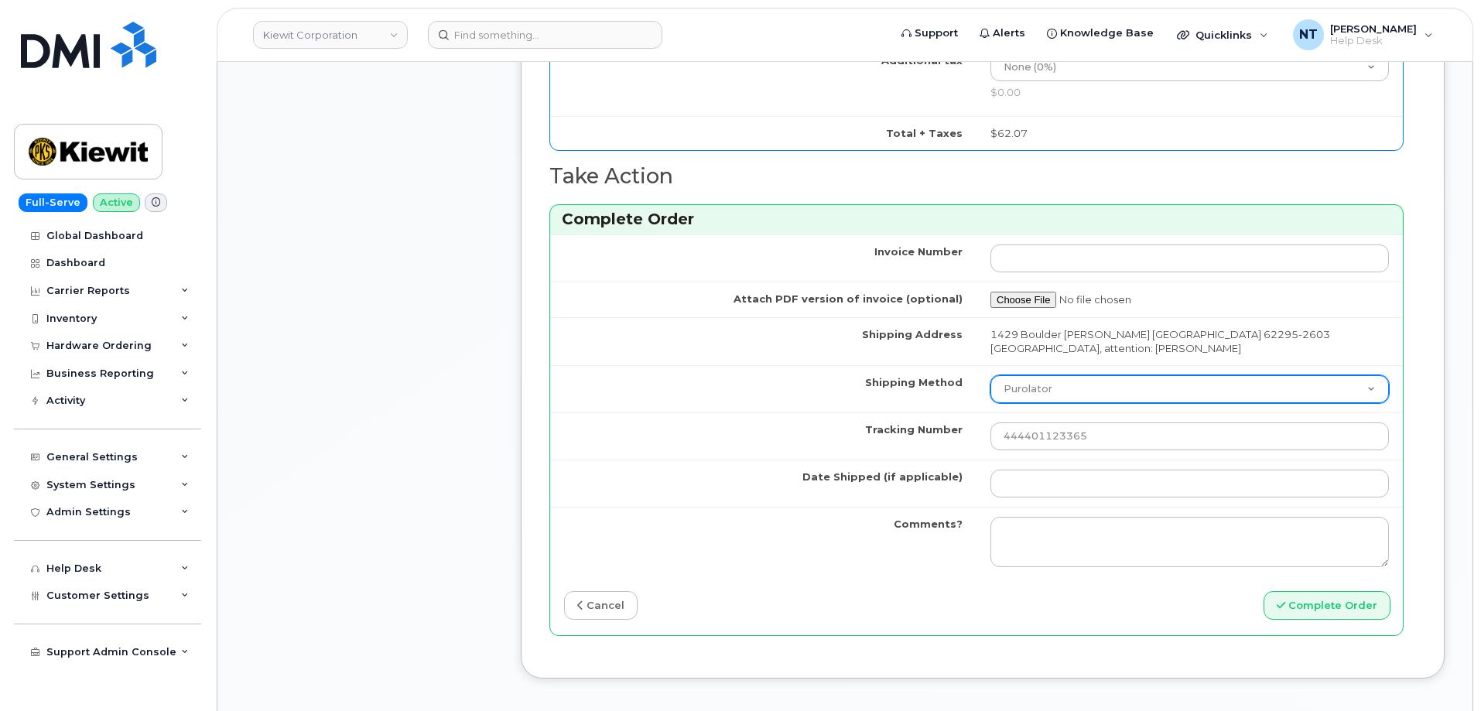
click at [1068, 393] on select "Purolator UPS FedEx Canada Post Courier Other Drop Off Pick Up" at bounding box center [1189, 389] width 398 height 28
select select "FedEx"
click at [990, 375] on select "Purolator UPS FedEx Canada Post Courier Other Drop Off Pick Up" at bounding box center [1189, 389] width 398 height 28
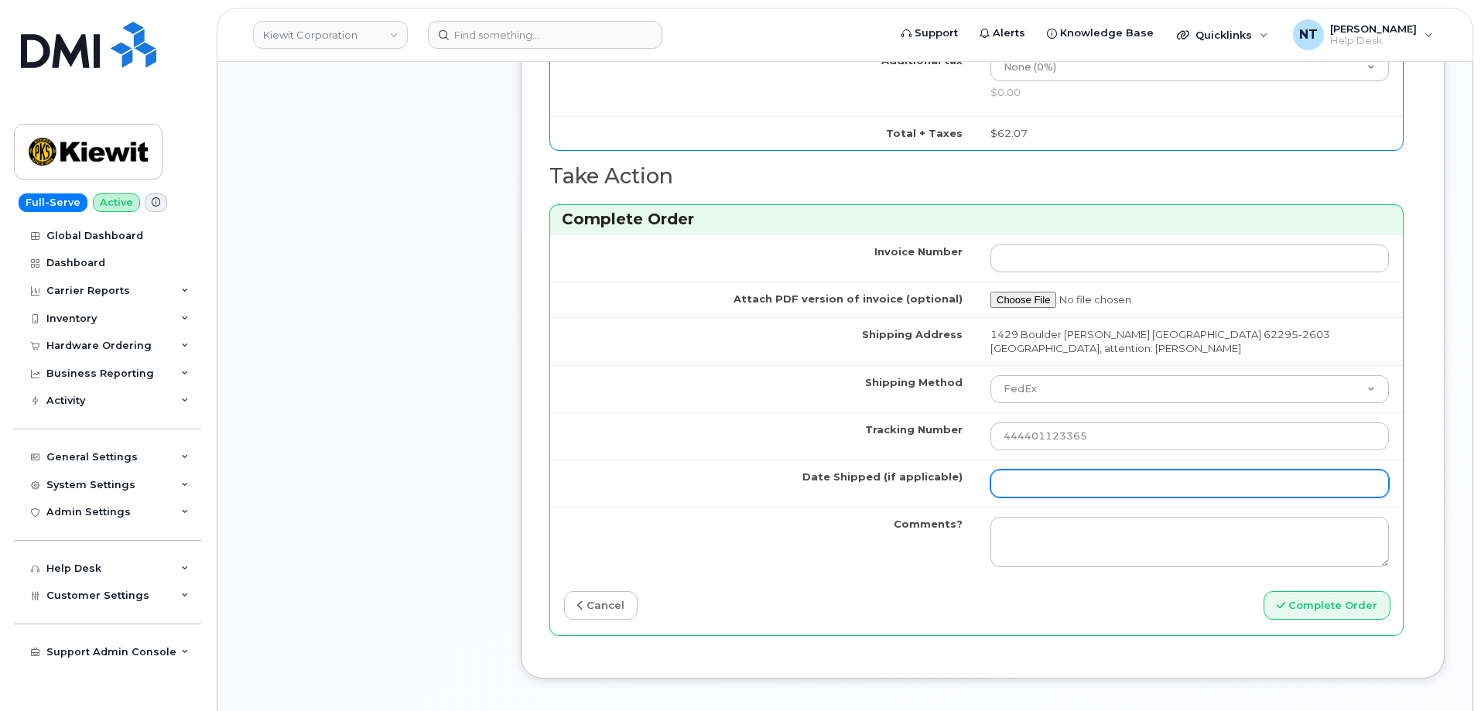
click at [1058, 473] on input "Date Shipped (if applicable)" at bounding box center [1189, 484] width 398 height 28
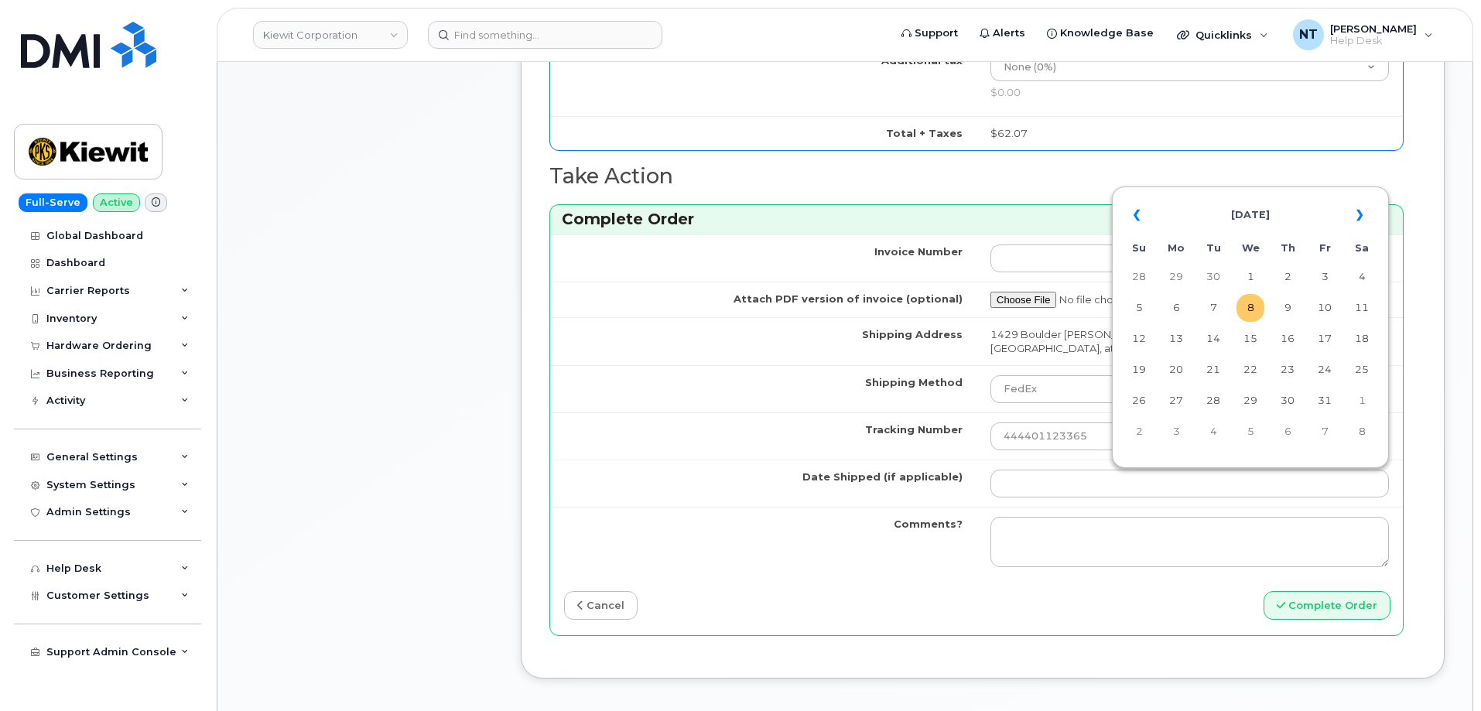
click at [1252, 313] on td "8" at bounding box center [1250, 308] width 28 height 28
type input "[DATE]"
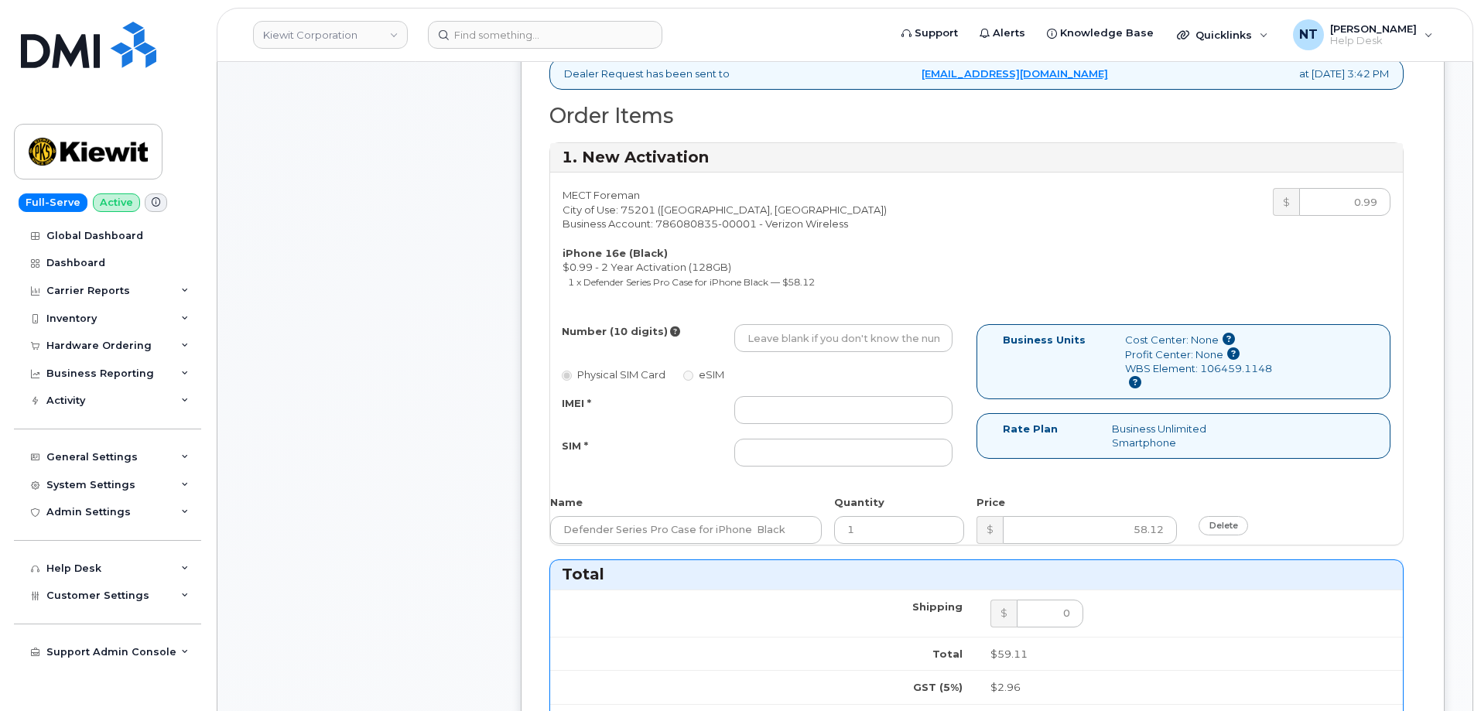
scroll to position [464, 0]
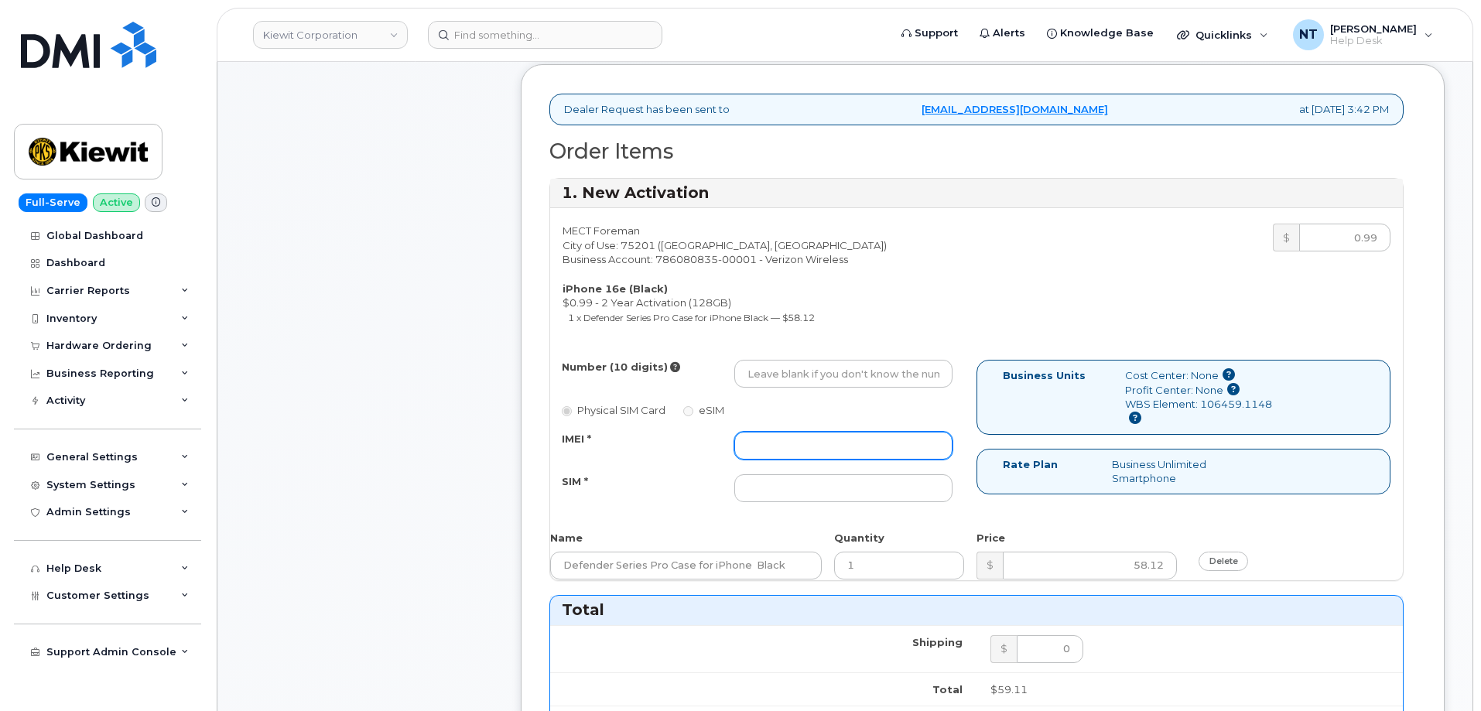
click at [804, 439] on input "IMEI *" at bounding box center [843, 446] width 218 height 28
paste input "355852811802870"
type input "355852811802870"
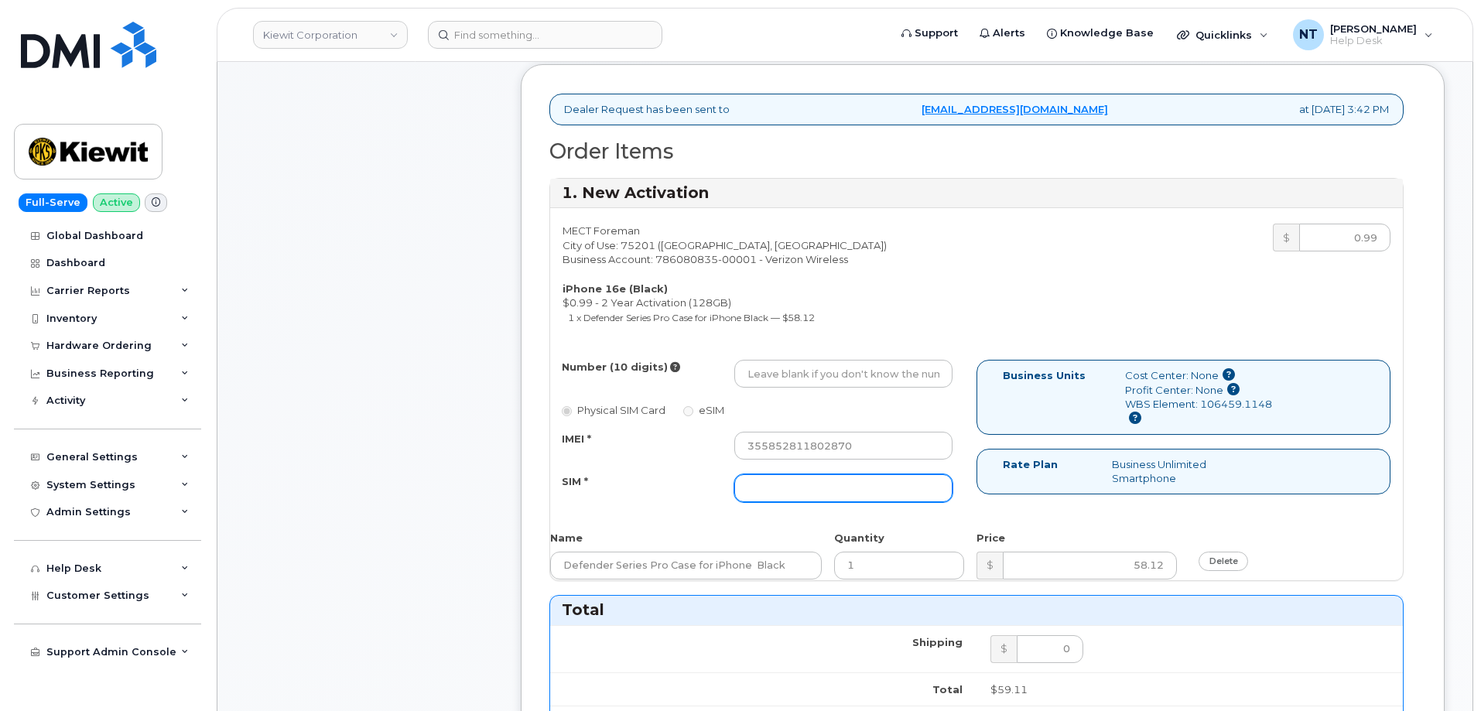
click at [819, 480] on input "SIM *" at bounding box center [843, 488] width 218 height 28
paste input "89043052010008889725002442232308"
type input "89043052010008889725002442232308"
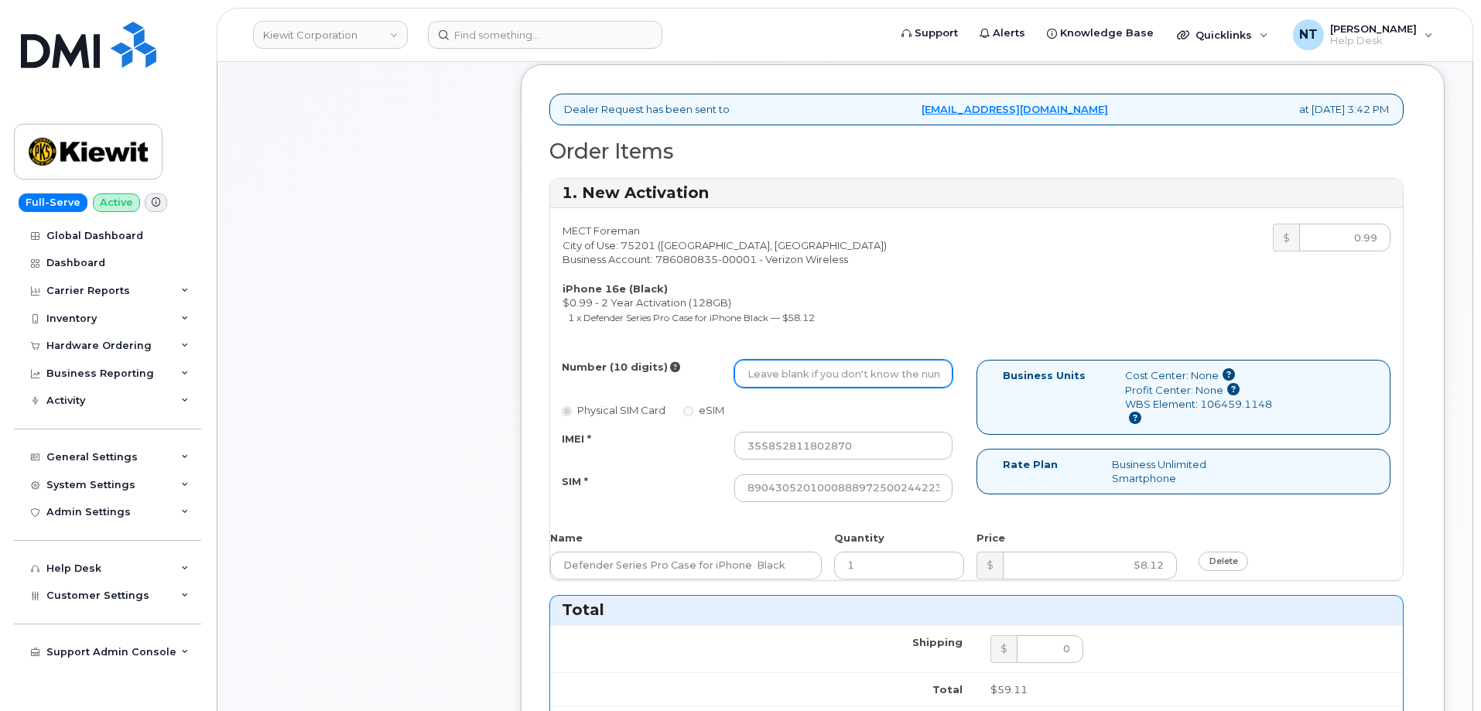
click at [793, 372] on input "Number (10 digits)" at bounding box center [843, 374] width 218 height 28
paste input "618-470-5422"
click at [799, 377] on input "618-470-5422" at bounding box center [843, 374] width 218 height 28
drag, startPoint x: 771, startPoint y: 375, endPoint x: 787, endPoint y: 376, distance: 15.5
click at [787, 376] on input "6184705422" at bounding box center [843, 374] width 218 height 28
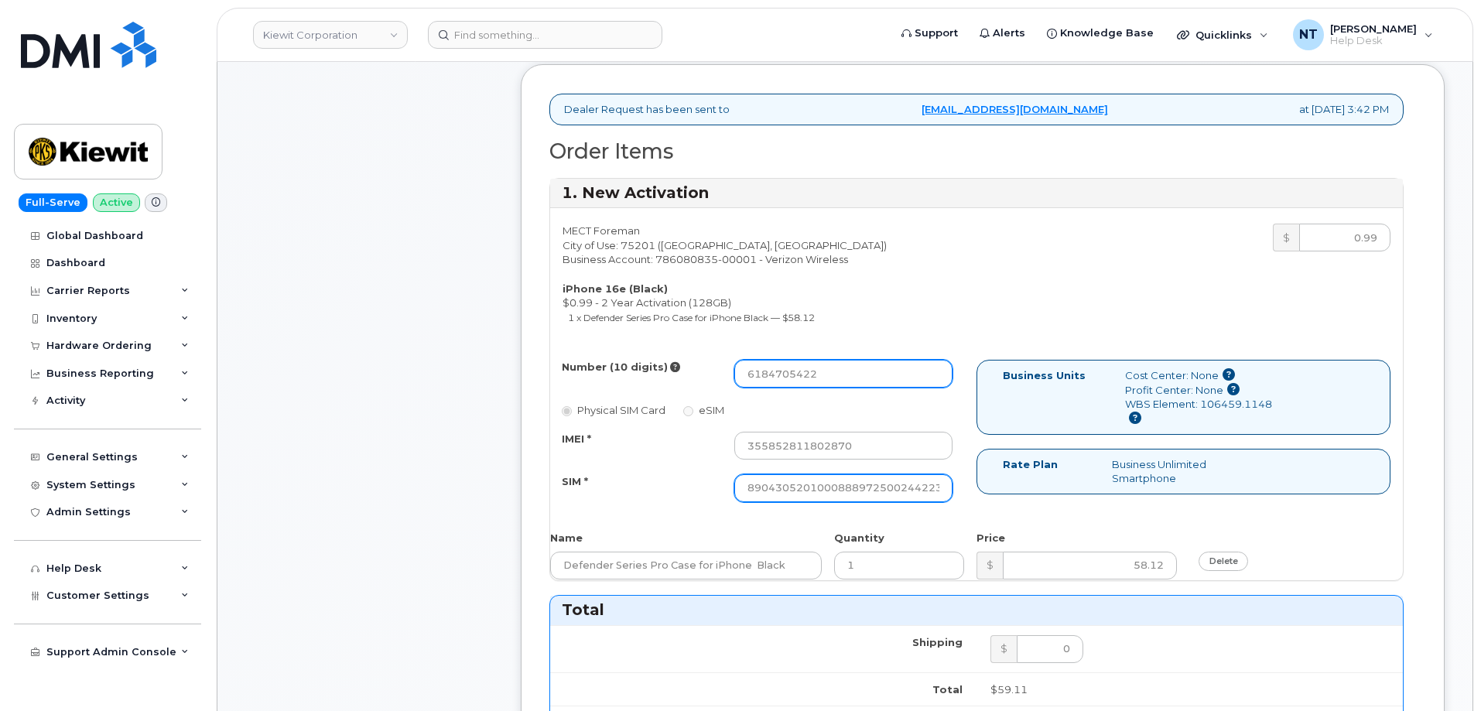
type input "6184705422"
drag, startPoint x: 896, startPoint y: 492, endPoint x: 958, endPoint y: 497, distance: 62.1
click at [958, 497] on div "89043052010008889725002442232308" at bounding box center [843, 488] width 241 height 28
click at [909, 491] on input "89043052010008889725002442232308" at bounding box center [843, 488] width 218 height 28
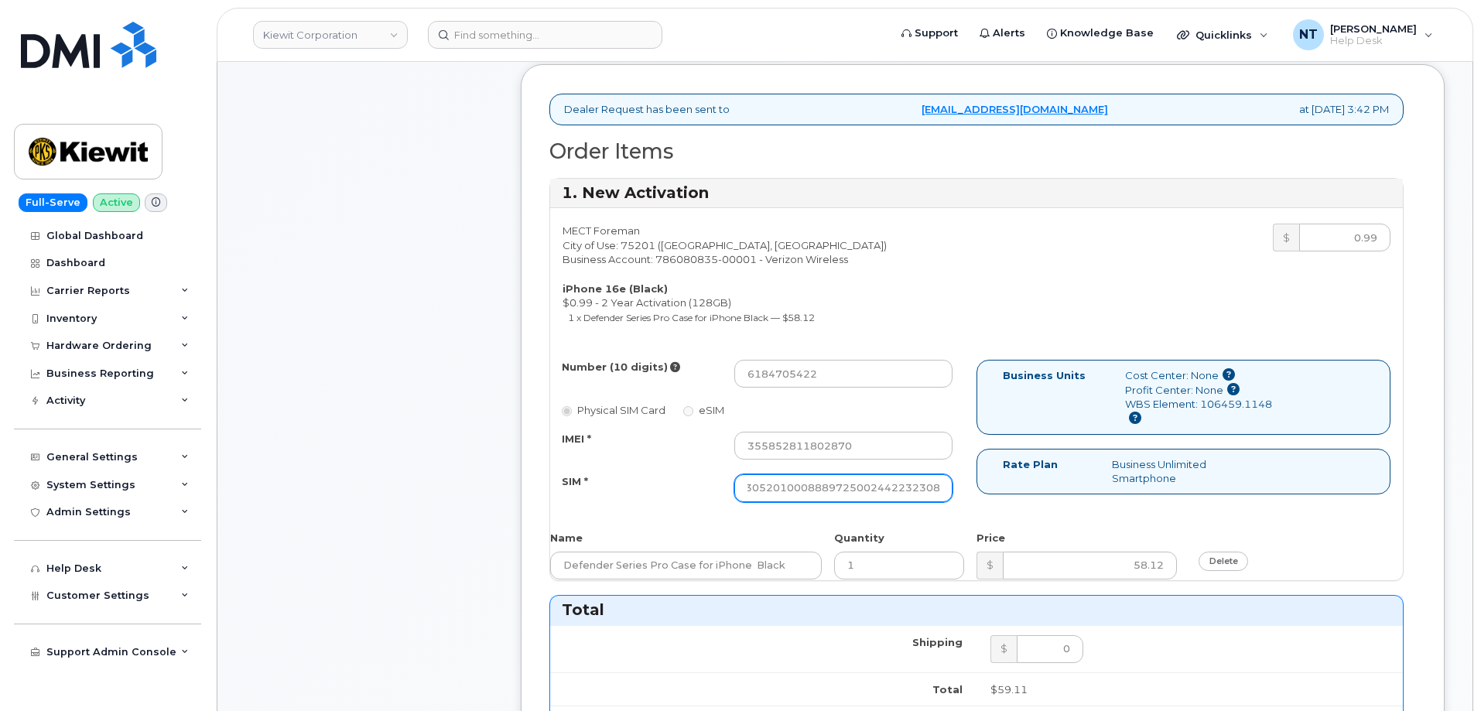
drag, startPoint x: 906, startPoint y: 494, endPoint x: 942, endPoint y: 494, distance: 35.6
click at [942, 494] on input "89043052010008889725002442232308" at bounding box center [843, 488] width 218 height 28
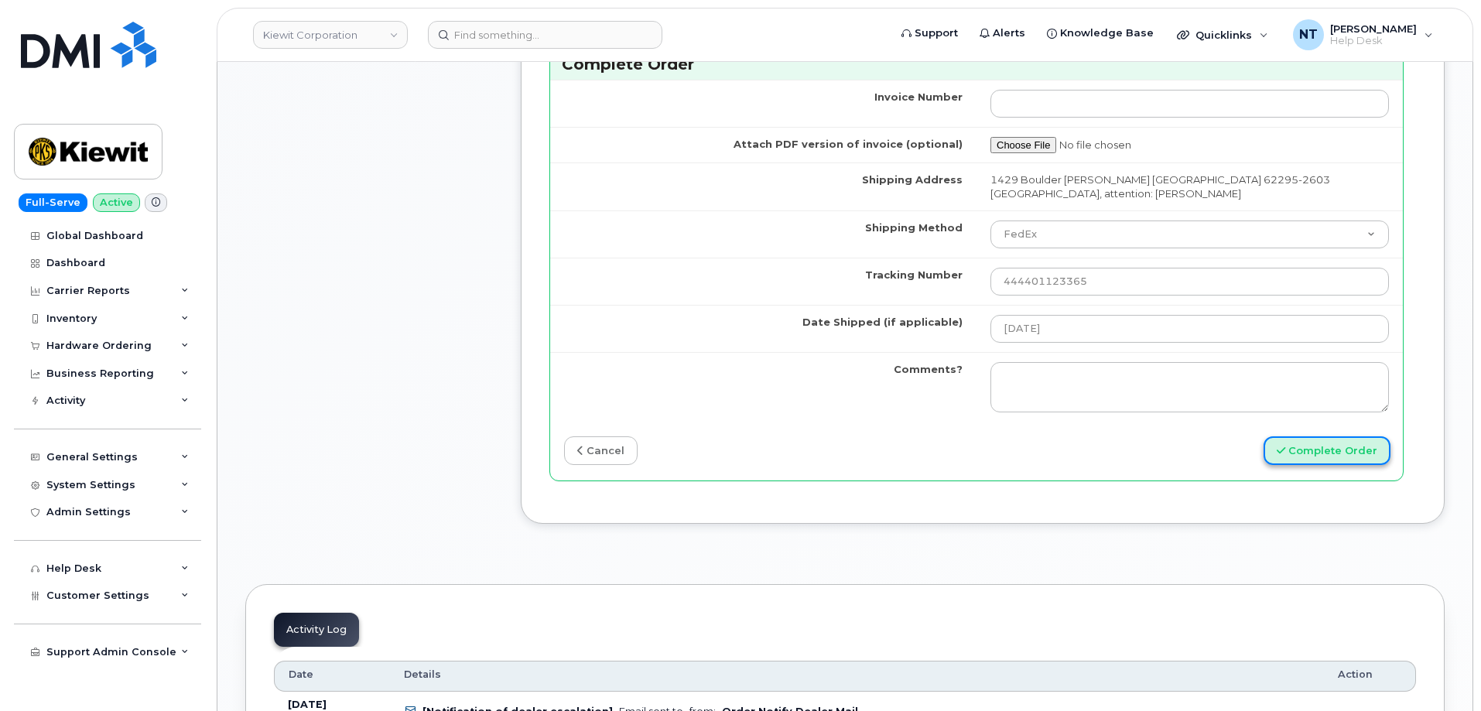
scroll to position [0, 0]
click at [1325, 459] on button "Complete Order" at bounding box center [1327, 450] width 127 height 29
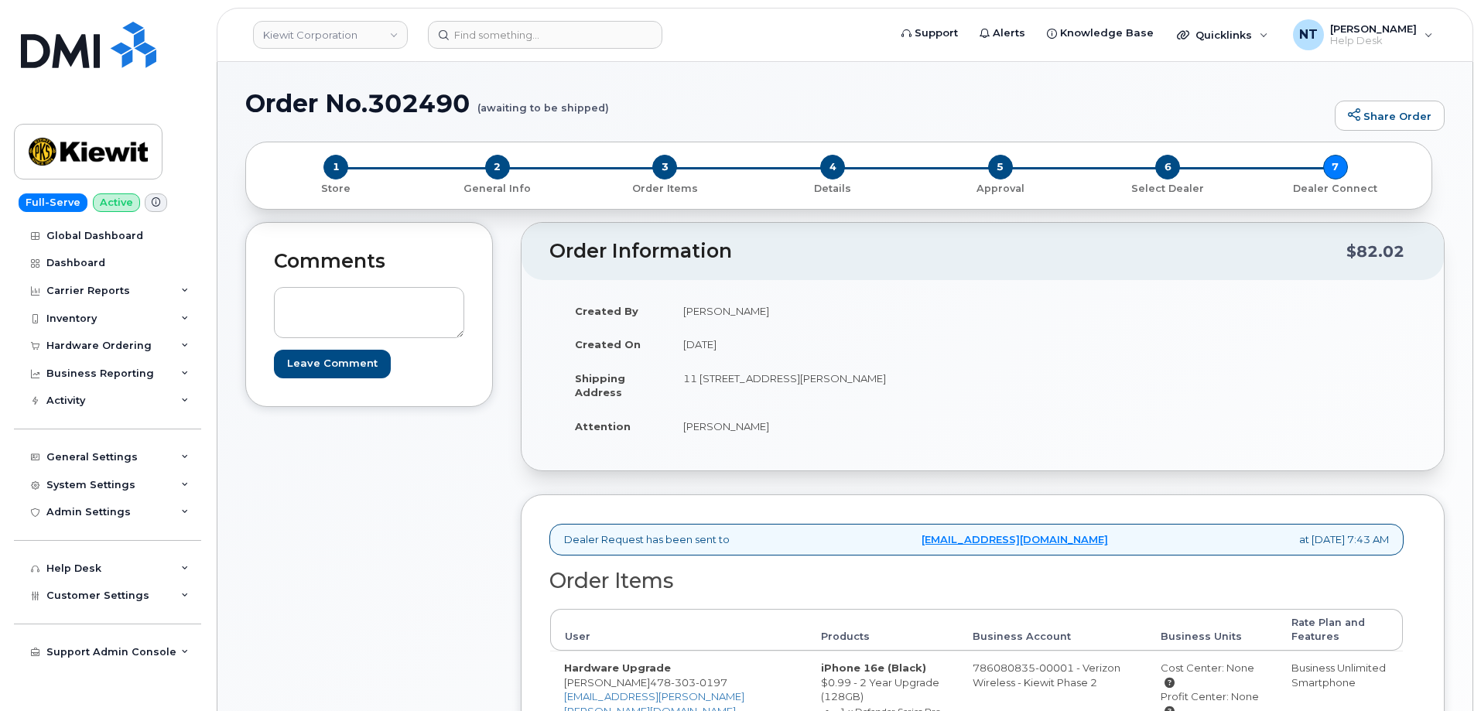
scroll to position [310, 0]
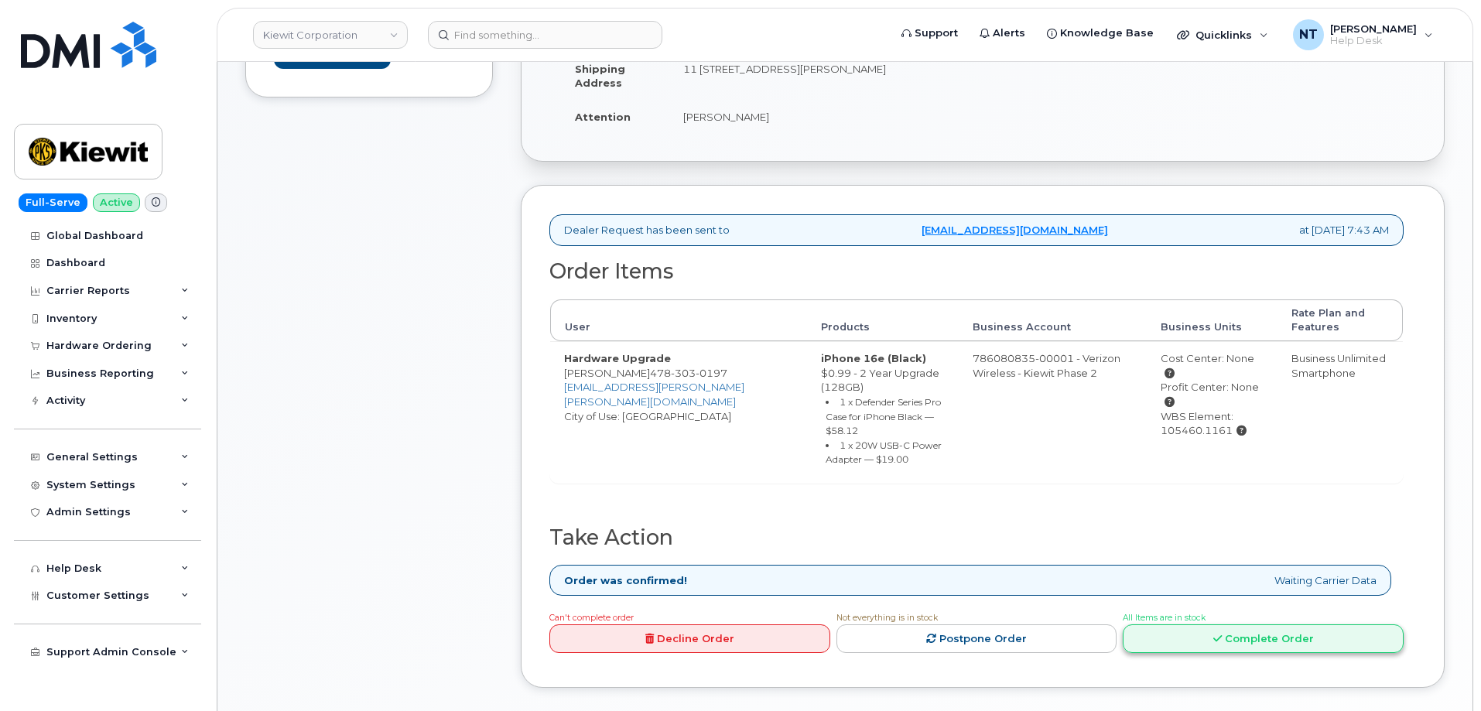
click at [1256, 645] on link "Complete Order" at bounding box center [1263, 638] width 281 height 29
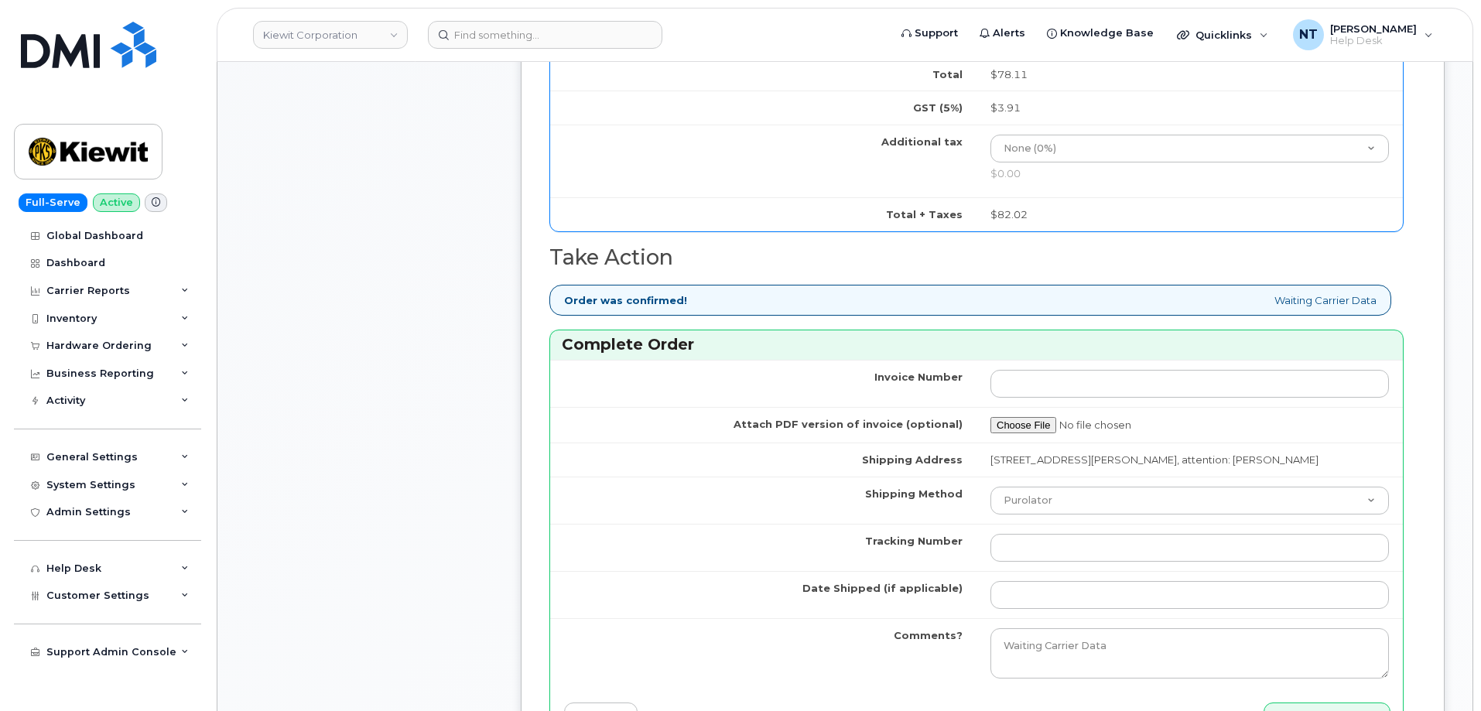
scroll to position [1238, 0]
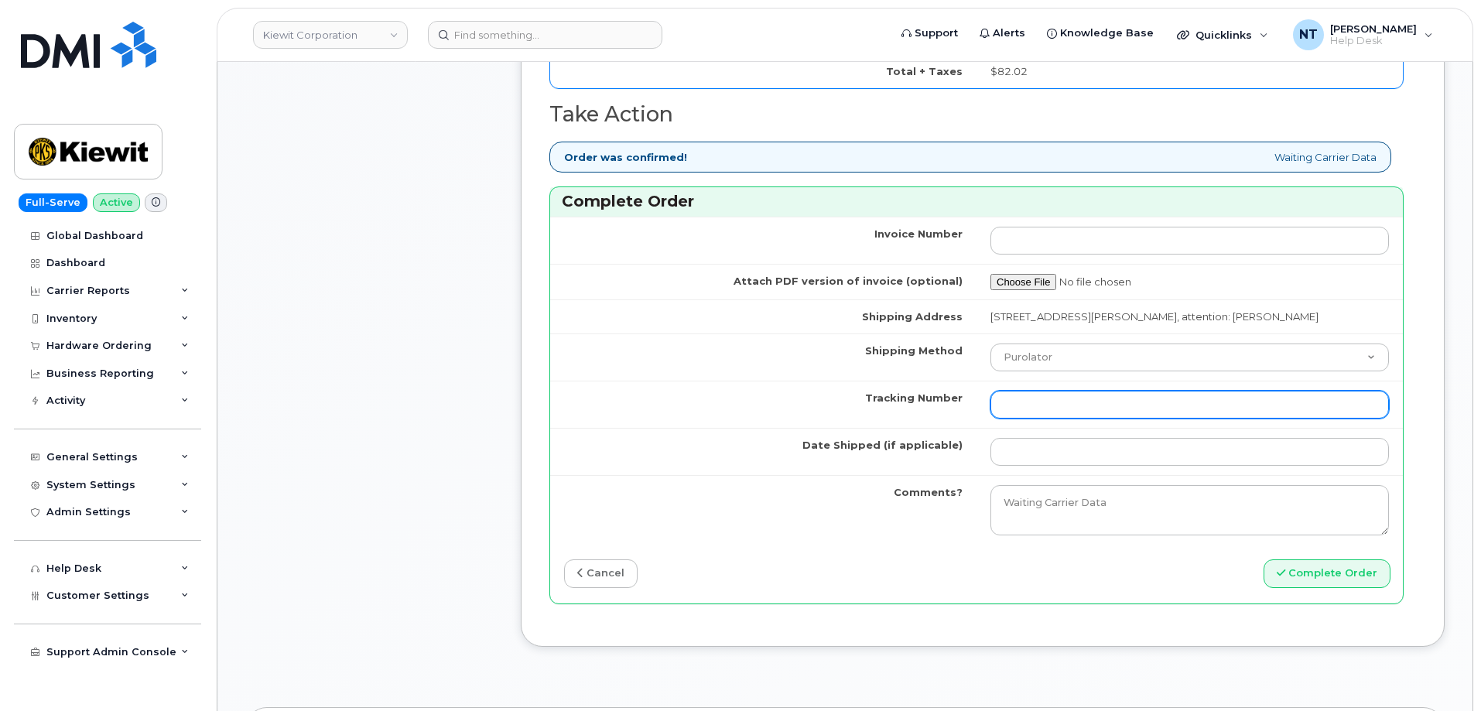
click at [1024, 419] on input "Tracking Number" at bounding box center [1189, 405] width 398 height 28
paste input "444401123376"
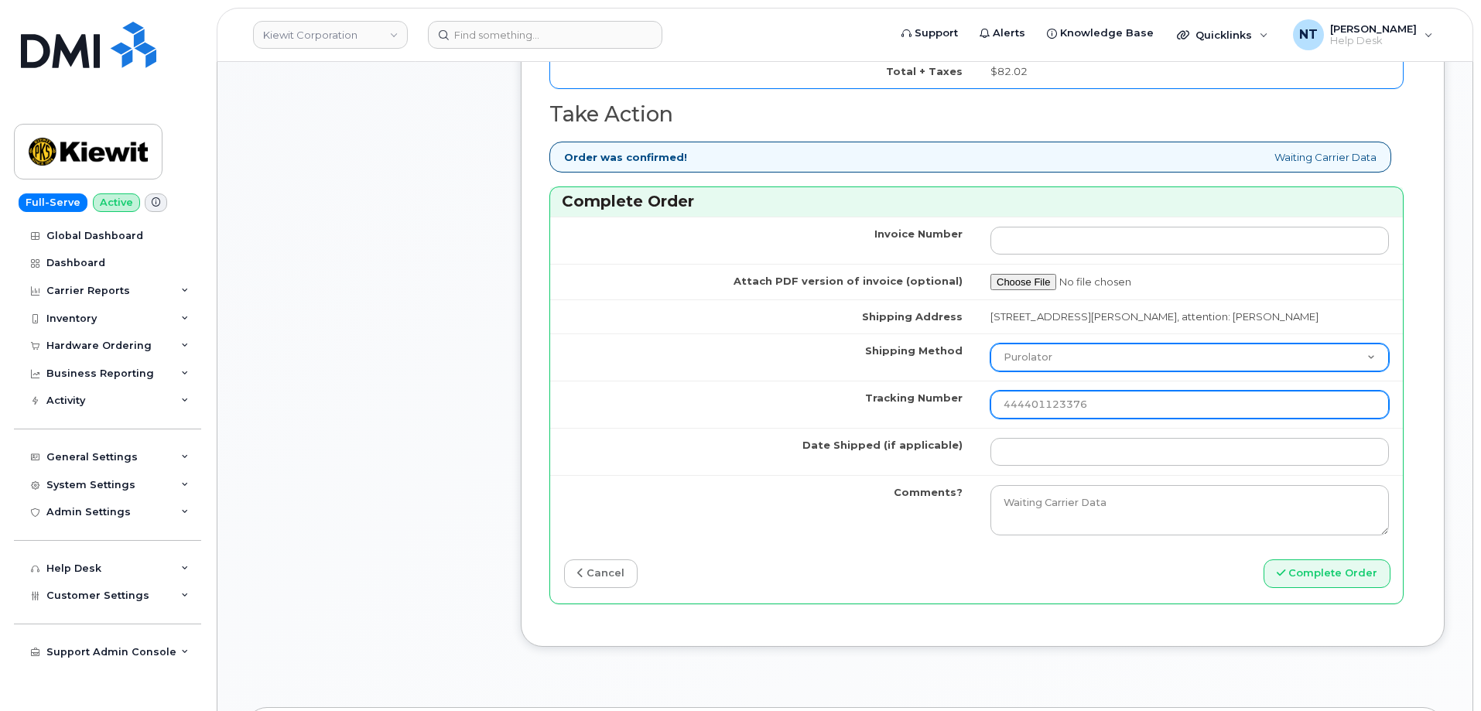
type input "444401123376"
click at [1057, 370] on select "Purolator UPS FedEx Canada Post Courier Other Drop Off Pick Up" at bounding box center [1189, 358] width 398 height 28
select select "FedEx"
click at [990, 357] on select "Purolator UPS FedEx Canada Post Courier Other Drop Off Pick Up" at bounding box center [1189, 358] width 398 height 28
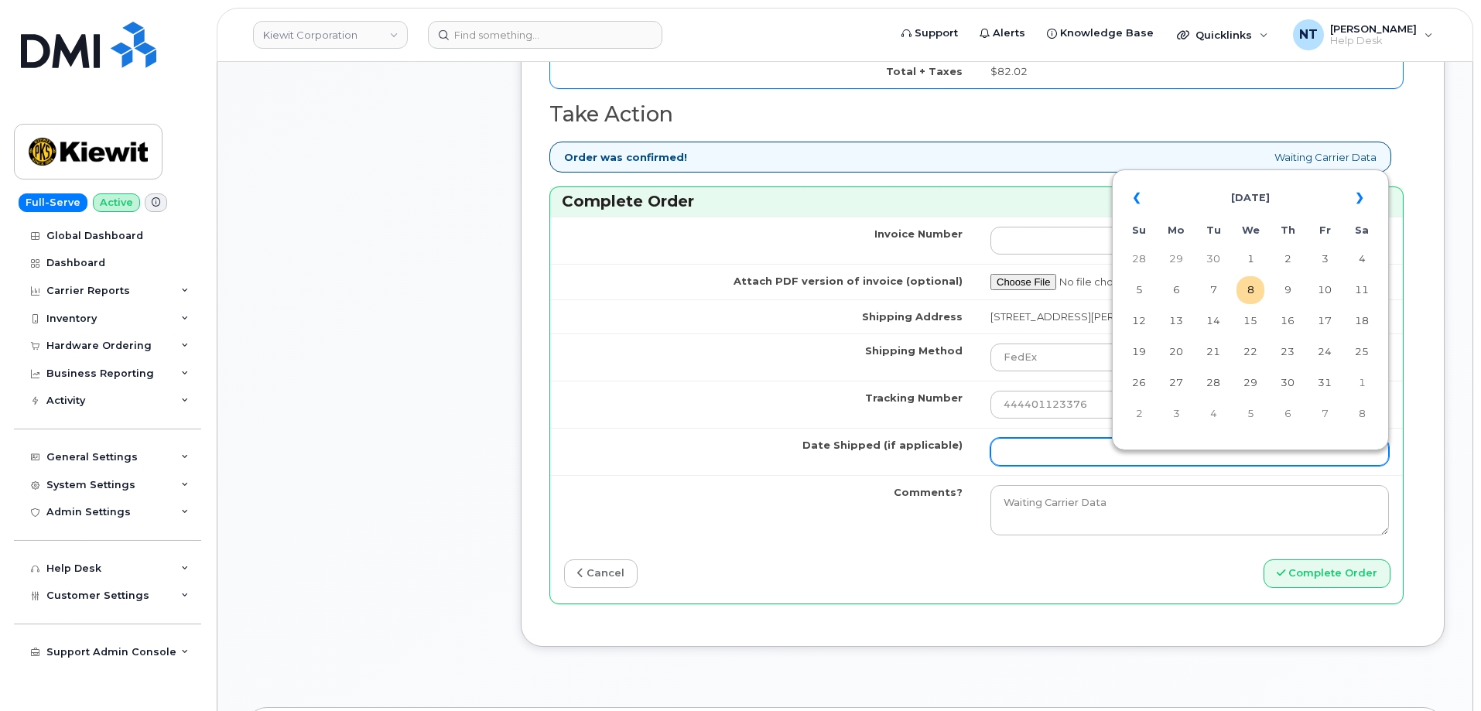
drag, startPoint x: 1065, startPoint y: 467, endPoint x: 1078, endPoint y: 468, distance: 13.2
click at [1065, 466] on input "Date Shipped (if applicable)" at bounding box center [1189, 452] width 398 height 28
click at [1249, 295] on td "8" at bounding box center [1250, 290] width 28 height 28
type input "[DATE]"
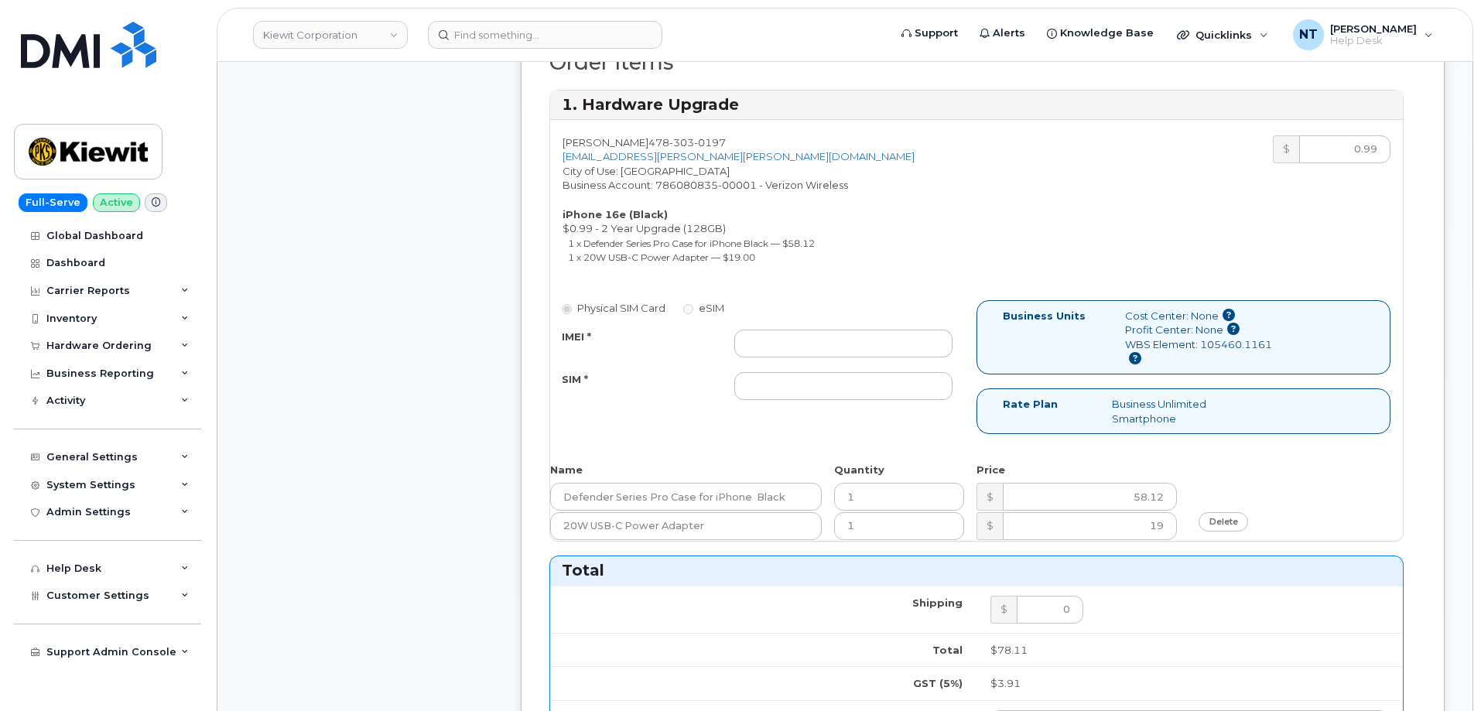
scroll to position [464, 0]
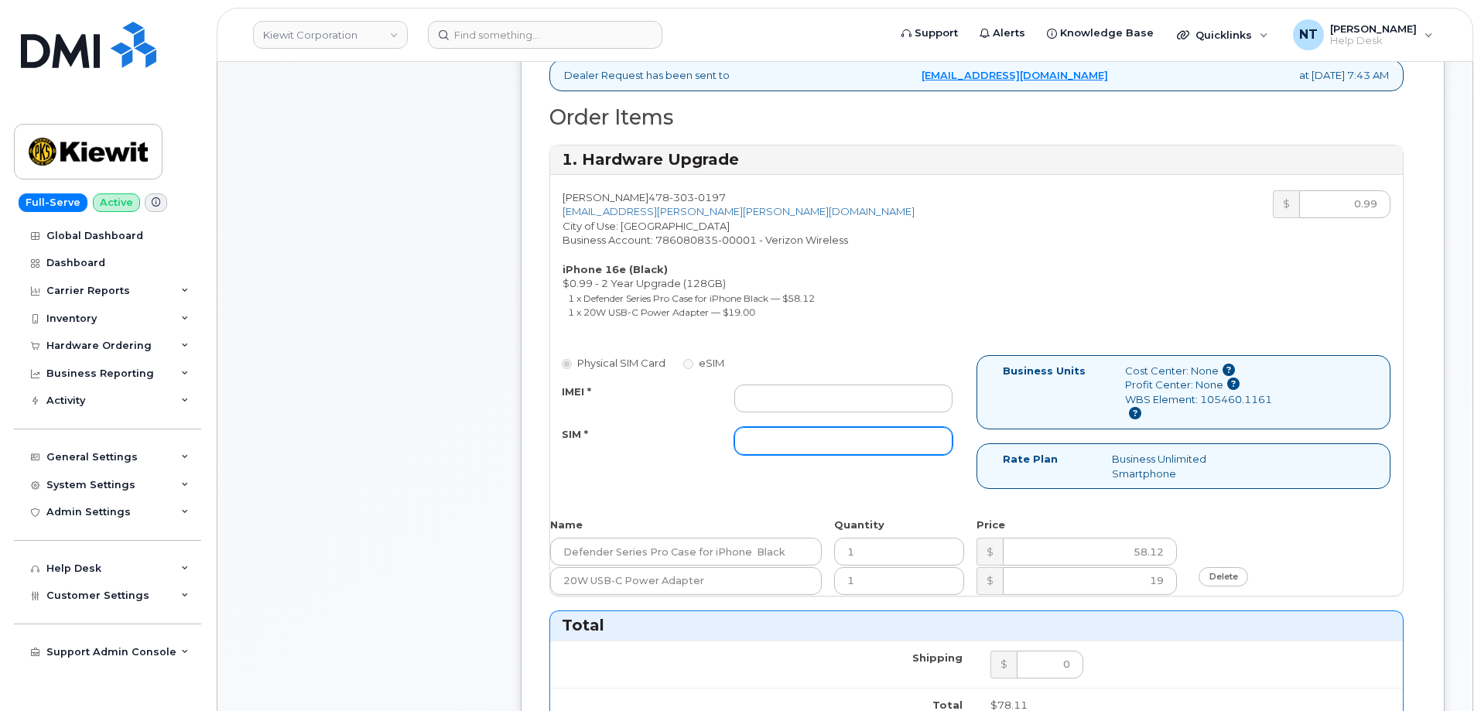
click at [821, 446] on input "SIM *" at bounding box center [843, 441] width 218 height 28
paste input "89043052010008889725002057517892"
type input "89043052010008889725002057517892"
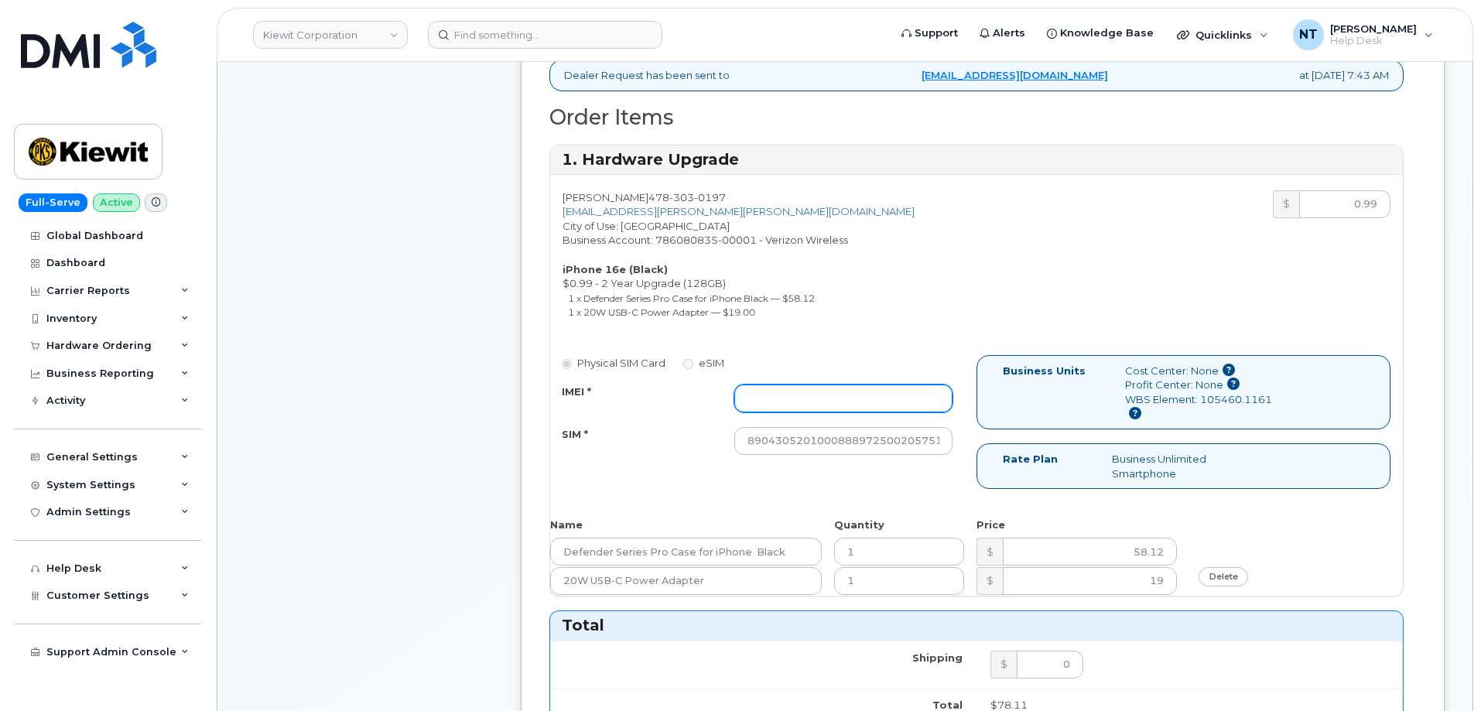
click at [792, 399] on input "IMEI *" at bounding box center [843, 399] width 218 height 28
paste input "354741557575439"
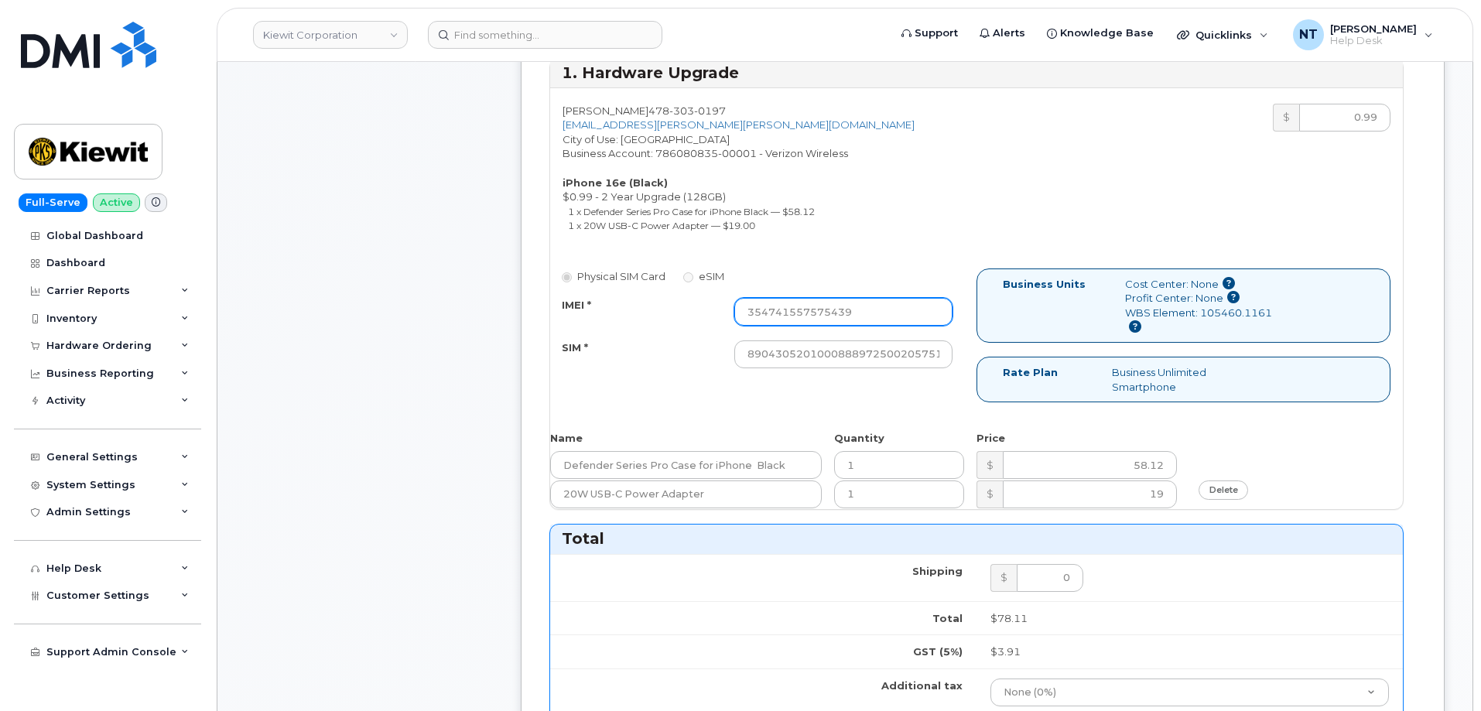
scroll to position [696, 0]
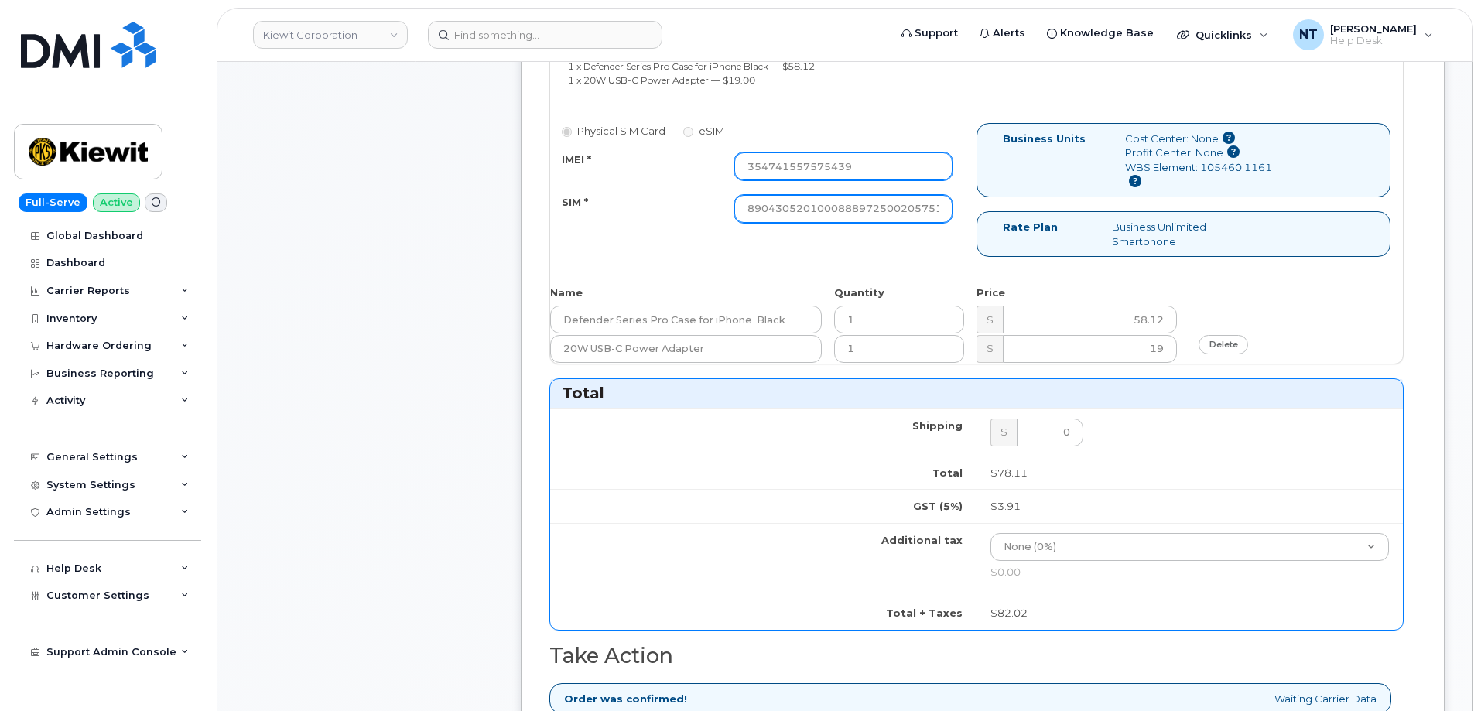
type input "354741557575439"
drag, startPoint x: 894, startPoint y: 215, endPoint x: 963, endPoint y: 220, distance: 69.0
click at [963, 220] on div "89043052010008889725002057517892" at bounding box center [843, 209] width 241 height 28
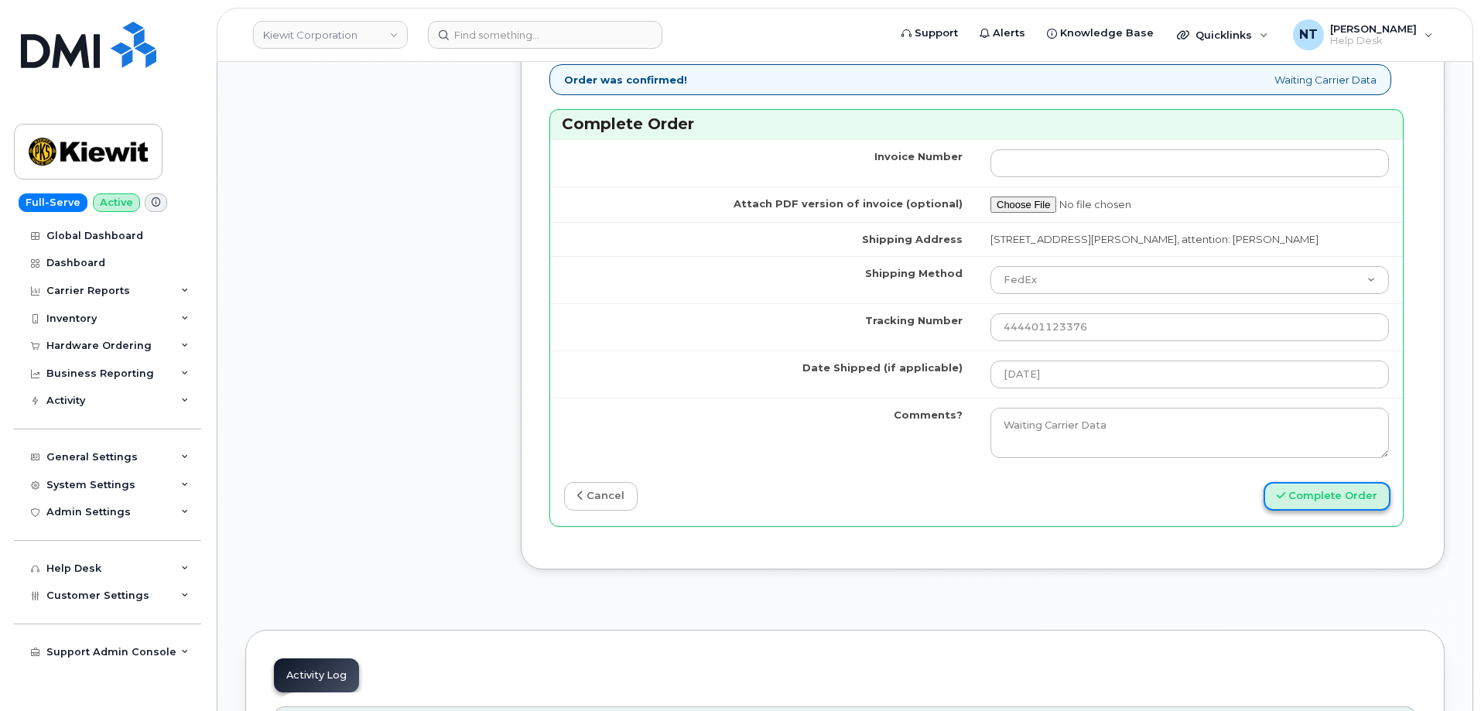
scroll to position [0, 0]
click at [1339, 511] on button "Complete Order" at bounding box center [1327, 496] width 127 height 29
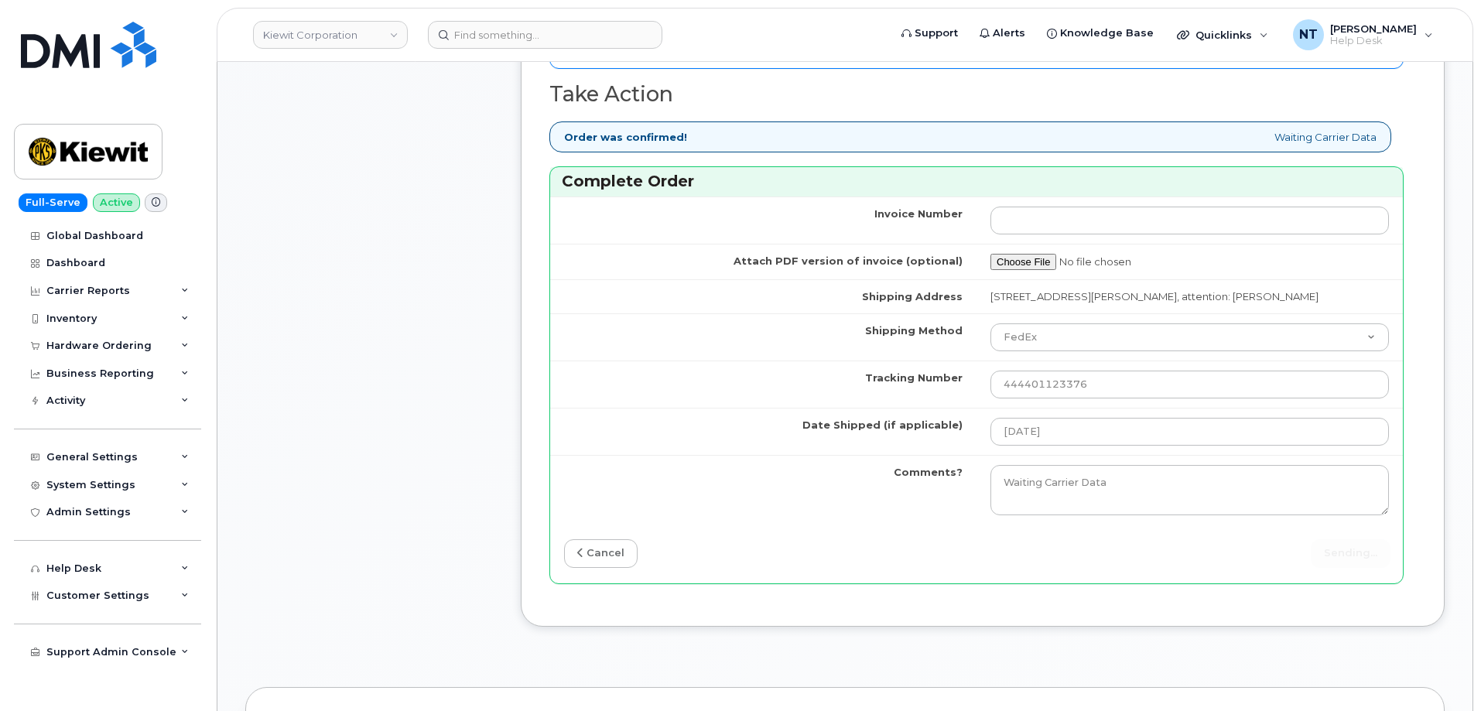
scroll to position [1238, 0]
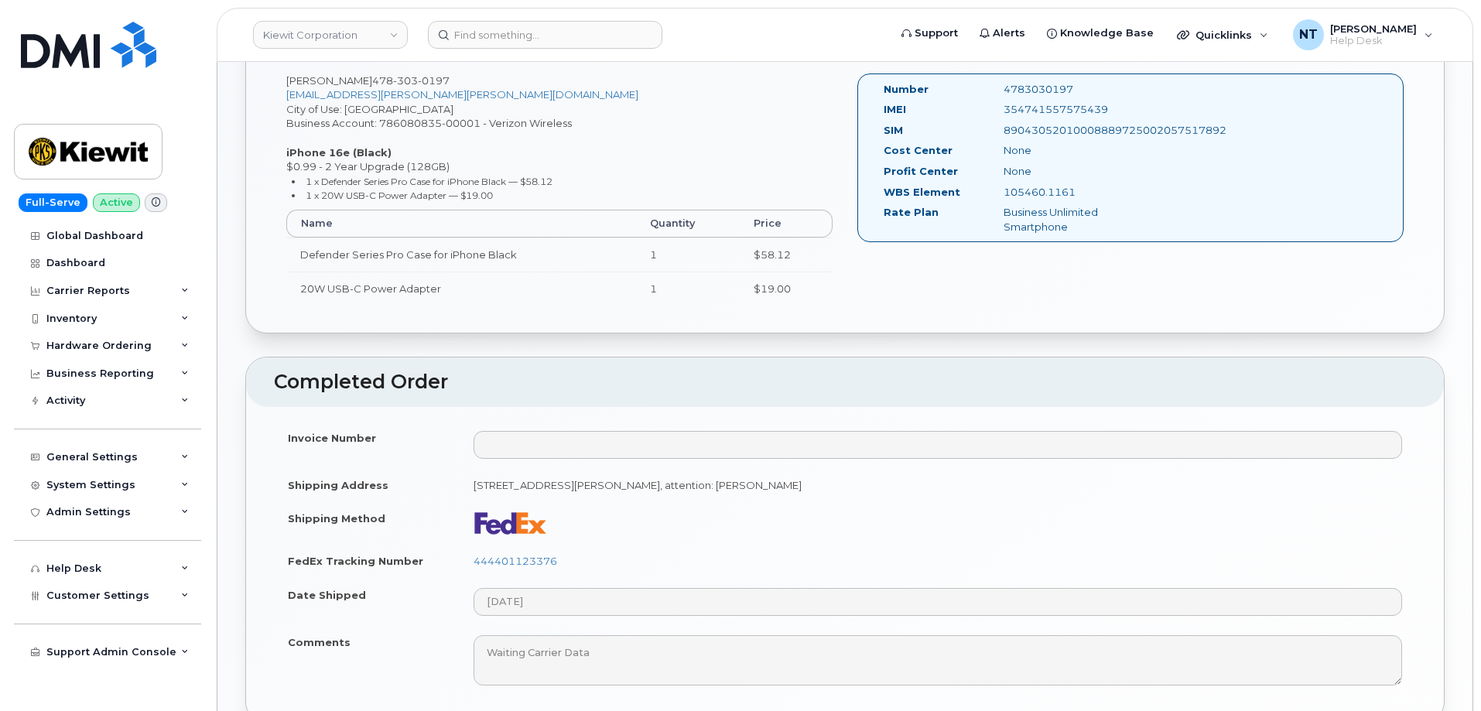
scroll to position [619, 0]
